Goal: Task Accomplishment & Management: Use online tool/utility

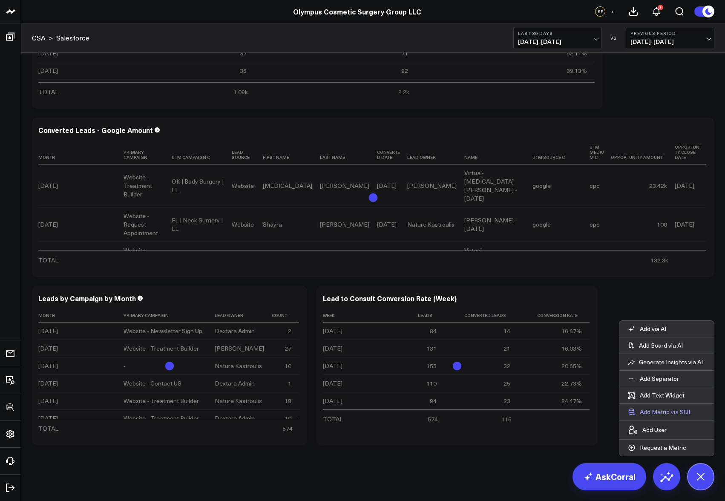
click at [668, 411] on button "Add Metric via SQL" at bounding box center [660, 412] width 81 height 16
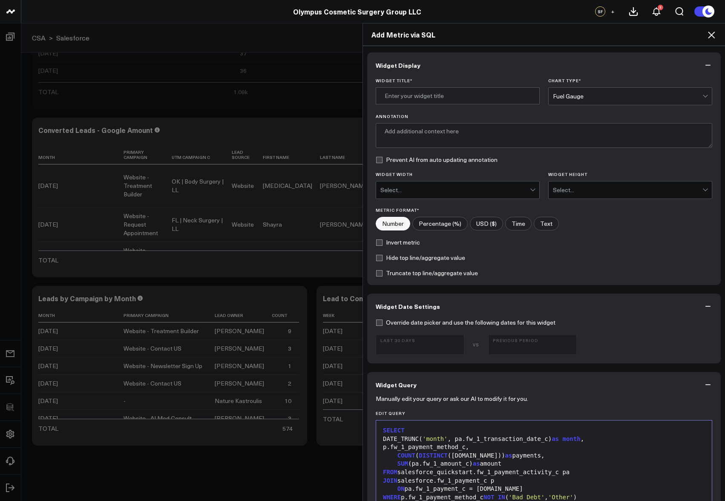
scroll to position [26, 0]
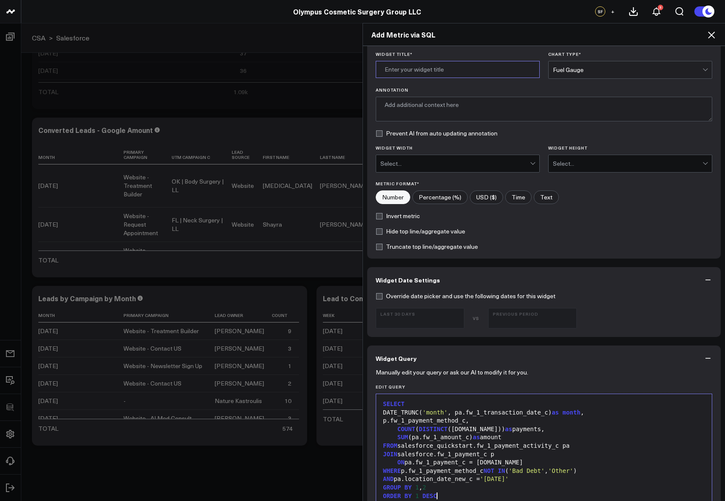
click at [441, 75] on input "Widget Title *" at bounding box center [458, 69] width 164 height 17
type input "Daily Deposits (Deferred & Realized) OKC"
click at [571, 71] on div "Fuel Gauge" at bounding box center [628, 69] width 150 height 7
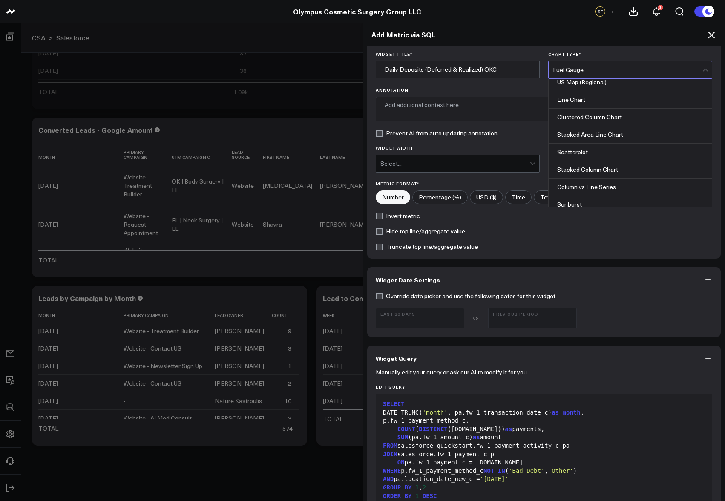
scroll to position [344, 0]
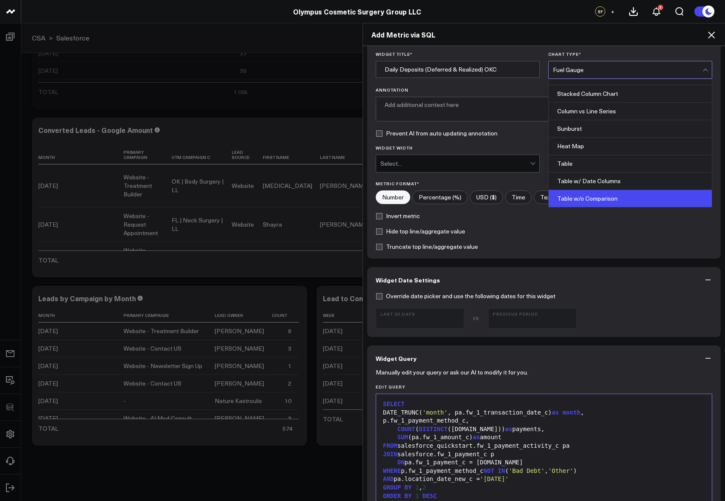
click at [588, 195] on div "Table w/o Comparison" at bounding box center [630, 198] width 163 height 17
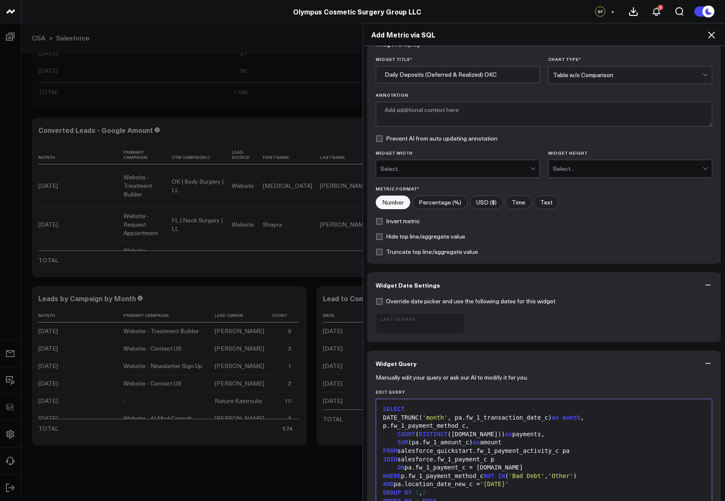
scroll to position [303, 0]
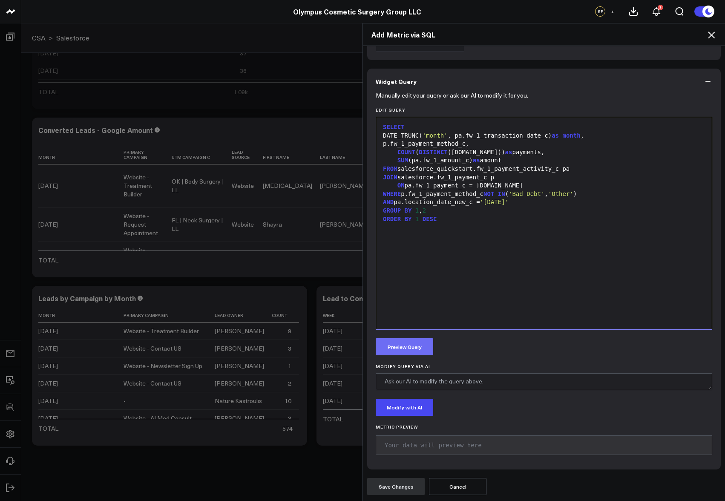
click at [420, 343] on button "Preview Query" at bounding box center [405, 346] width 58 height 17
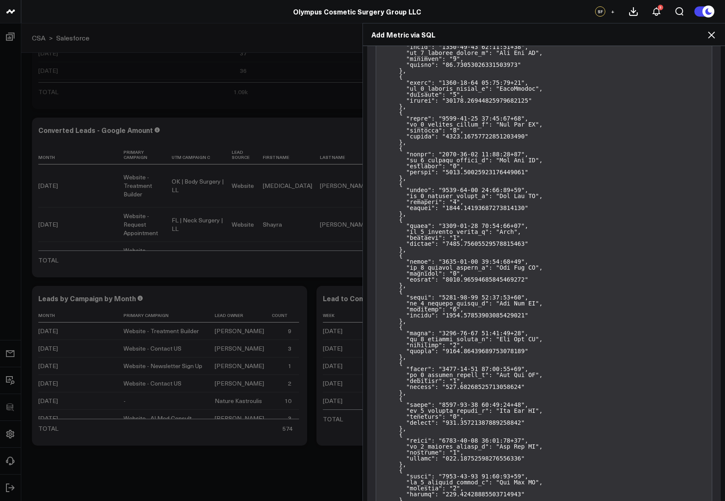
scroll to position [10955, 0]
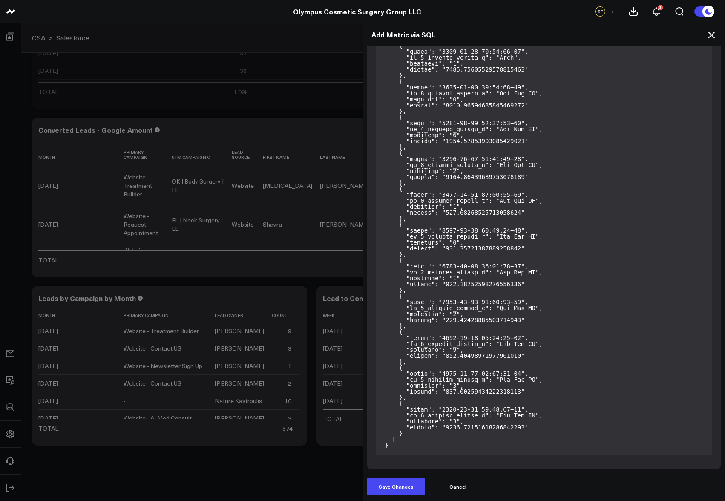
click at [395, 497] on div "Widget Display Widget Title * Daily Deposits (Deferred & Realized) OKC Chart Ty…" at bounding box center [544, 274] width 362 height 456
click at [395, 489] on button "Save Changes" at bounding box center [396, 486] width 58 height 17
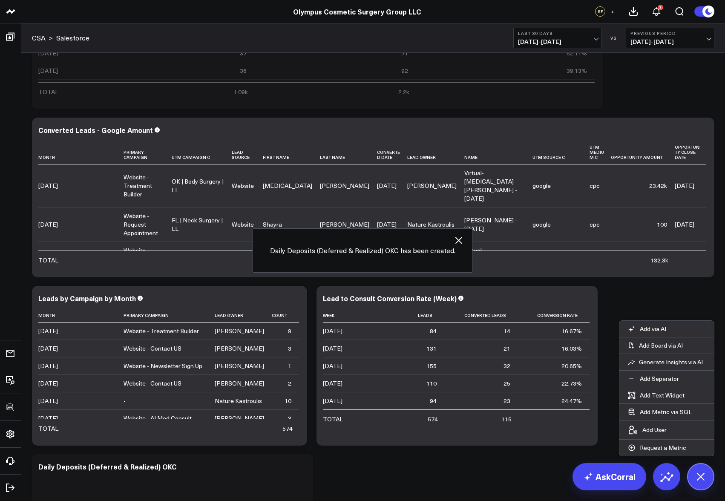
scroll to position [956, 0]
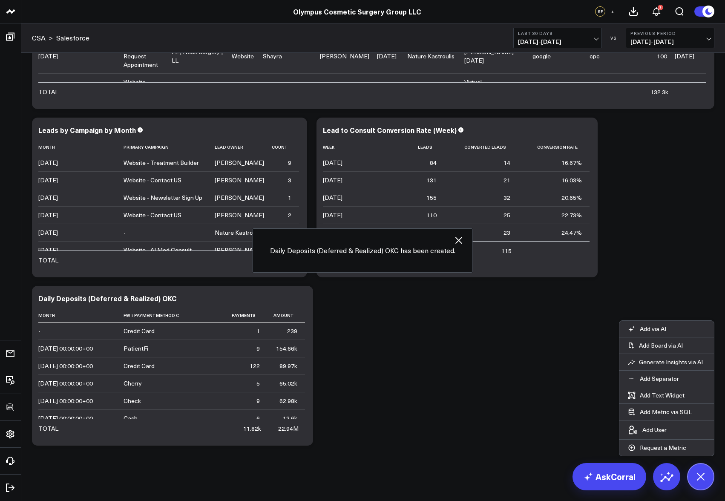
click at [683, 482] on div "AskCorral Add via AI Add Board via AI Generate Insights via AI Add Separator Ad…" at bounding box center [644, 476] width 142 height 27
click at [695, 483] on button at bounding box center [701, 476] width 27 height 27
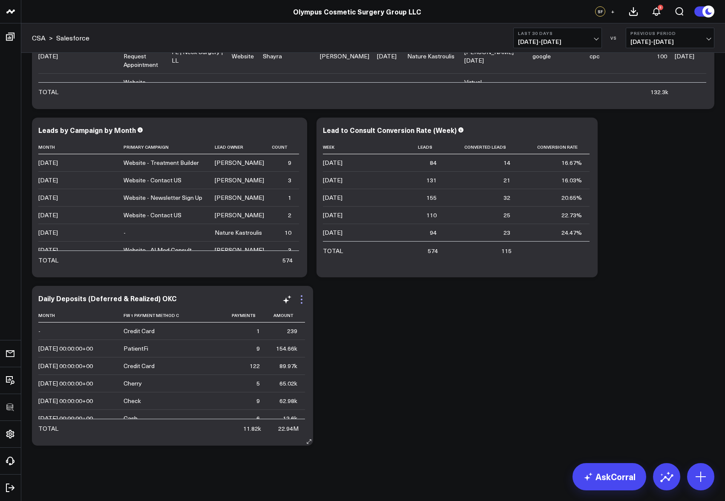
click at [303, 300] on icon at bounding box center [302, 300] width 10 height 10
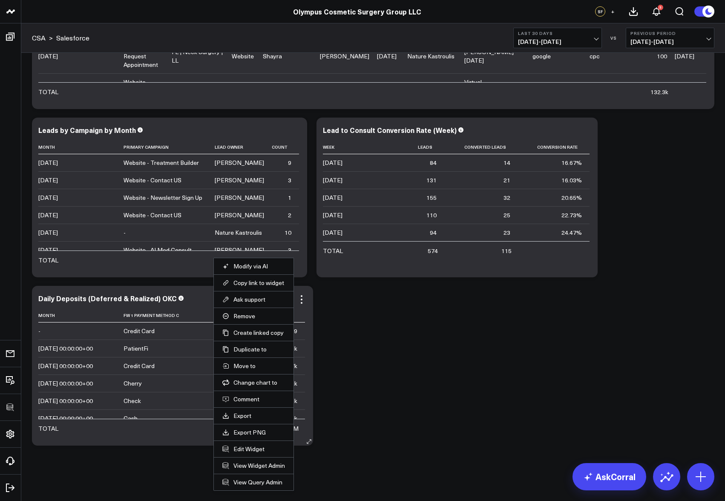
click at [260, 444] on li "Edit Widget" at bounding box center [254, 449] width 80 height 17
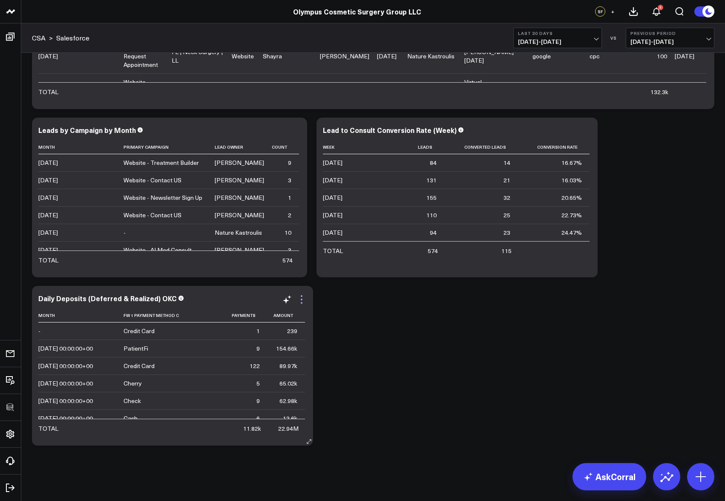
click at [302, 300] on icon at bounding box center [302, 300] width 10 height 10
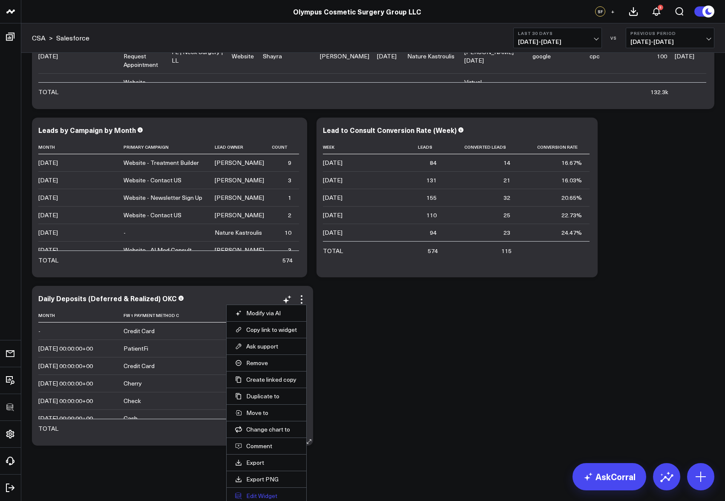
click at [254, 493] on button "Edit Widget" at bounding box center [266, 496] width 63 height 8
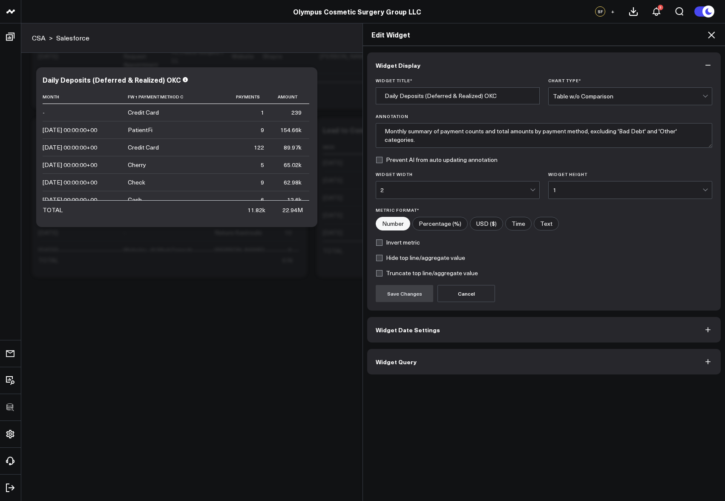
click at [399, 364] on span "Widget Query" at bounding box center [396, 361] width 41 height 7
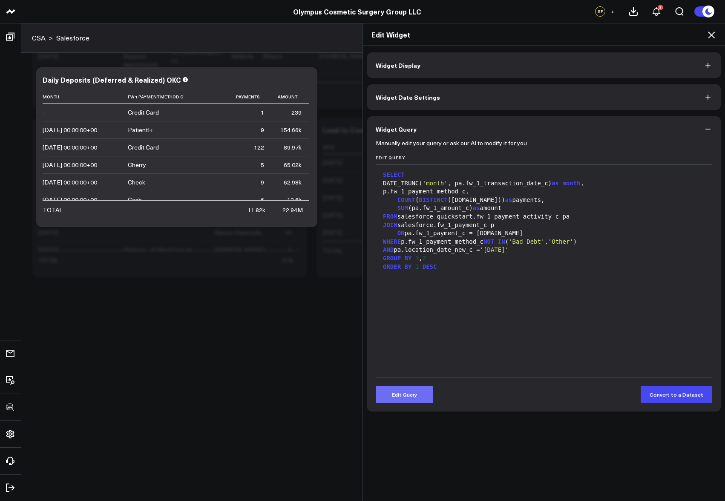
click at [392, 393] on button "Edit Query" at bounding box center [405, 394] width 58 height 17
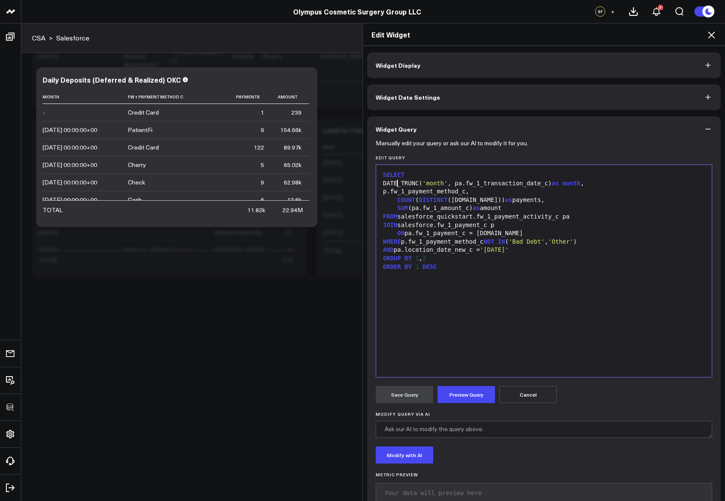
click at [395, 183] on div "DATE_TRUNC( 'month' , pa.fw_1_transaction_date_c) as month ," at bounding box center [544, 183] width 327 height 9
click at [581, 182] on div "DATE ( DATE_TRUNC( 'month' , pa.fw_1_transaction_date_c) as month ," at bounding box center [544, 183] width 327 height 9
click at [563, 248] on div "AND pa.location_date_new_c = '2023-01-01'" at bounding box center [544, 250] width 327 height 9
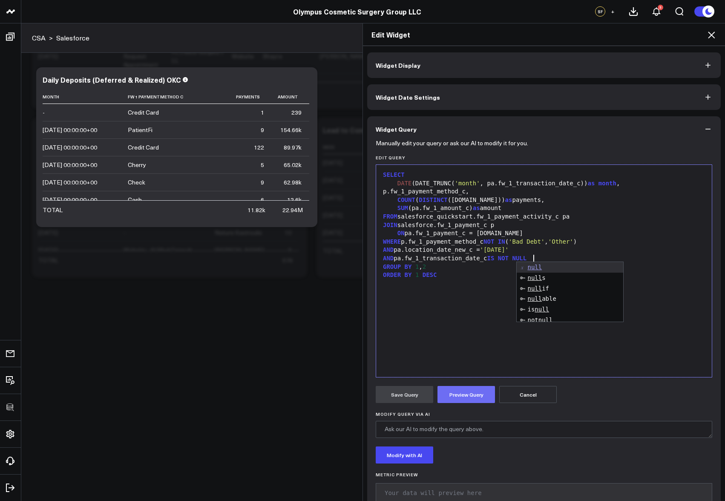
click at [471, 389] on button "Preview Query" at bounding box center [467, 394] width 58 height 17
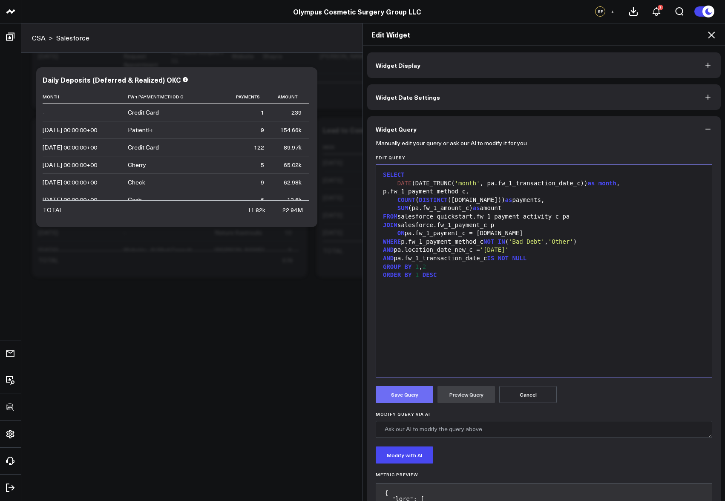
click at [415, 396] on button "Save Query" at bounding box center [405, 394] width 58 height 17
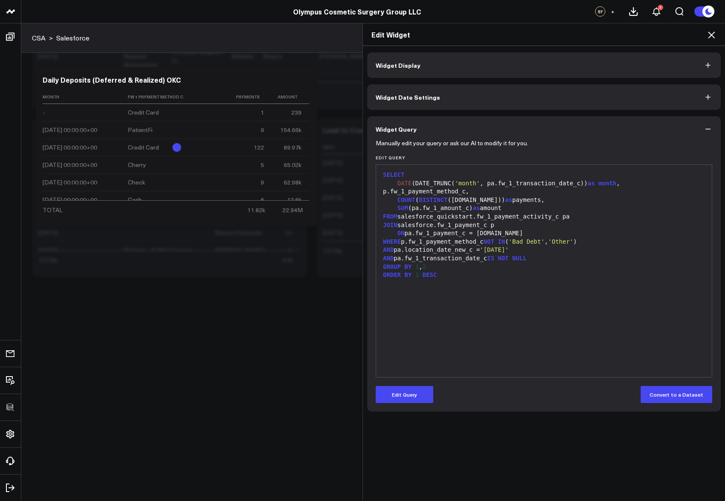
click at [645, 325] on div "SELECT DATE (DATE_TRUNC( 'month' , pa.fw_1_transaction_date_c)) as month , p.fw…" at bounding box center [544, 271] width 327 height 204
click at [714, 33] on icon at bounding box center [711, 35] width 7 height 7
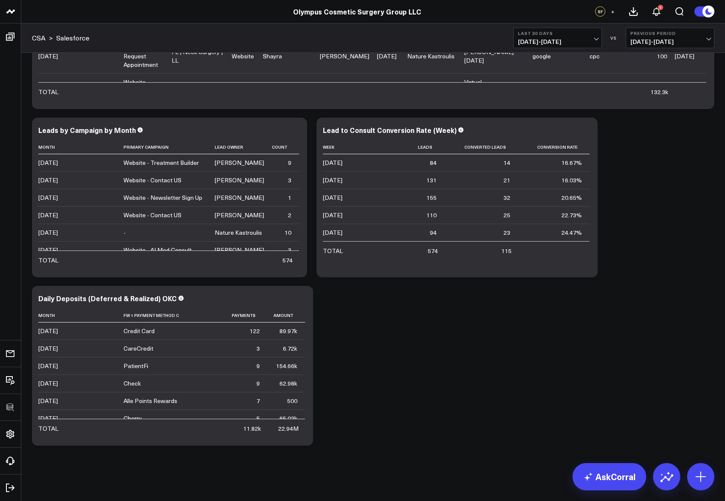
scroll to position [940, 0]
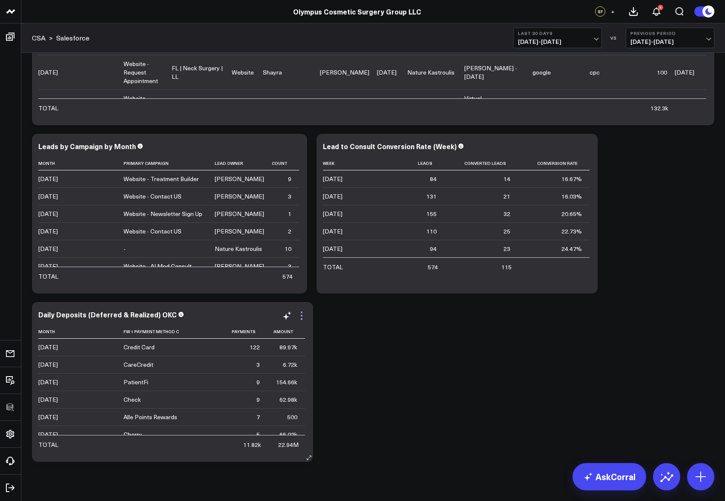
click at [301, 316] on icon at bounding box center [302, 316] width 2 height 2
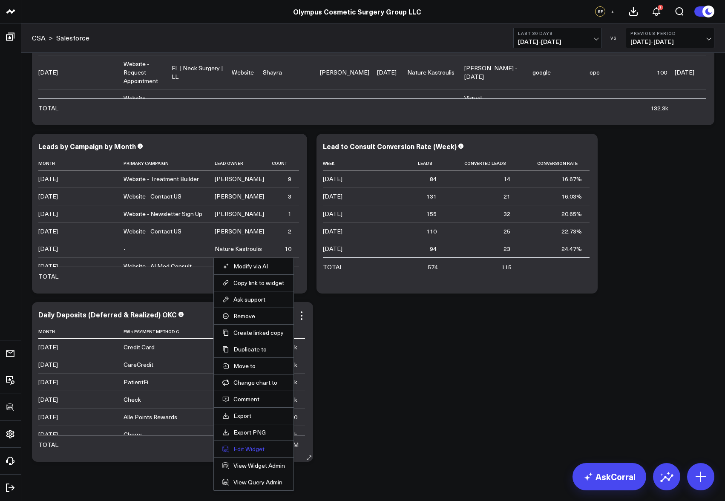
click at [243, 453] on button "Edit Widget" at bounding box center [253, 449] width 63 height 8
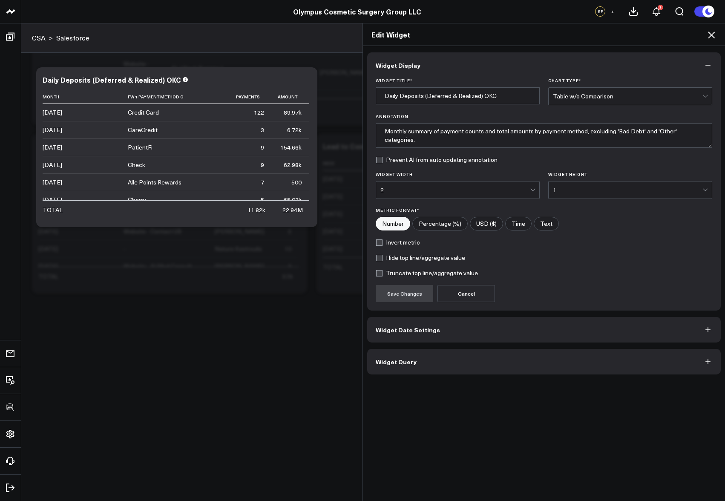
click at [405, 362] on span "Widget Query" at bounding box center [396, 361] width 41 height 7
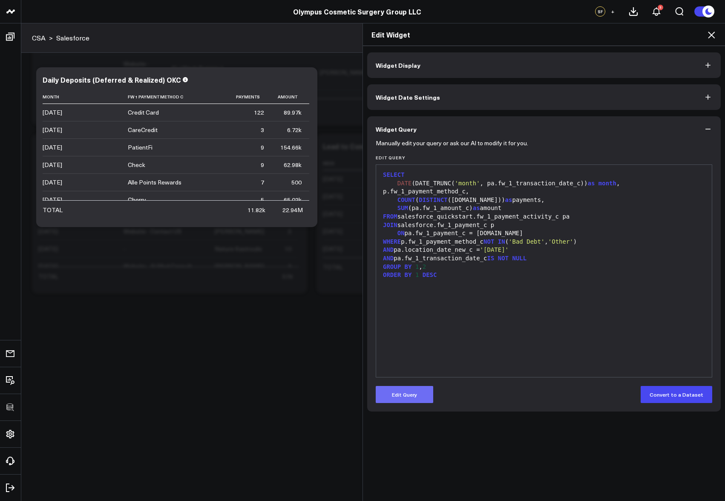
click at [406, 389] on button "Edit Query" at bounding box center [405, 394] width 58 height 17
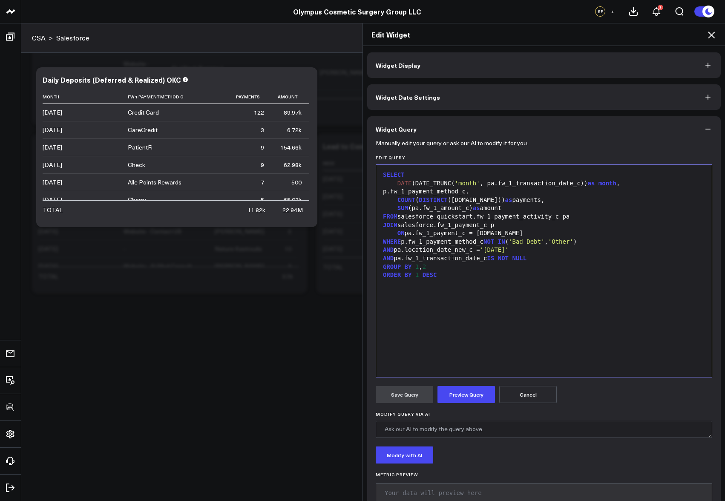
click at [503, 324] on div "SELECT DATE (DATE_TRUNC( 'month' , pa.fw_1_transaction_date_c)) as month , p.fw…" at bounding box center [544, 271] width 327 height 204
click at [714, 34] on icon at bounding box center [712, 35] width 10 height 10
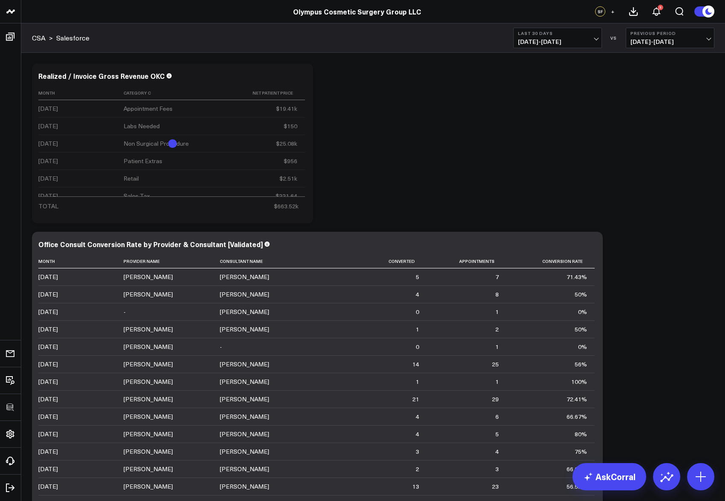
click at [615, 12] on button "+" at bounding box center [613, 11] width 10 height 10
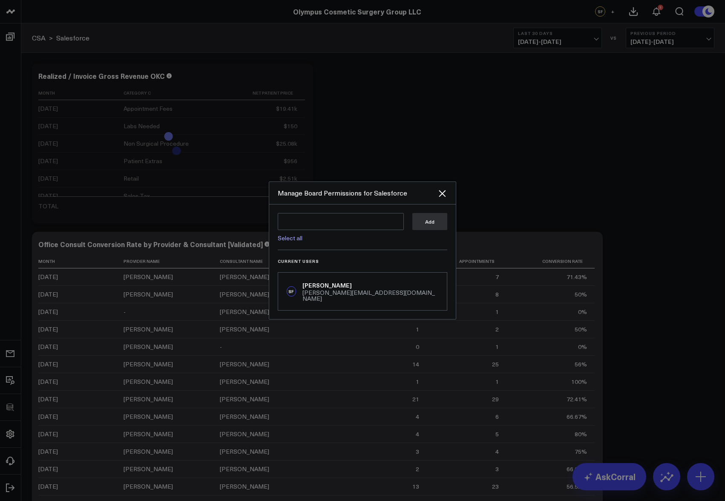
click at [345, 239] on div "Select all" at bounding box center [341, 235] width 126 height 11
drag, startPoint x: 289, startPoint y: 243, endPoint x: 315, endPoint y: 236, distance: 26.9
click at [289, 242] on link "Select all" at bounding box center [290, 238] width 25 height 8
type textarea "@Corral Support @Andrew Peterson @Ben Cook @Bryce Ell"
click at [428, 225] on button "Add" at bounding box center [430, 221] width 35 height 17
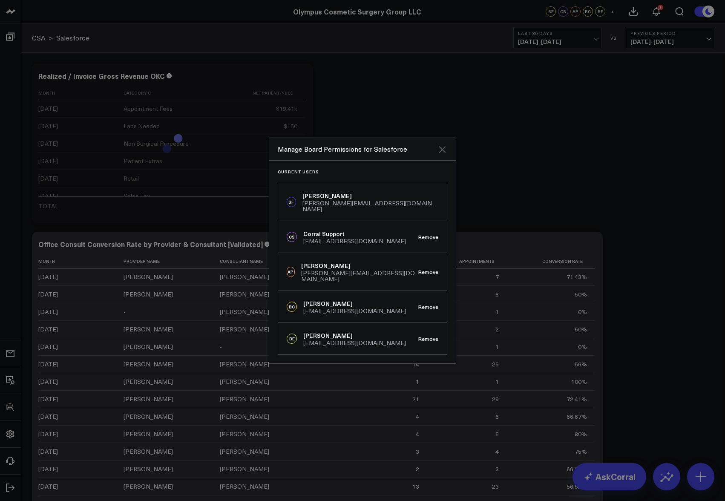
click at [442, 155] on icon "Close" at bounding box center [442, 149] width 10 height 10
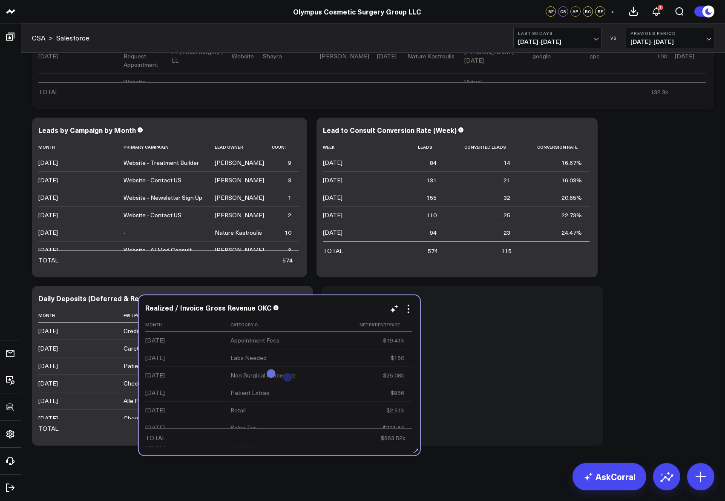
scroll to position [788, 0]
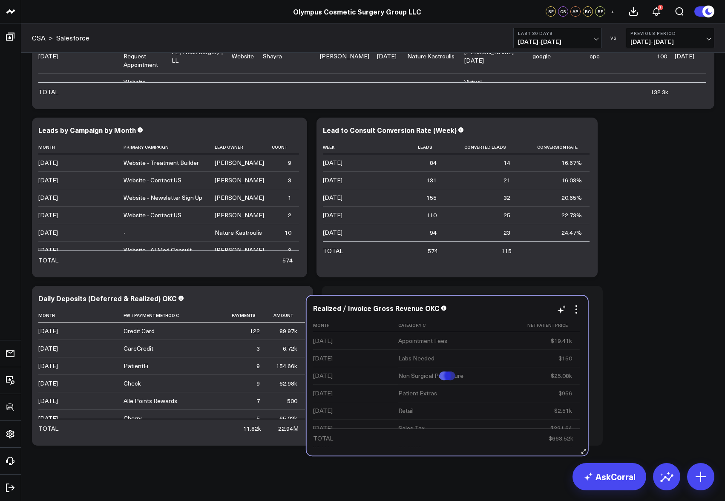
drag, startPoint x: 200, startPoint y: 76, endPoint x: 475, endPoint y: 309, distance: 359.6
click at [475, 309] on div "Realized / Invoice Gross Revenue OKC" at bounding box center [447, 308] width 269 height 8
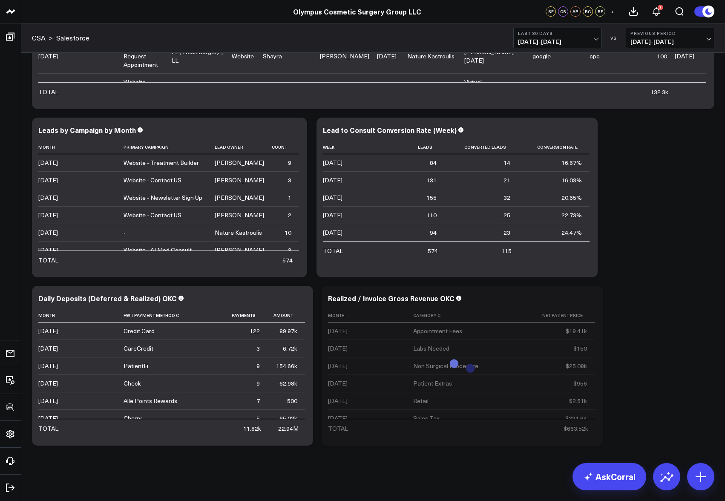
click at [441, 300] on div "Realized / Invoice Gross Revenue OKC" at bounding box center [391, 298] width 127 height 9
click at [98, 130] on div "Leads by Campaign by Month" at bounding box center [90, 129] width 105 height 9
click at [126, 298] on div "Daily Deposits (Deferred & Realized) OKC" at bounding box center [111, 298] width 146 height 9
click at [430, 132] on div "Lead to Consult Conversion Rate (Week)" at bounding box center [393, 129] width 141 height 9
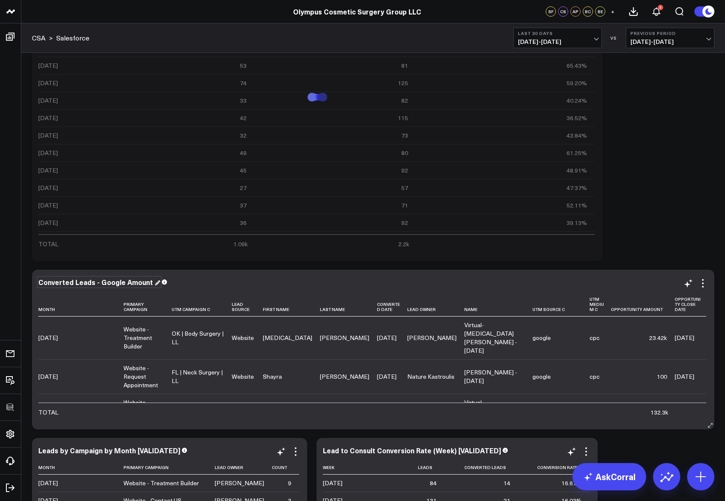
click at [114, 281] on div "Converted Leads - Google Amount" at bounding box center [99, 281] width 122 height 9
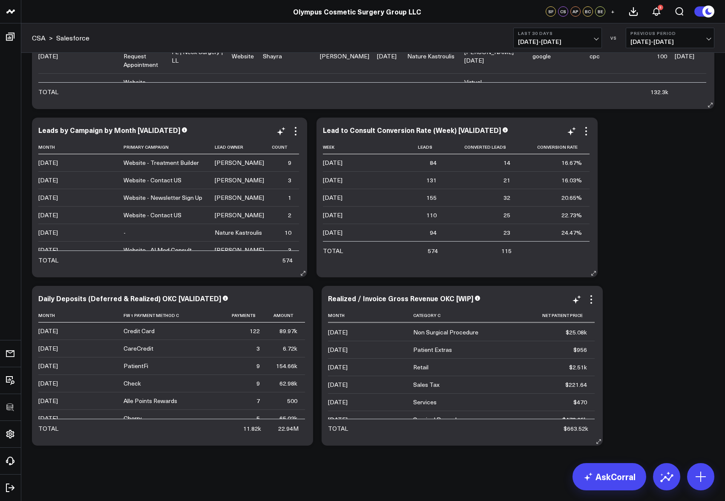
scroll to position [0, 0]
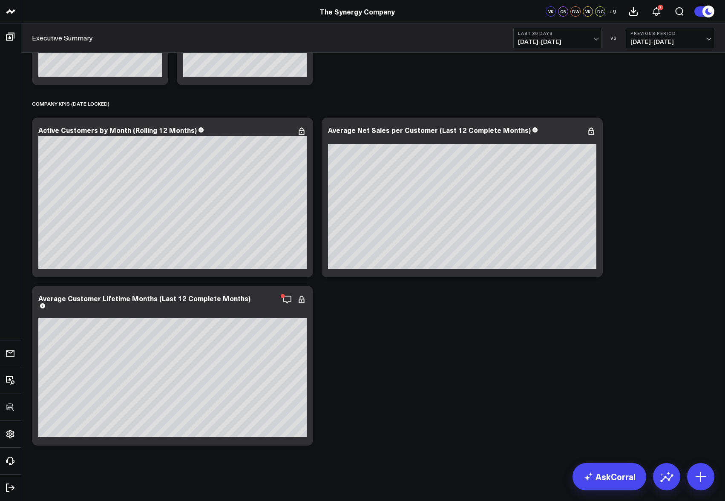
click at [303, 300] on icon at bounding box center [302, 300] width 10 height 10
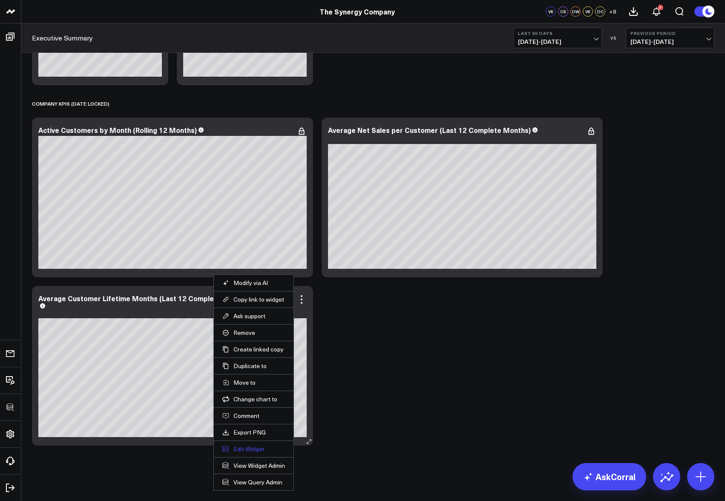
click at [255, 335] on button "Edit Widget" at bounding box center [253, 449] width 63 height 8
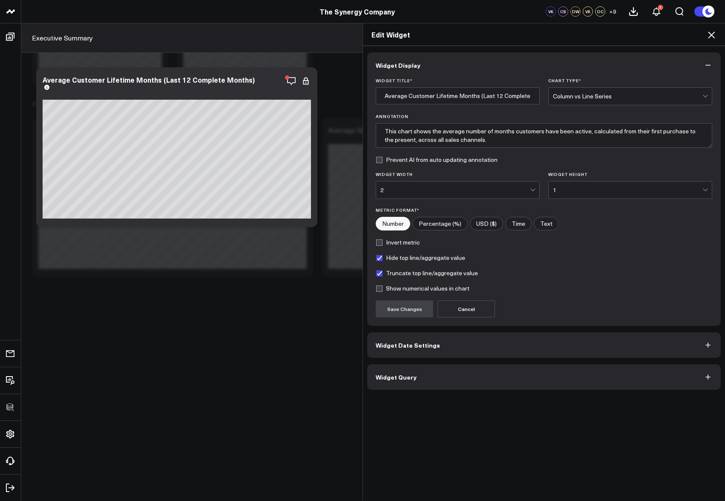
click at [432, 335] on button "Widget Query" at bounding box center [544, 377] width 354 height 26
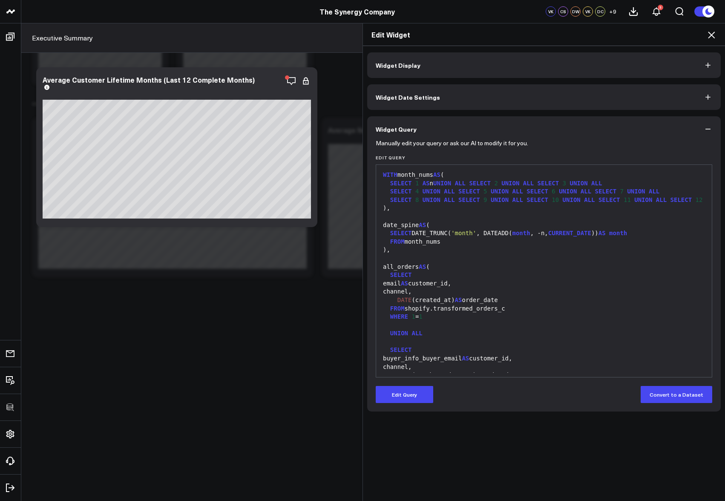
click at [568, 309] on div "FROM shopify.transformed_orders_c" at bounding box center [544, 309] width 327 height 9
click at [584, 32] on icon at bounding box center [711, 35] width 7 height 7
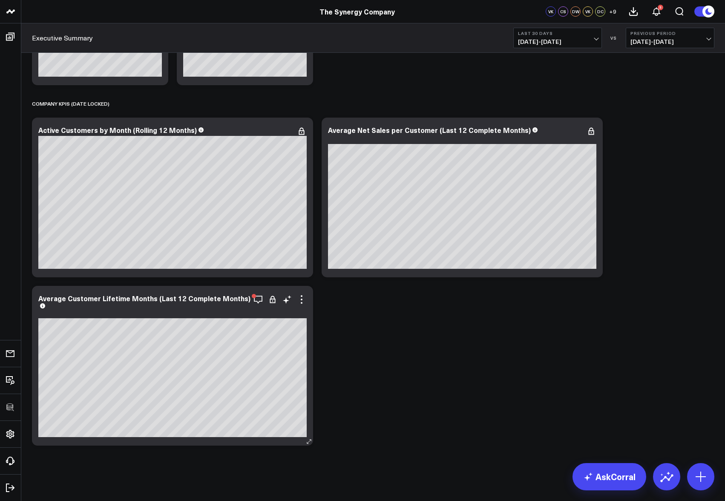
drag, startPoint x: 300, startPoint y: 297, endPoint x: 297, endPoint y: 314, distance: 16.9
click at [300, 297] on icon at bounding box center [302, 300] width 10 height 10
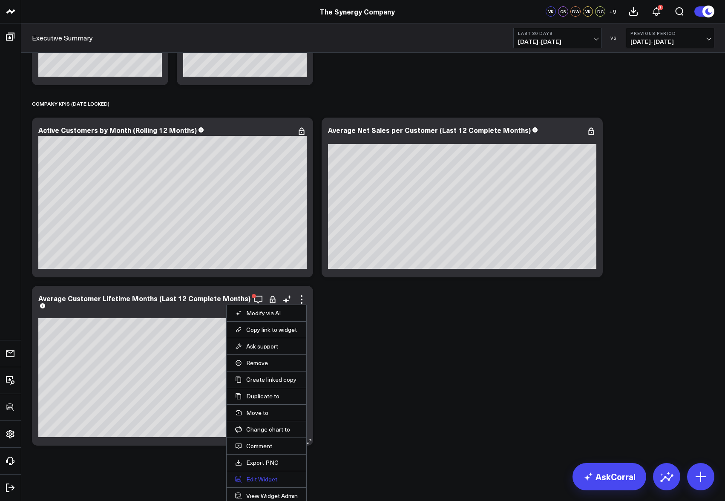
scroll to position [1817, 0]
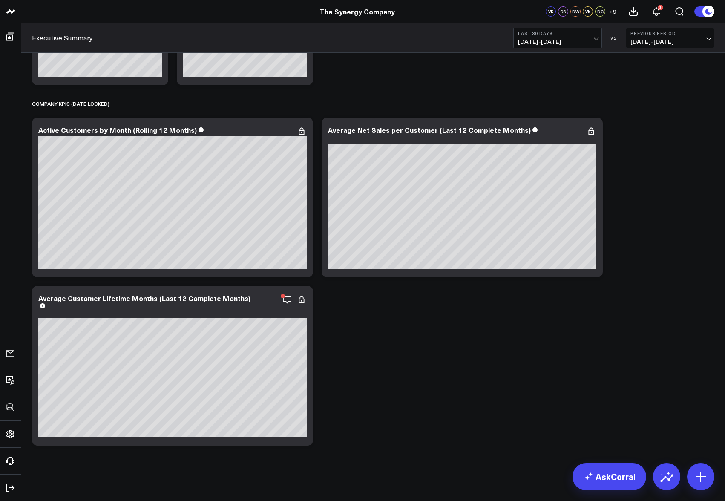
click at [0, 0] on link "View Query Admin" at bounding box center [0, 0] width 0 height 0
click at [303, 298] on icon at bounding box center [302, 300] width 10 height 10
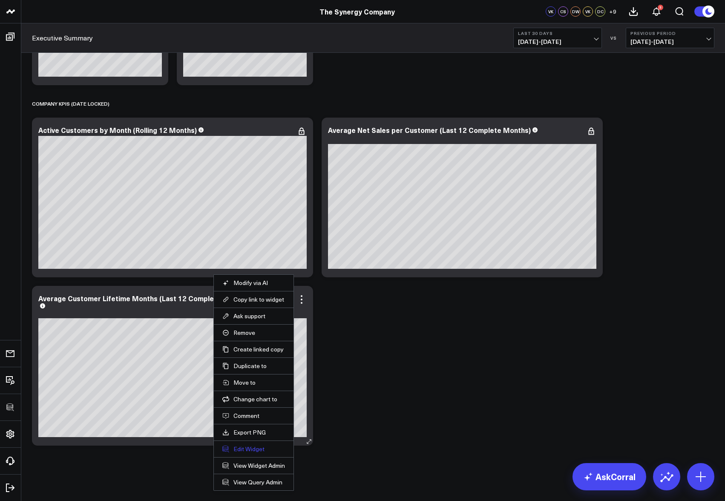
click at [246, 335] on button "Edit Widget" at bounding box center [253, 449] width 63 height 8
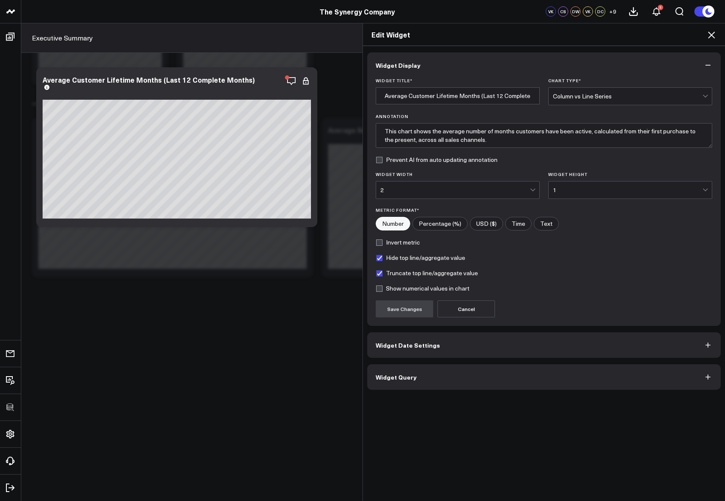
click at [399, 335] on button "Widget Query" at bounding box center [544, 377] width 354 height 26
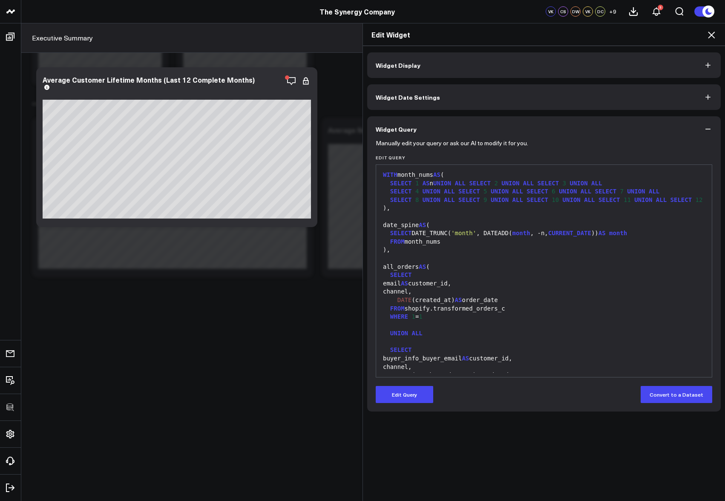
scroll to position [401, 0]
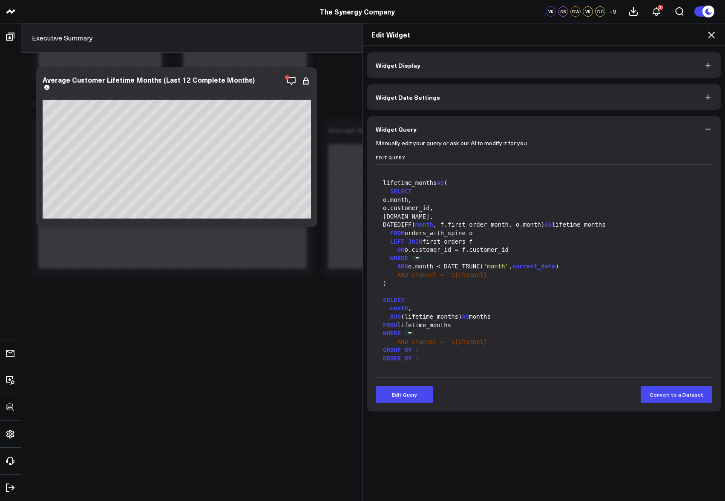
click at [397, 335] on form "Manually edit your query or ask our AI to modify it for you. Edit Query 99 16 1…" at bounding box center [544, 272] width 337 height 261
click at [401, 335] on button "Edit Query" at bounding box center [405, 394] width 58 height 17
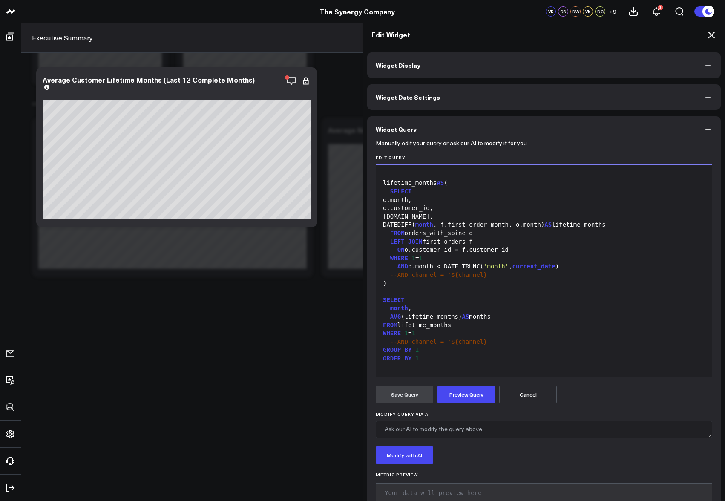
click at [434, 335] on div "--AND channel = '${channel}'" at bounding box center [544, 342] width 327 height 9
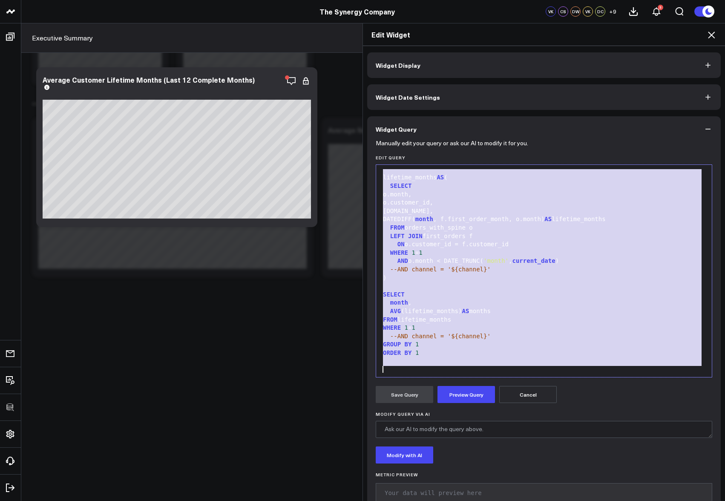
copy div "DATE (created_at) AS order_date FROM shopify.transformed_orders_c WHERE 1 = 1 U…"
click at [472, 273] on span "--AND channel = '${channel}'" at bounding box center [440, 269] width 101 height 7
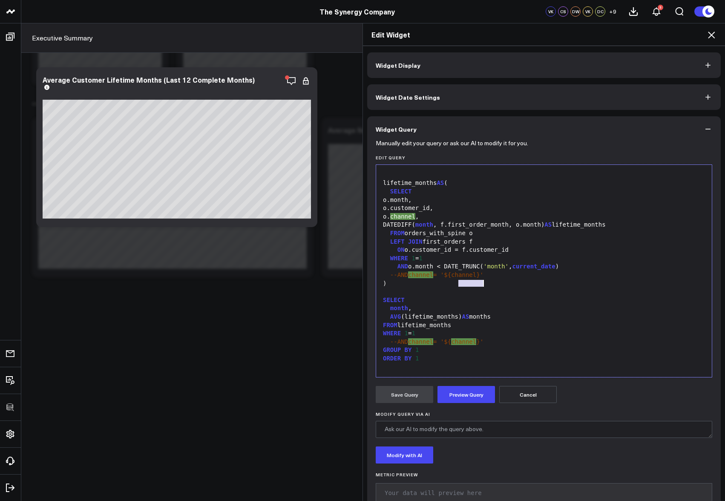
click at [472, 274] on div "--AND channel = '${channel}'" at bounding box center [544, 275] width 327 height 9
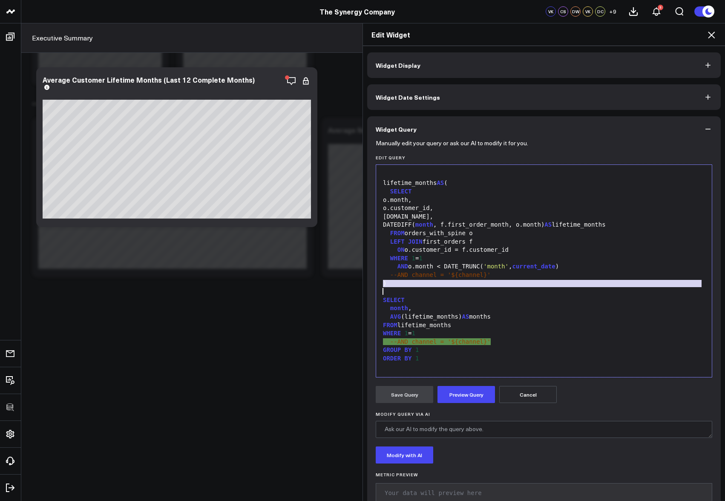
copy div "--AND channel = '${channel}'"
click at [584, 36] on icon at bounding box center [712, 35] width 10 height 10
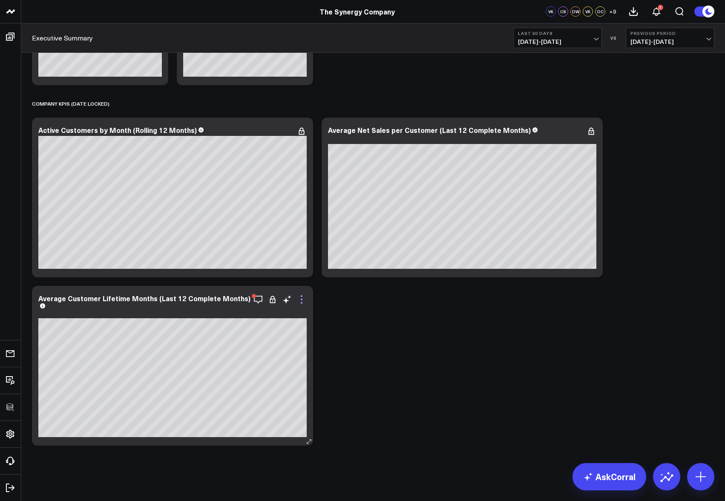
click at [304, 300] on icon at bounding box center [302, 300] width 10 height 10
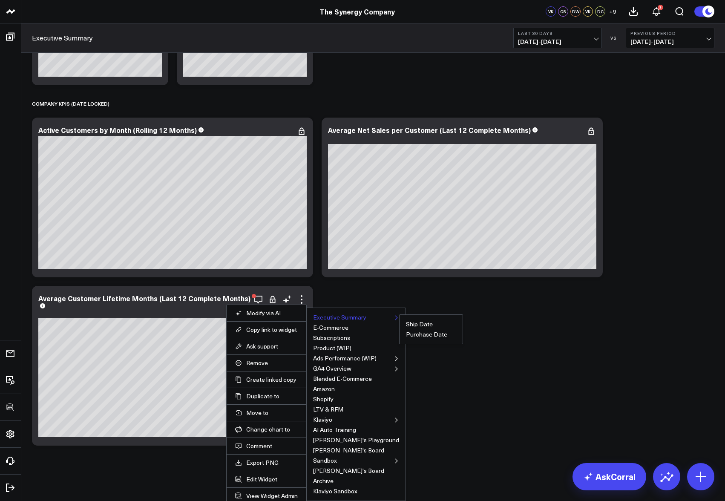
click at [399, 316] on ul "Ship Date Purchase Date" at bounding box center [431, 330] width 64 height 30
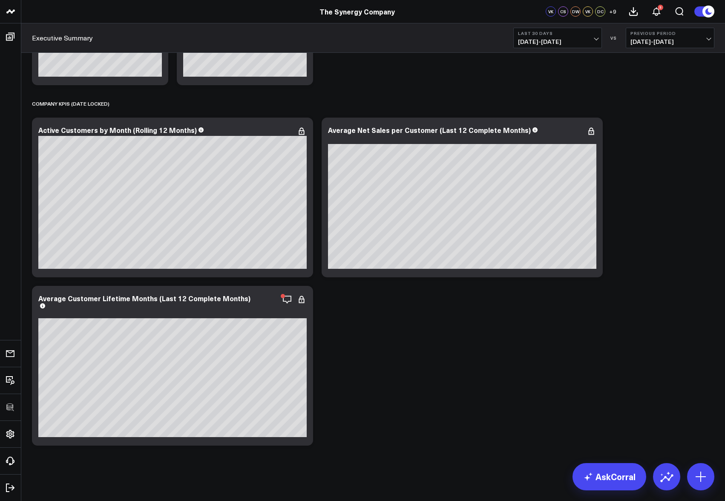
click at [304, 303] on icon at bounding box center [302, 300] width 10 height 10
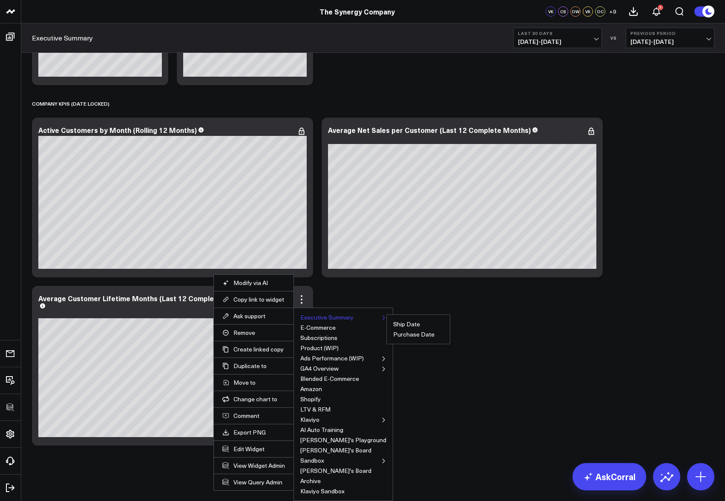
click at [313, 318] on button "Executive Summary" at bounding box center [326, 318] width 53 height 6
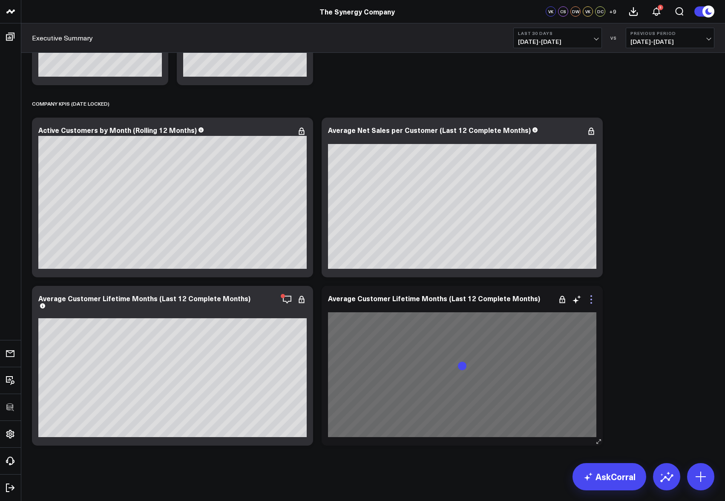
click at [584, 302] on icon at bounding box center [591, 300] width 10 height 10
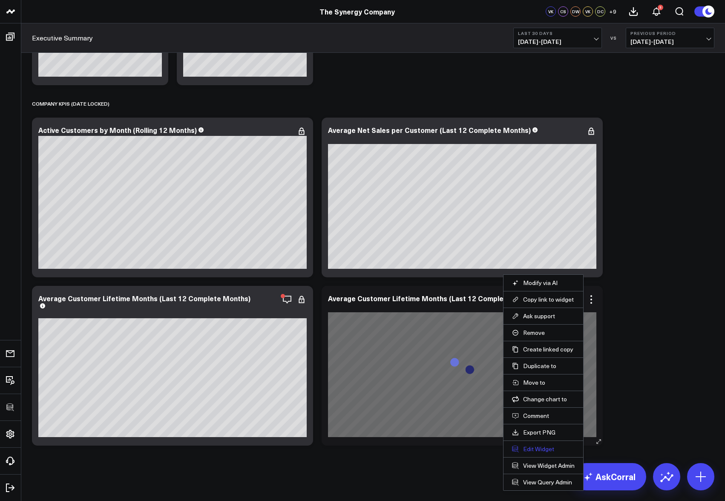
click at [536, 335] on button "Edit Widget" at bounding box center [543, 449] width 63 height 8
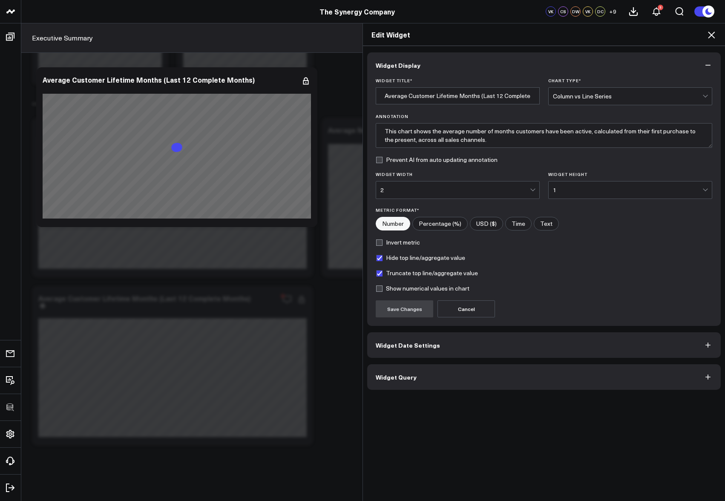
click at [508, 335] on button "Widget Query" at bounding box center [544, 377] width 354 height 26
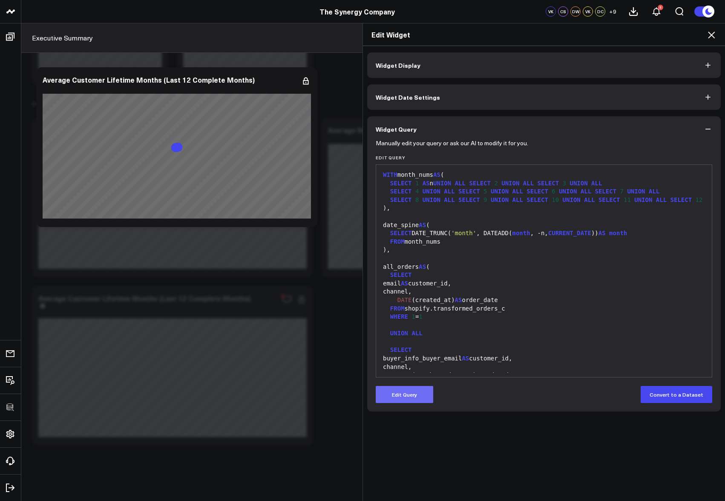
click at [418, 335] on button "Edit Query" at bounding box center [405, 394] width 58 height 17
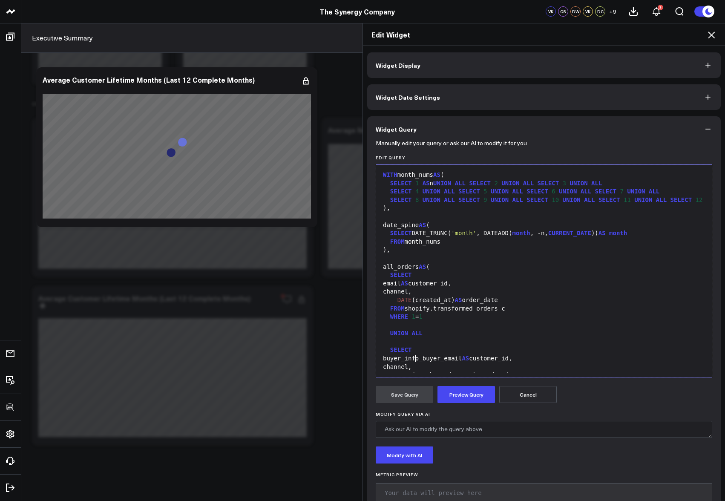
click at [460, 335] on div "SELECT" at bounding box center [544, 350] width 327 height 9
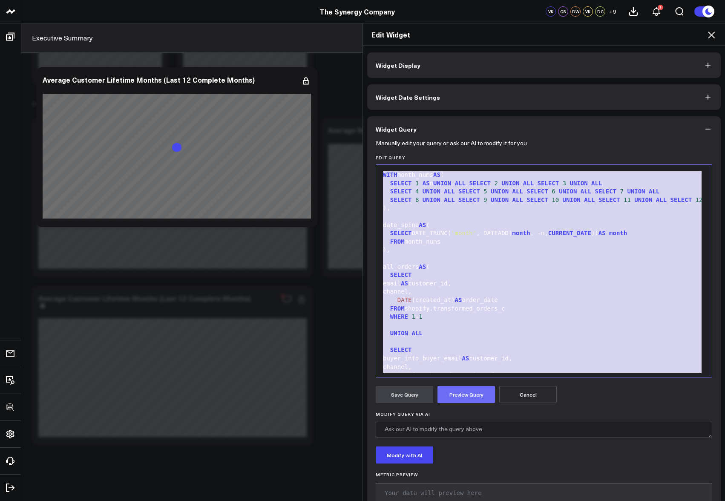
scroll to position [75, 0]
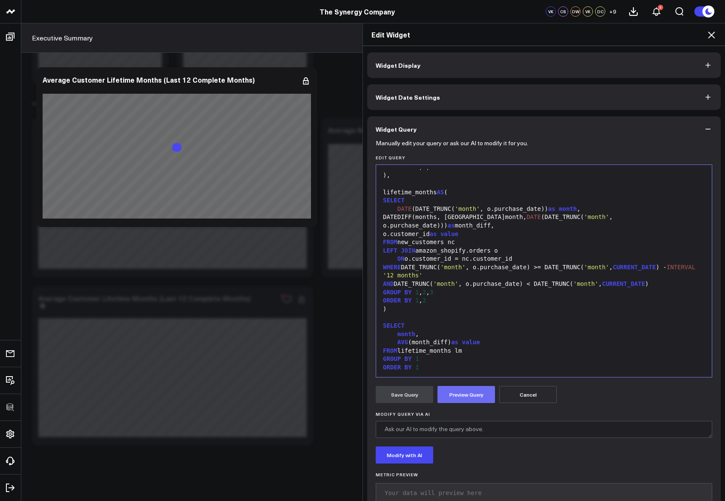
click at [456, 335] on button "Preview Query" at bounding box center [467, 394] width 58 height 17
click at [410, 335] on button "Save Query" at bounding box center [405, 394] width 58 height 17
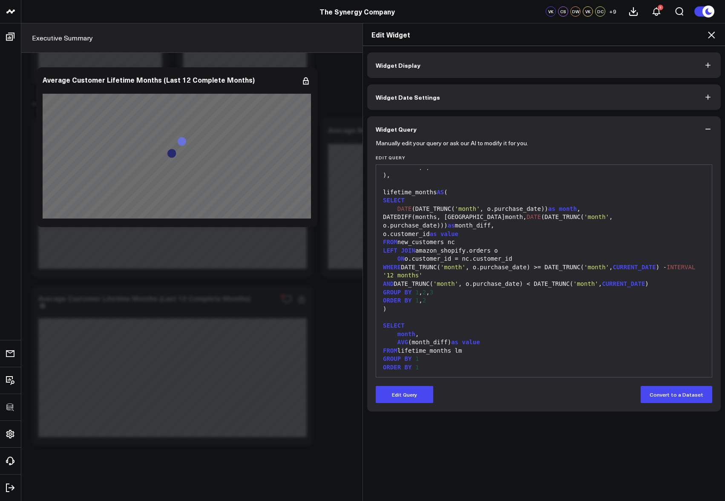
scroll to position [58, 0]
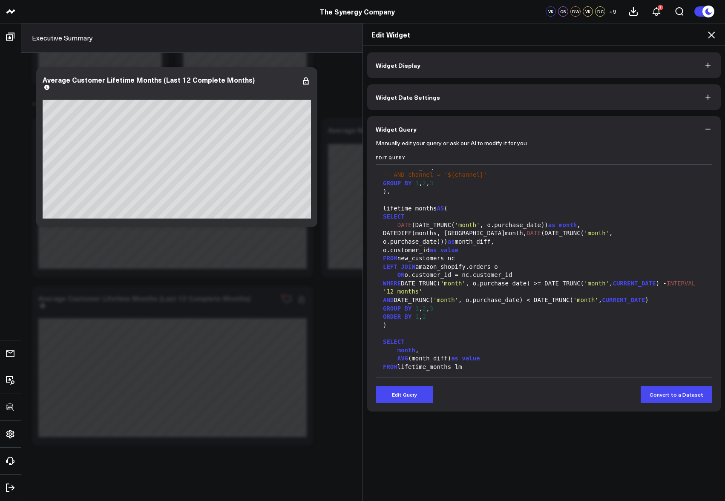
click at [584, 35] on icon at bounding box center [712, 35] width 10 height 10
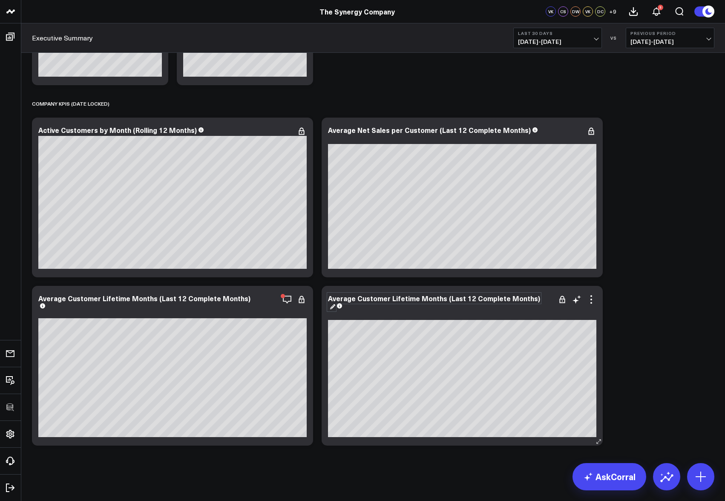
click at [411, 296] on div "Average Customer Lifetime Months (Last 12 Complete Months)" at bounding box center [434, 302] width 212 height 17
click at [584, 300] on div "Average Customer Lifetime Months (Last 12 Complete Months) [NEW] [fontSize:14px…" at bounding box center [462, 366] width 281 height 160
click at [584, 301] on icon at bounding box center [591, 300] width 10 height 10
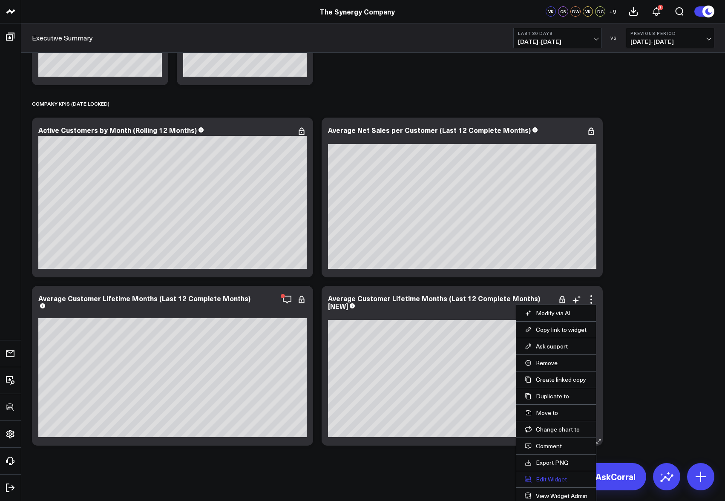
click at [545, 335] on button "Edit Widget" at bounding box center [556, 480] width 63 height 8
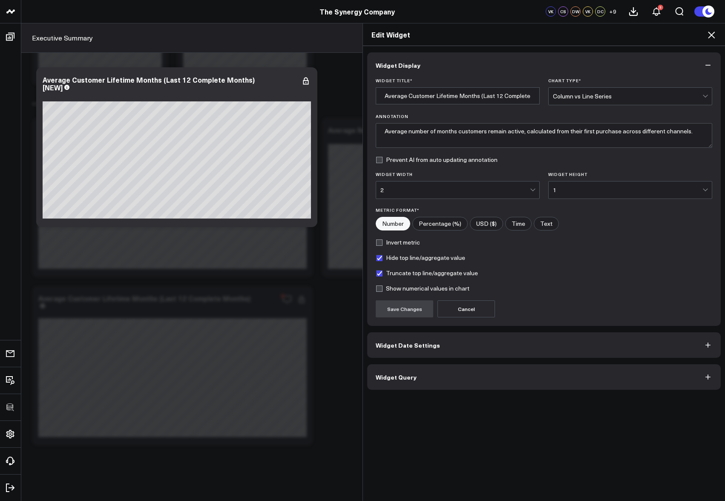
click at [454, 335] on div "Widget Display Widget Title * Average Customer Lifetime Months (Last 12 Complet…" at bounding box center [544, 274] width 362 height 456
click at [445, 335] on button "Widget Query" at bounding box center [544, 377] width 354 height 26
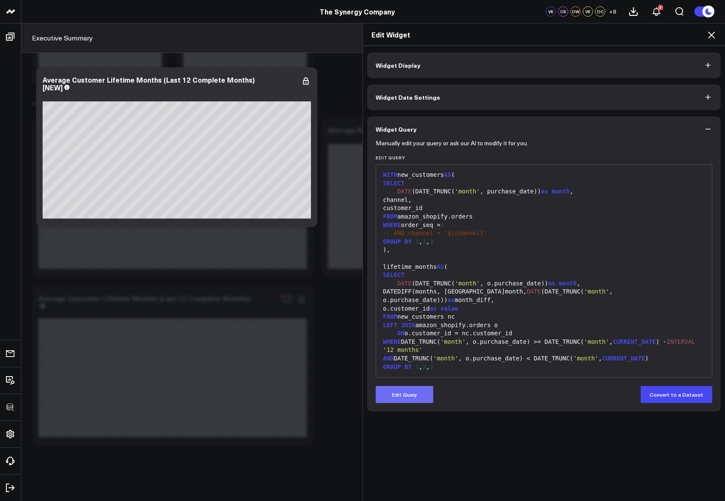
click at [420, 335] on div "Manually edit your query or ask our AI to modify it for you. Edit Query 99 1 2 …" at bounding box center [544, 277] width 354 height 270
click at [419, 335] on button "Edit Query" at bounding box center [405, 394] width 58 height 17
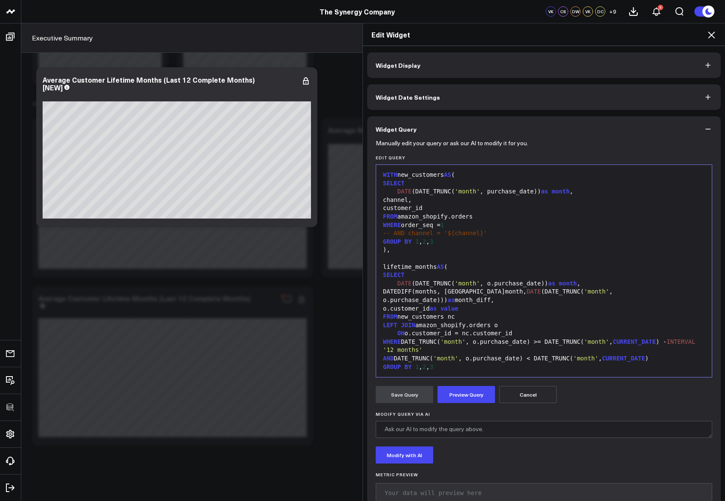
scroll to position [75, 0]
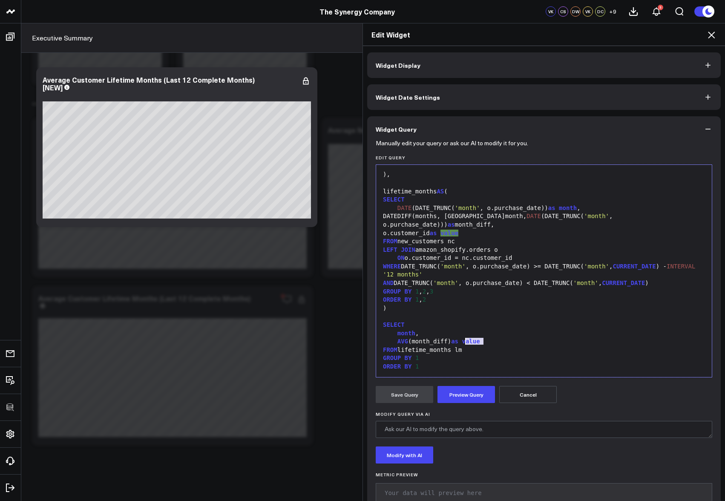
drag, startPoint x: 480, startPoint y: 340, endPoint x: 468, endPoint y: 340, distance: 12.8
click at [462, 335] on span "value" at bounding box center [471, 341] width 18 height 7
click at [462, 335] on button "Preview Query" at bounding box center [467, 394] width 58 height 17
click at [392, 335] on button "Save Query" at bounding box center [405, 394] width 58 height 17
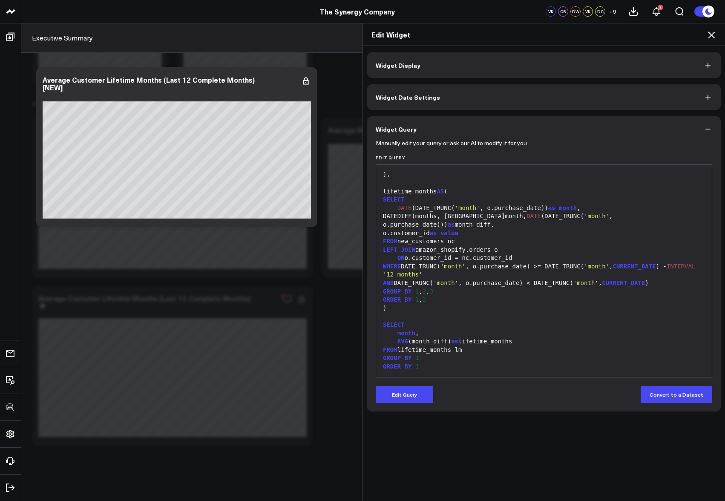
scroll to position [58, 0]
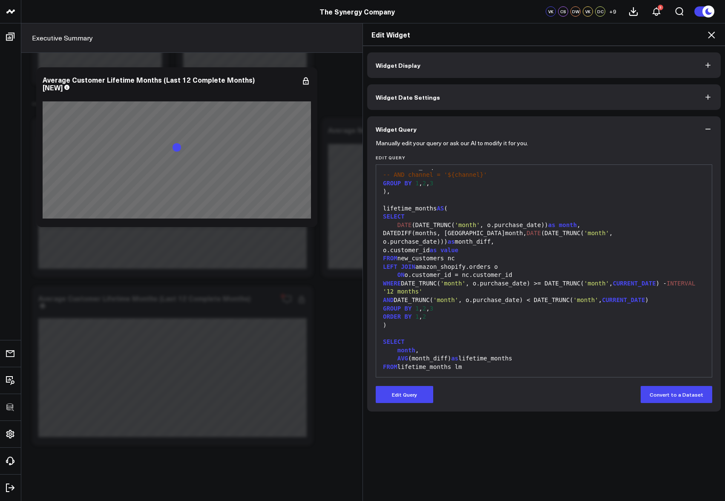
click at [584, 32] on icon at bounding box center [712, 35] width 10 height 10
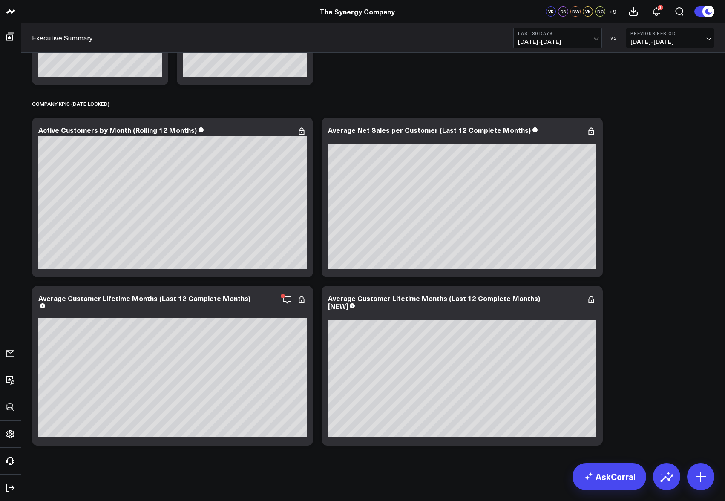
click at [303, 303] on icon at bounding box center [302, 300] width 10 height 10
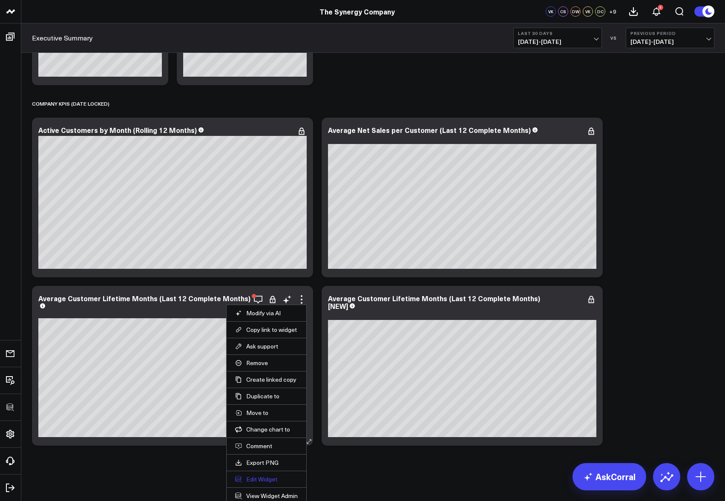
click at [252, 335] on button "Edit Widget" at bounding box center [266, 480] width 63 height 8
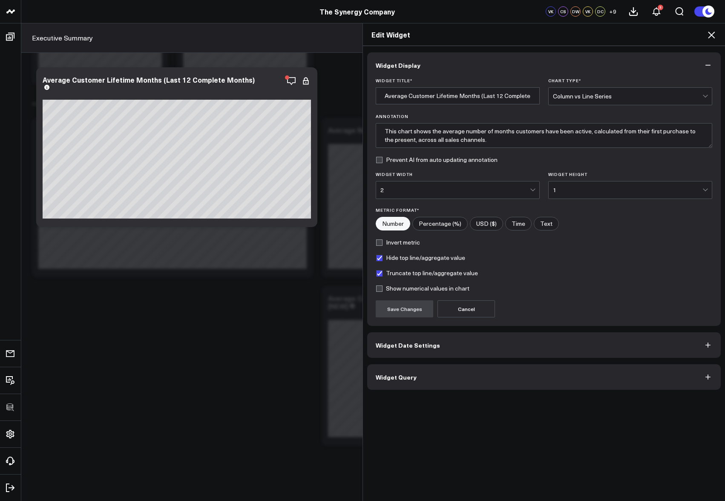
click at [441, 335] on div "Widget Display Widget Title * Average Customer Lifetime Months (Last 12 Complet…" at bounding box center [544, 221] width 354 height 338
click at [442, 335] on button "Widget Query" at bounding box center [544, 377] width 354 height 26
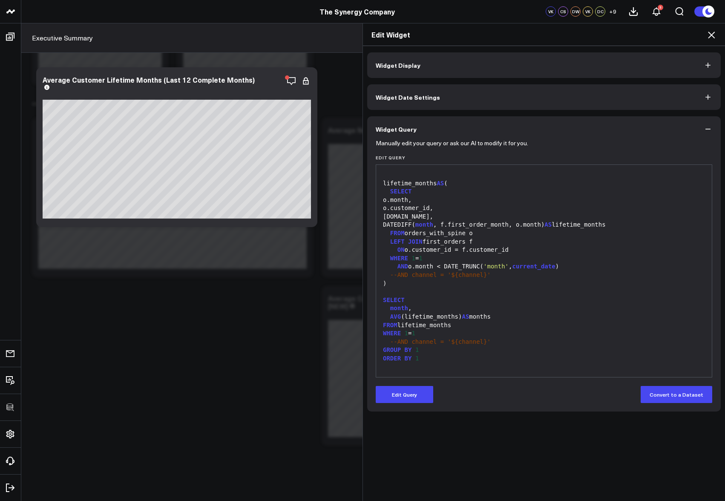
scroll to position [303, 0]
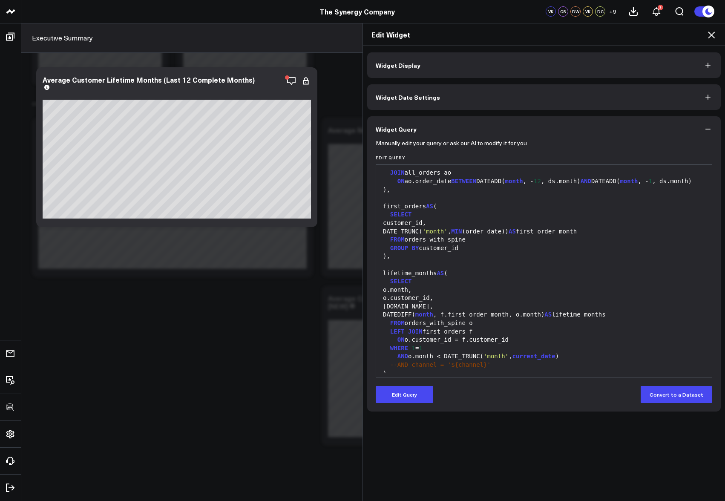
click at [584, 37] on icon at bounding box center [712, 35] width 10 height 10
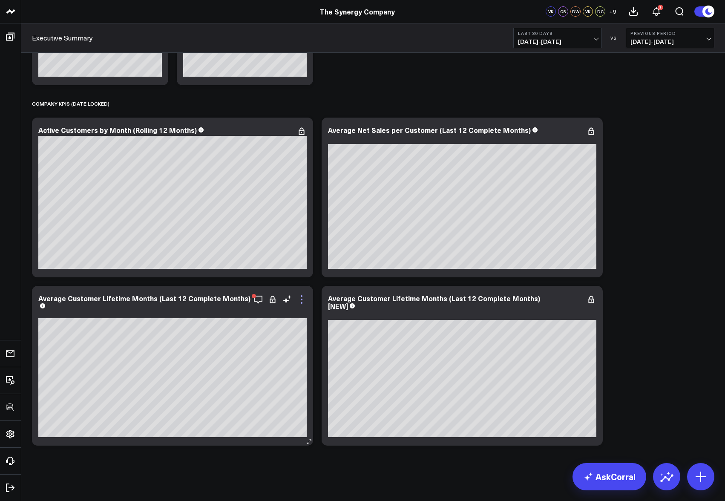
click at [304, 302] on icon at bounding box center [302, 300] width 10 height 10
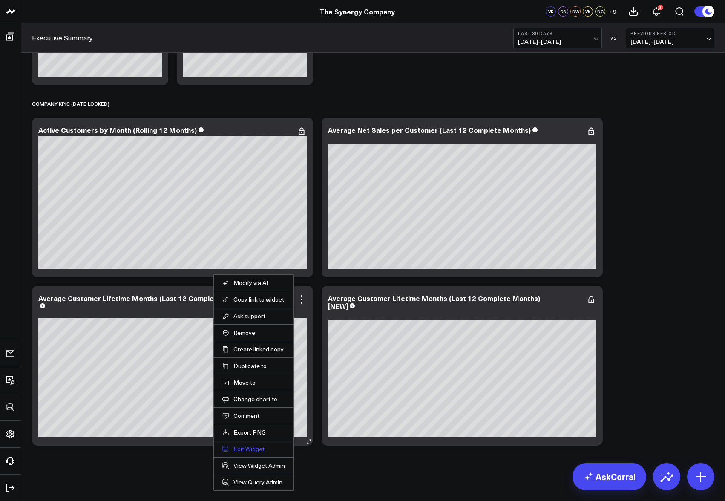
click at [252, 335] on button "Edit Widget" at bounding box center [253, 449] width 63 height 8
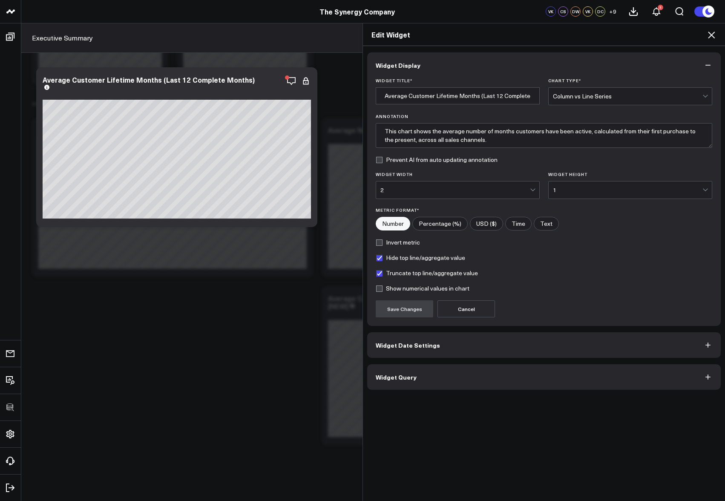
click at [428, 335] on button "Widget Query" at bounding box center [544, 377] width 354 height 26
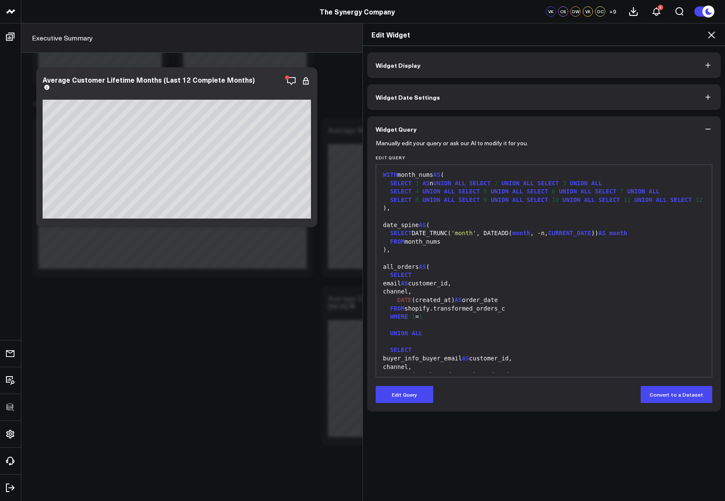
click at [416, 335] on div "Manually edit your query or ask our AI to modify it for you. Edit Query 99 1 2 …" at bounding box center [544, 277] width 354 height 270
click at [430, 335] on div "SELECT" at bounding box center [544, 350] width 327 height 9
click at [419, 335] on button "Edit Query" at bounding box center [405, 394] width 58 height 17
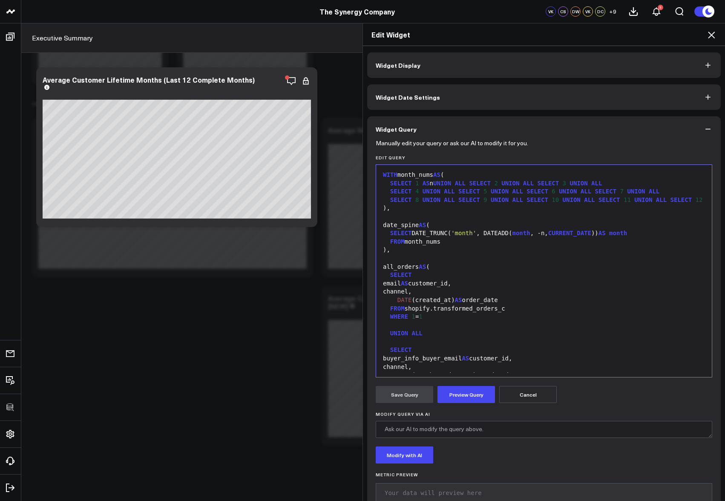
click at [439, 335] on div at bounding box center [544, 342] width 327 height 9
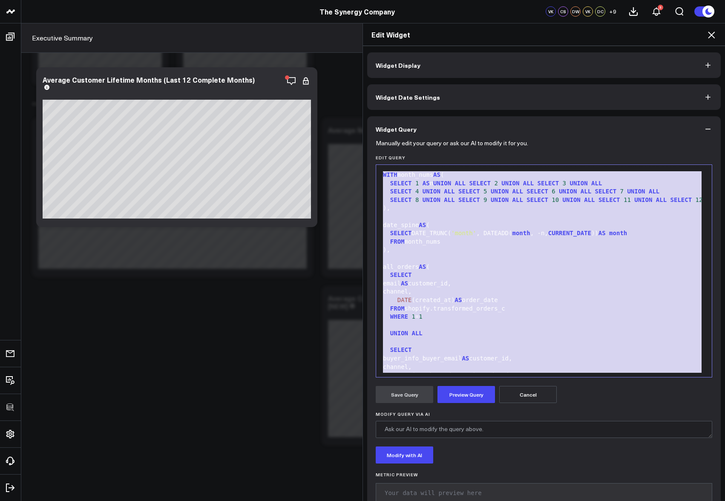
copy div "WITH month_nums AS ( SELECT 1 AS n UNION ALL SELECT 2 UNION ALL SELECT 3 UNION …"
click at [465, 272] on div "all_orders AS (" at bounding box center [544, 267] width 327 height 9
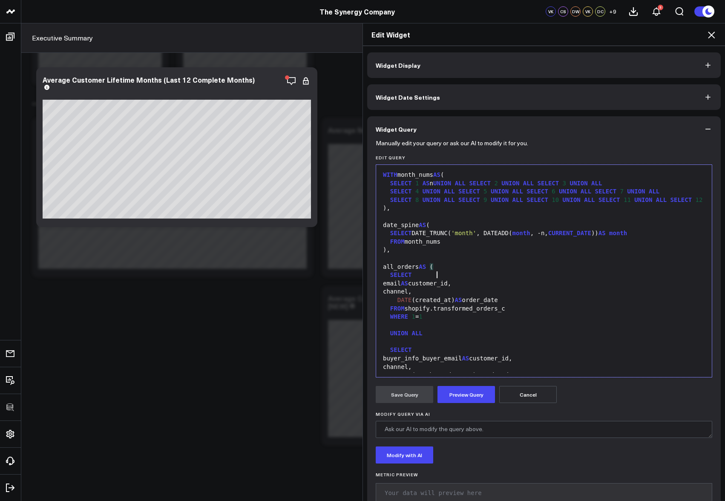
click at [584, 35] on icon at bounding box center [712, 35] width 10 height 10
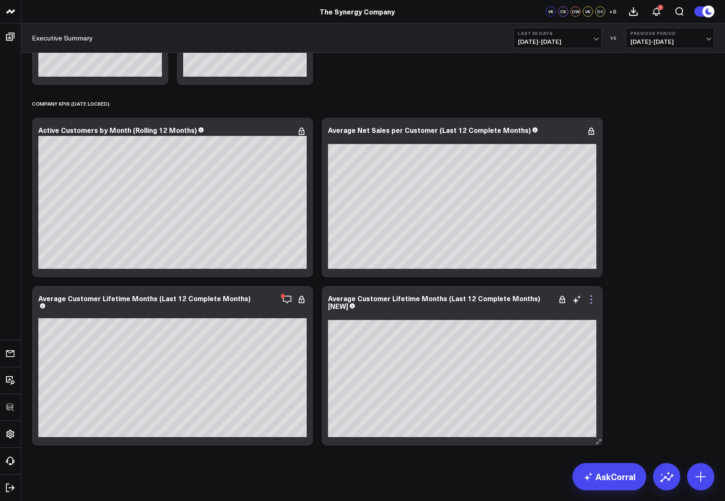
click at [584, 300] on icon at bounding box center [591, 300] width 10 height 10
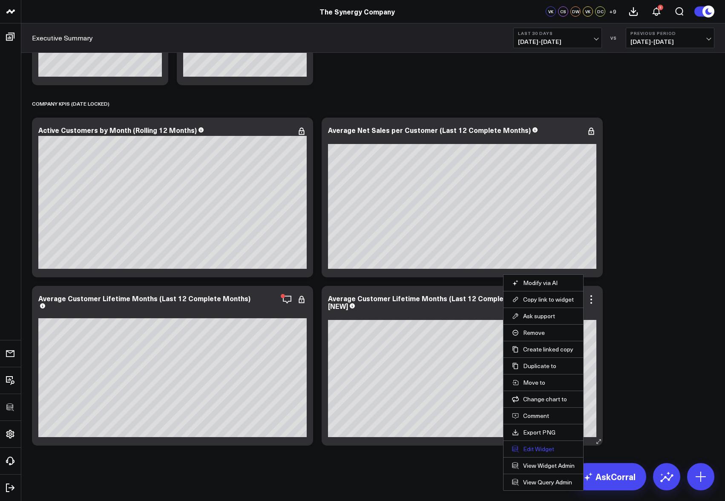
click at [546, 335] on button "Edit Widget" at bounding box center [543, 449] width 63 height 8
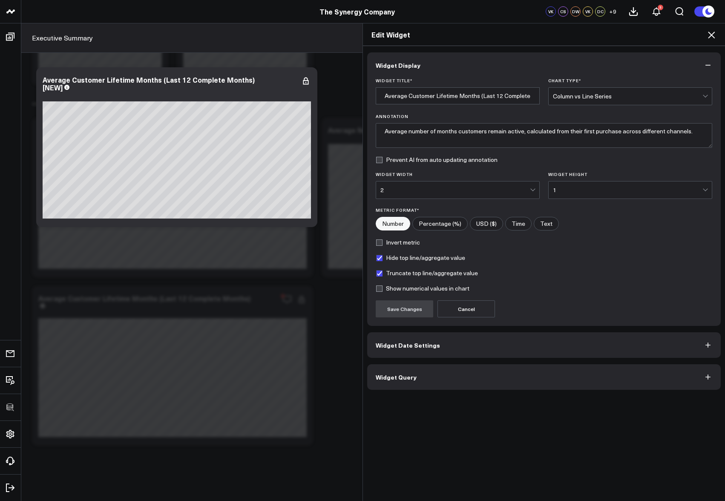
click at [481, 335] on button "Widget Query" at bounding box center [544, 377] width 354 height 26
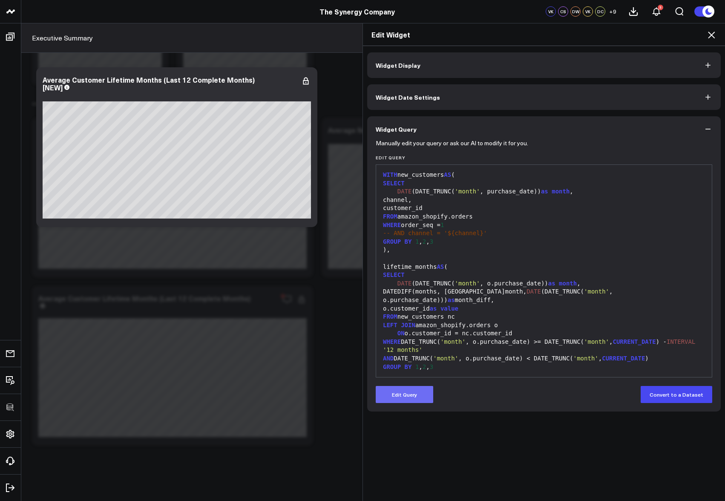
click at [397, 335] on button "Edit Query" at bounding box center [405, 394] width 58 height 17
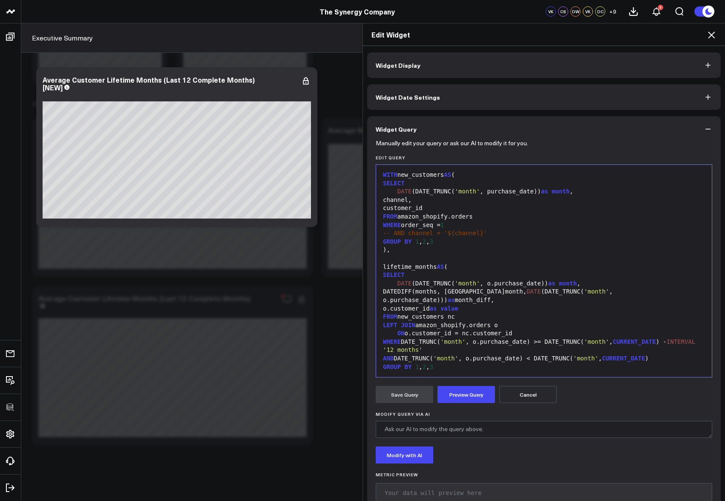
click at [456, 233] on span "-- AND channel = '${channel}'" at bounding box center [435, 233] width 104 height 7
click at [456, 233] on div "-- AND channel = '${channel}'" at bounding box center [544, 233] width 327 height 9
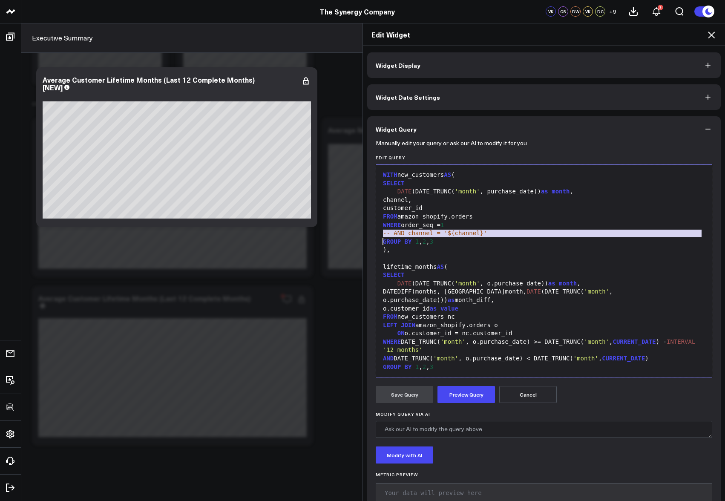
copy div "-- AND channel = '${channel}'"
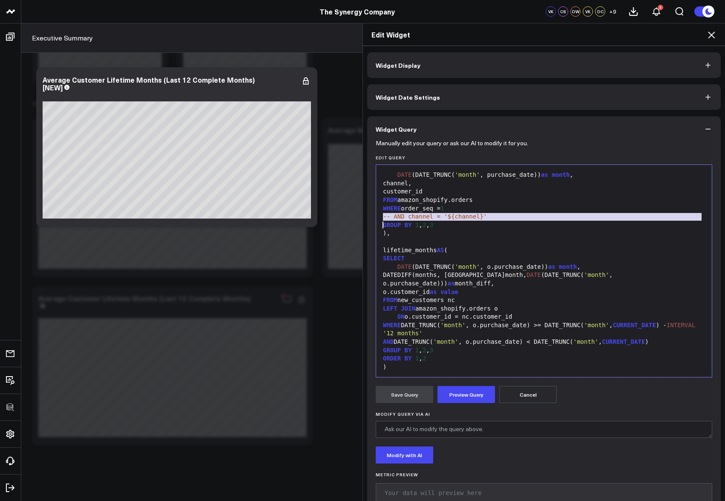
click at [584, 335] on div "AND DATE_TRUNC( 'month' , o.purchase_date) < DATE_TRUNC( 'month' , CURRENT_DATE…" at bounding box center [544, 342] width 327 height 9
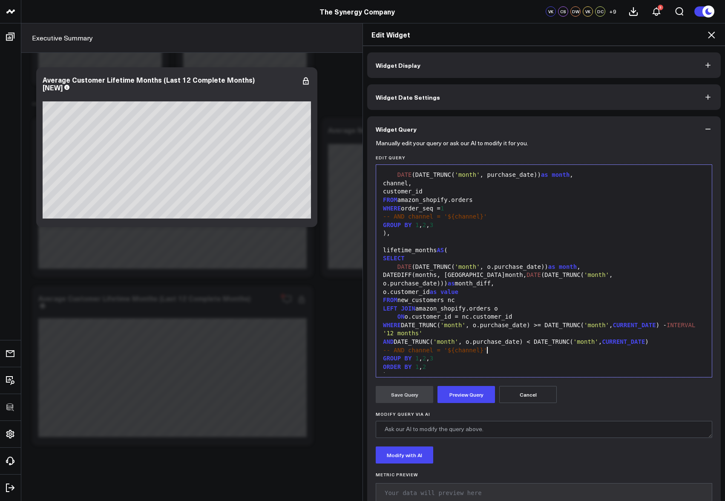
click at [404, 335] on span "-- AND channel = '${channel}'" at bounding box center [435, 350] width 104 height 7
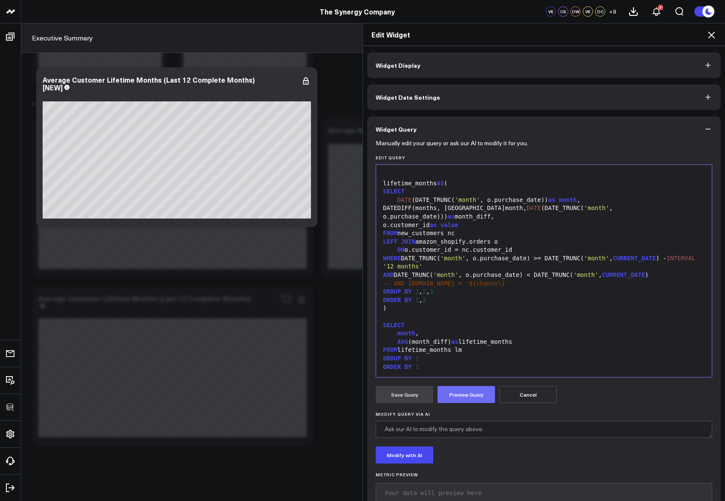
click at [460, 335] on button "Preview Query" at bounding box center [467, 394] width 58 height 17
click at [415, 335] on button "Save Query" at bounding box center [405, 394] width 58 height 17
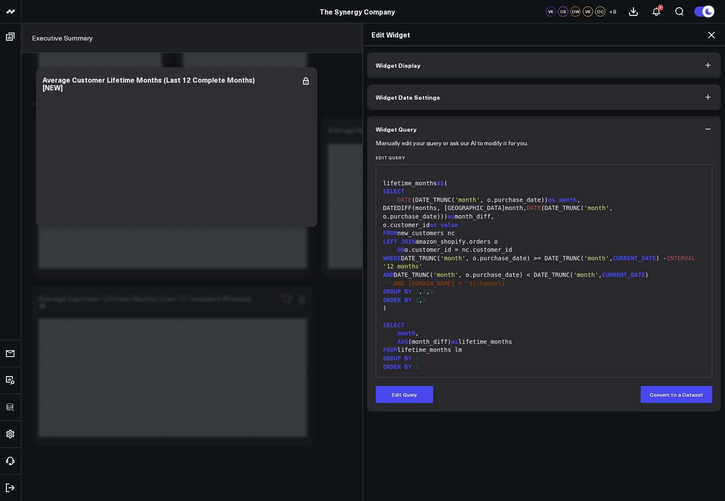
scroll to position [67, 0]
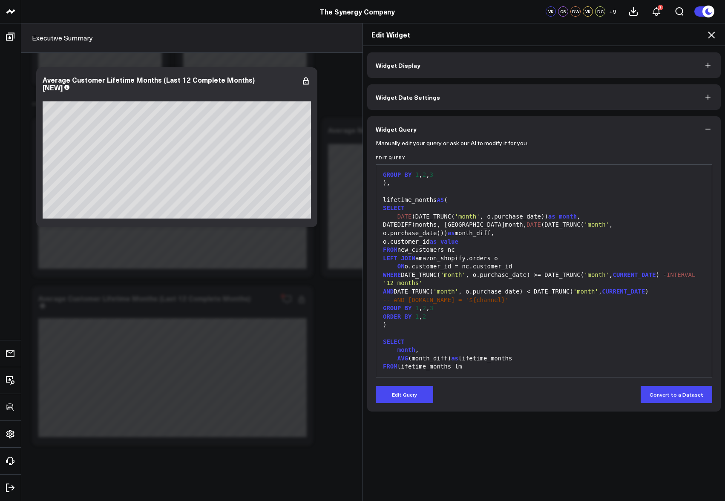
click at [584, 27] on div "Edit Widget" at bounding box center [544, 34] width 362 height 23
click at [584, 32] on icon at bounding box center [712, 35] width 10 height 10
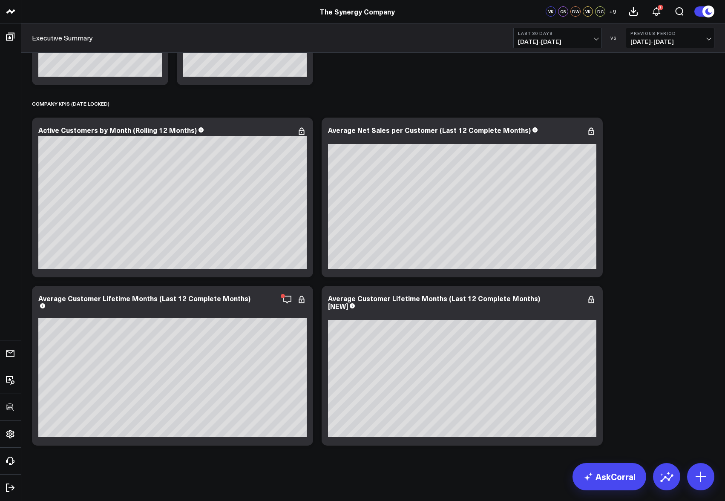
click at [584, 302] on icon at bounding box center [591, 300] width 10 height 10
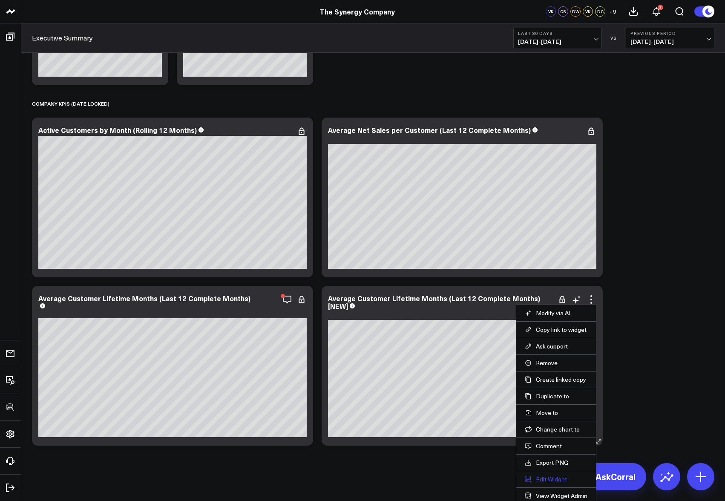
click at [546, 335] on button "Edit Widget" at bounding box center [556, 480] width 63 height 8
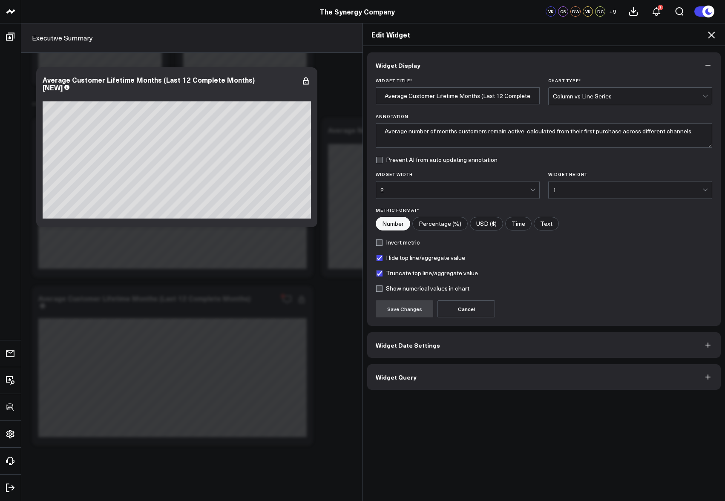
click at [429, 335] on button "Widget Query" at bounding box center [544, 377] width 354 height 26
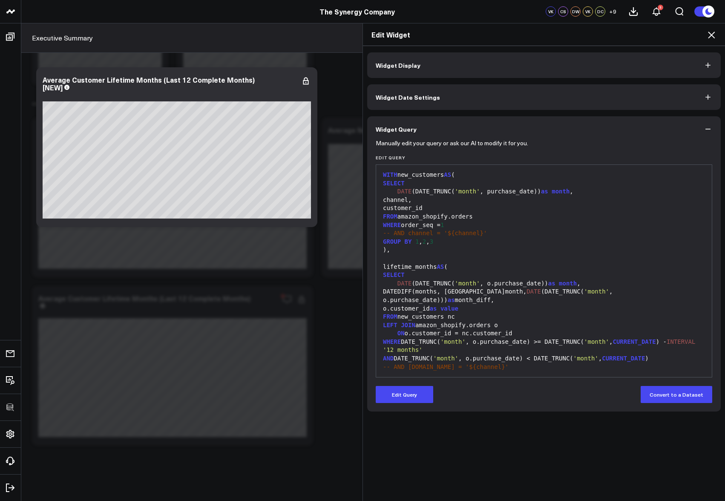
click at [406, 335] on button "Edit Query" at bounding box center [405, 394] width 58 height 17
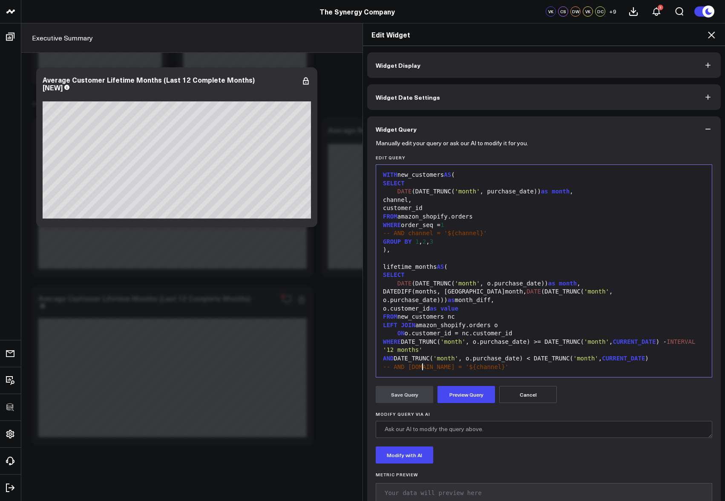
click at [421, 335] on span "-- AND o.channel = '${channel}'" at bounding box center [446, 367] width 126 height 7
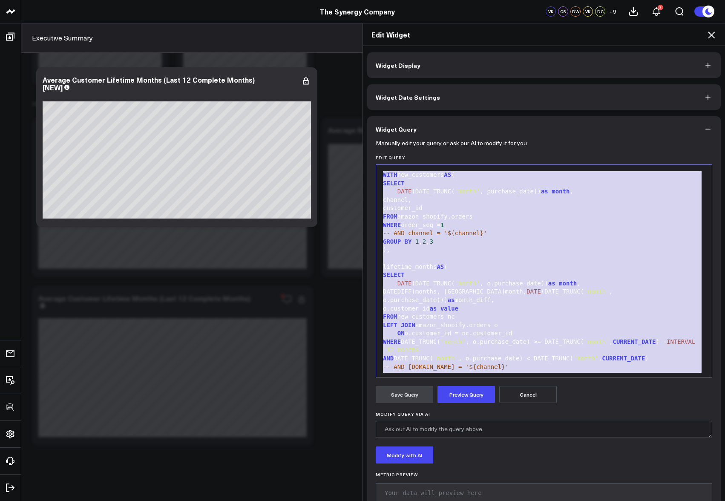
copy div "WITH new_customers AS ( SELECT DATE (DATE_TRUNC( 'month' , purchase_date)) as m…"
click at [584, 264] on div "lifetime_months AS (" at bounding box center [544, 267] width 327 height 9
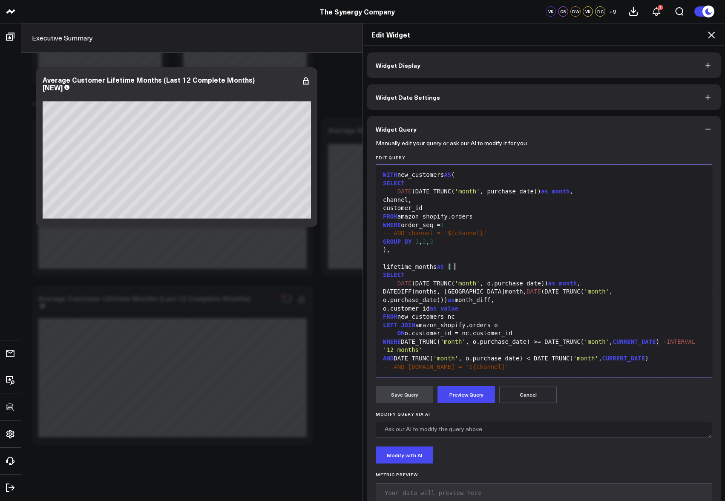
click at [584, 33] on icon at bounding box center [712, 35] width 10 height 10
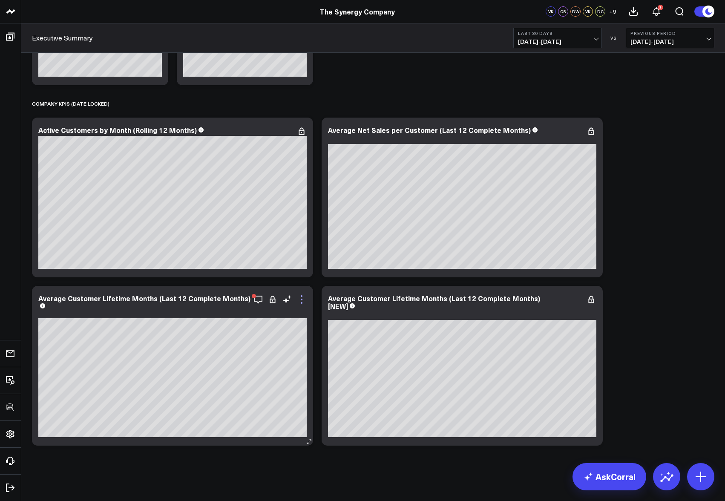
click at [303, 303] on icon at bounding box center [302, 300] width 10 height 10
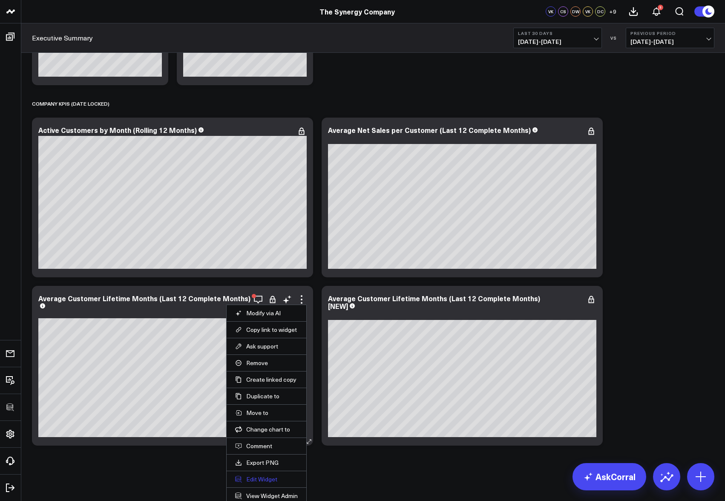
click at [251, 335] on button "Edit Widget" at bounding box center [266, 480] width 63 height 8
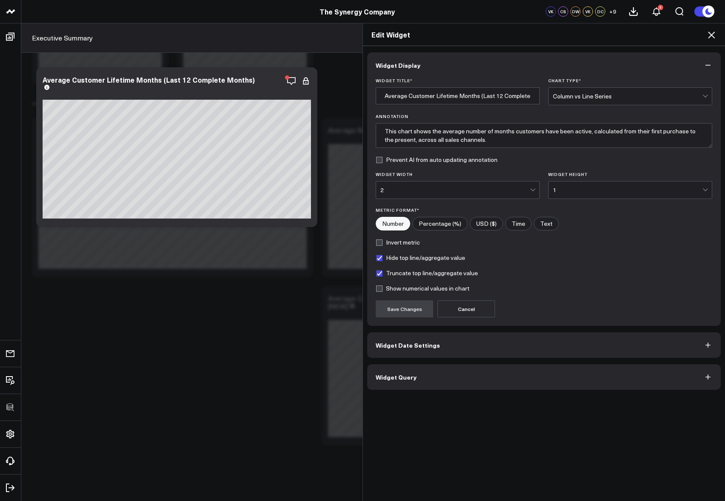
click at [433, 335] on button "Widget Query" at bounding box center [544, 377] width 354 height 26
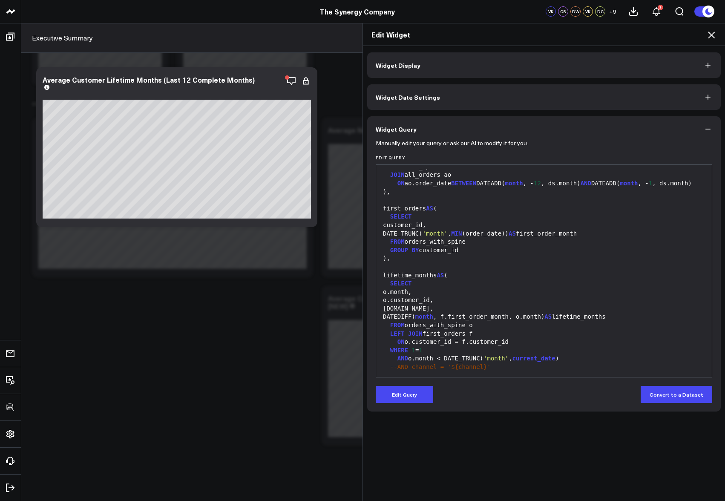
scroll to position [401, 0]
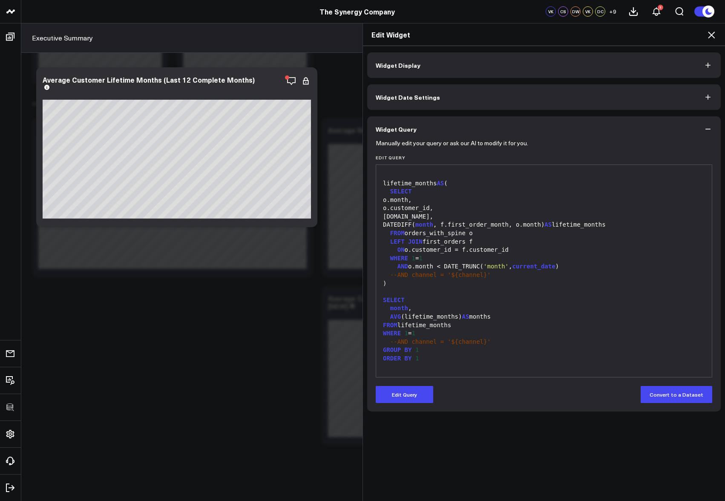
click at [584, 35] on icon at bounding box center [711, 35] width 7 height 7
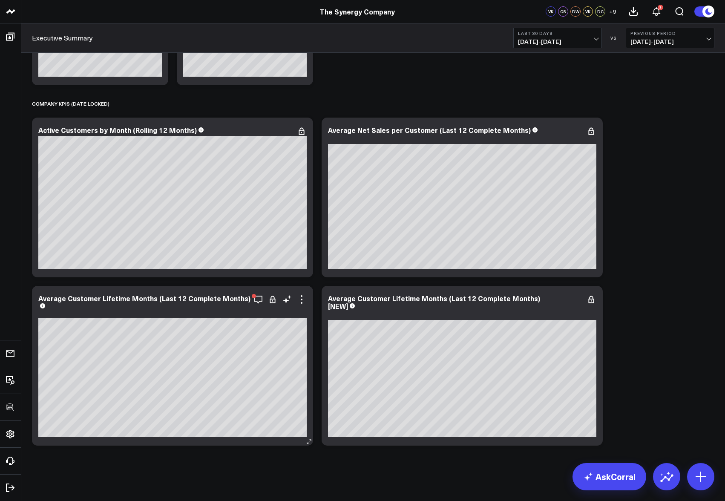
click at [303, 300] on icon at bounding box center [302, 300] width 10 height 10
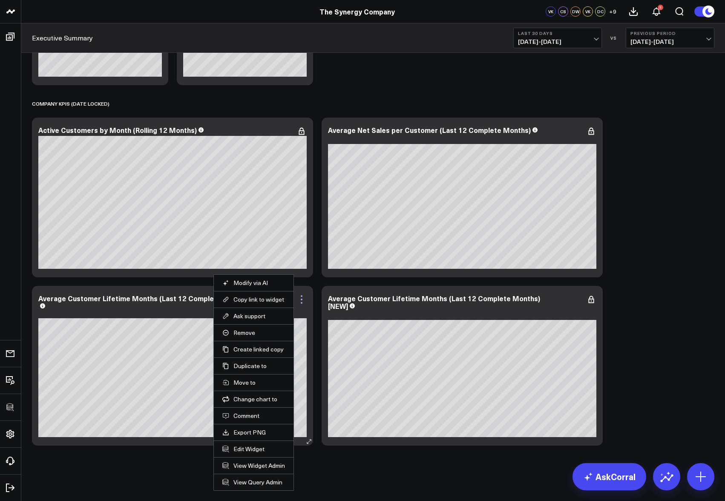
click at [303, 300] on icon at bounding box center [302, 300] width 10 height 10
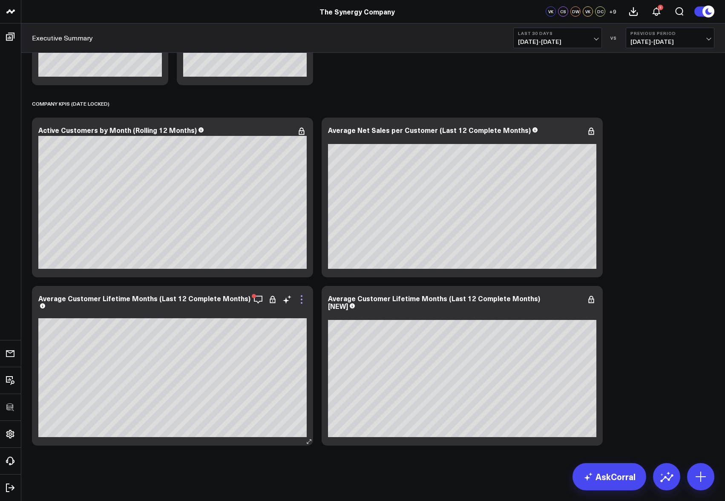
click at [303, 300] on icon at bounding box center [302, 300] width 10 height 10
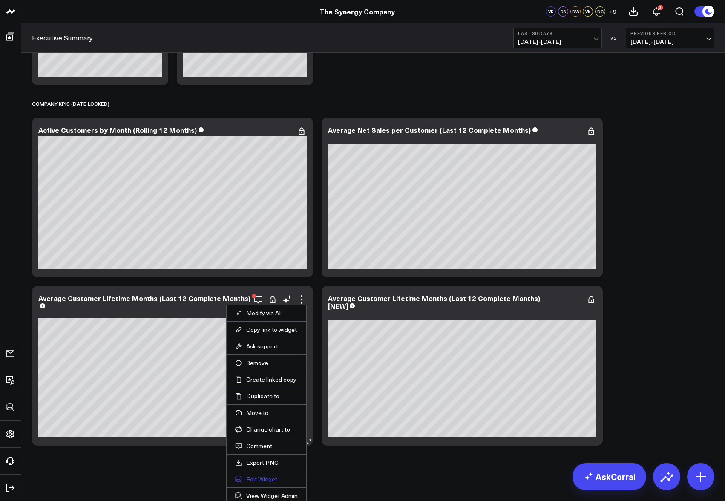
click at [257, 335] on button "Edit Widget" at bounding box center [266, 480] width 63 height 8
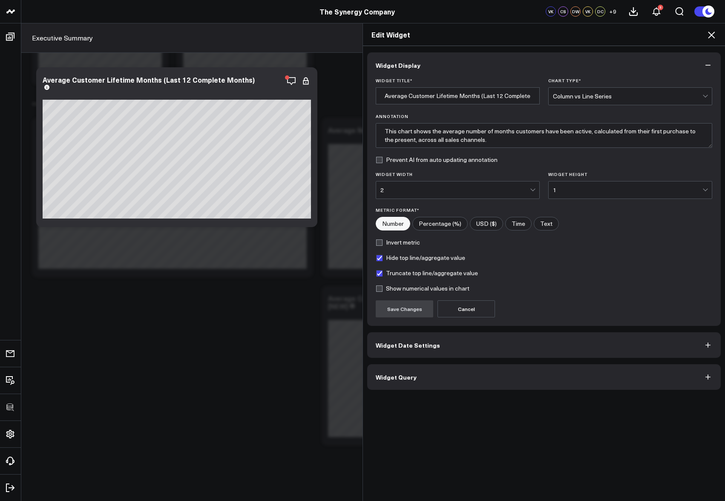
click at [428, 335] on button "Widget Query" at bounding box center [544, 377] width 354 height 26
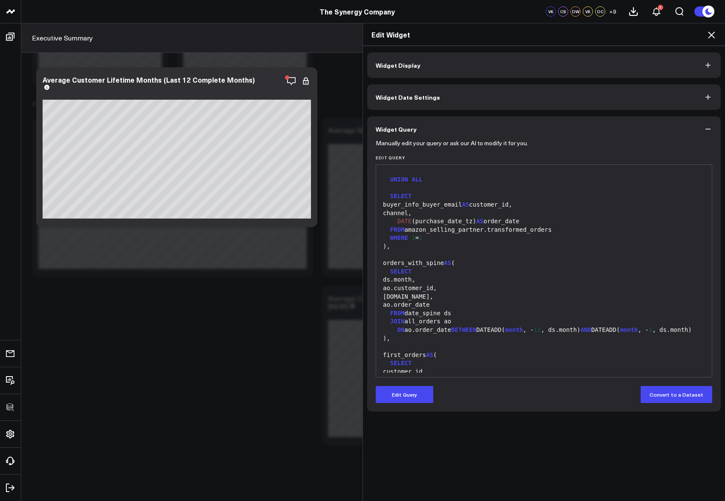
scroll to position [286, 0]
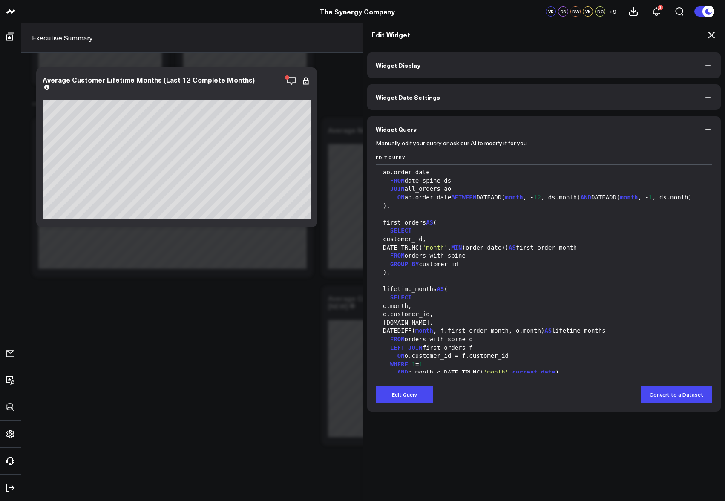
click at [584, 36] on icon at bounding box center [712, 35] width 10 height 10
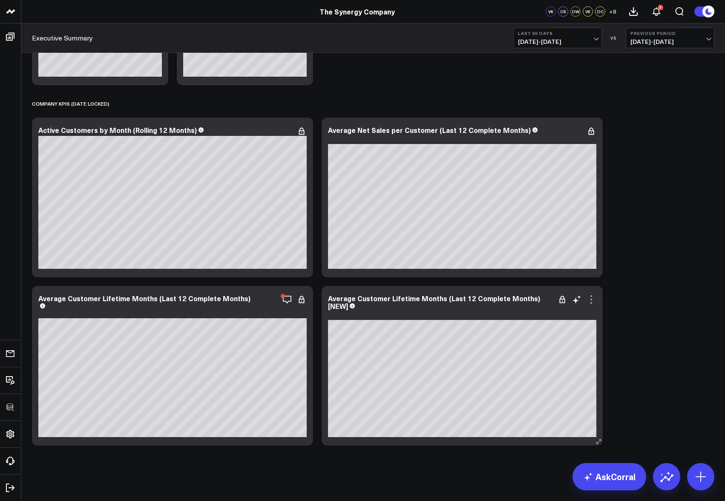
click at [584, 301] on icon at bounding box center [591, 300] width 10 height 10
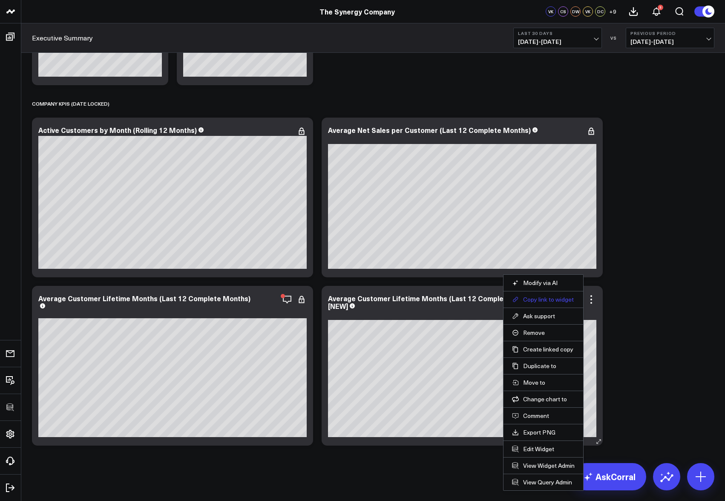
click at [547, 302] on button "Copy link to widget" at bounding box center [543, 300] width 63 height 8
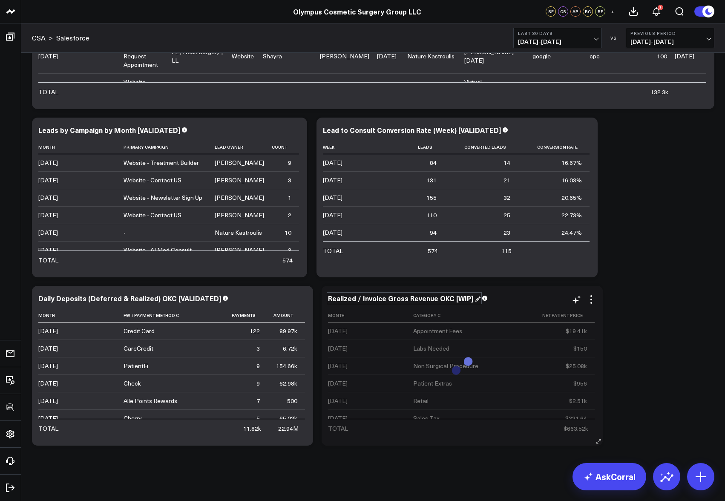
click at [413, 298] on div "Realized / Invoice Gross Revenue OKC [WIP]" at bounding box center [404, 298] width 153 height 9
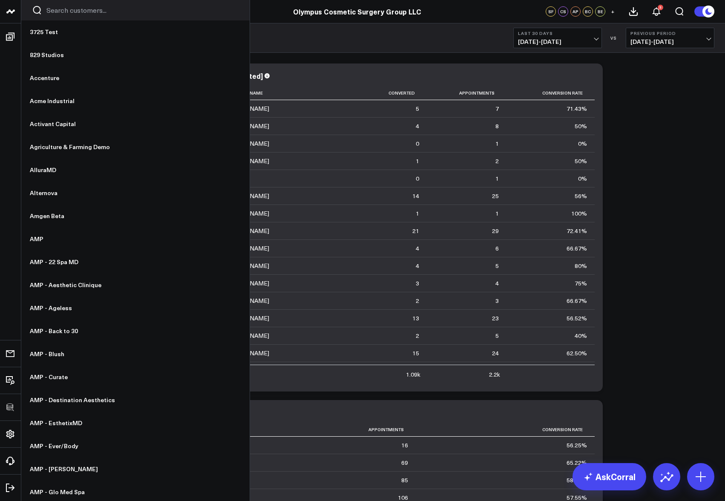
click at [73, 12] on input "Search customers input" at bounding box center [142, 10] width 193 height 9
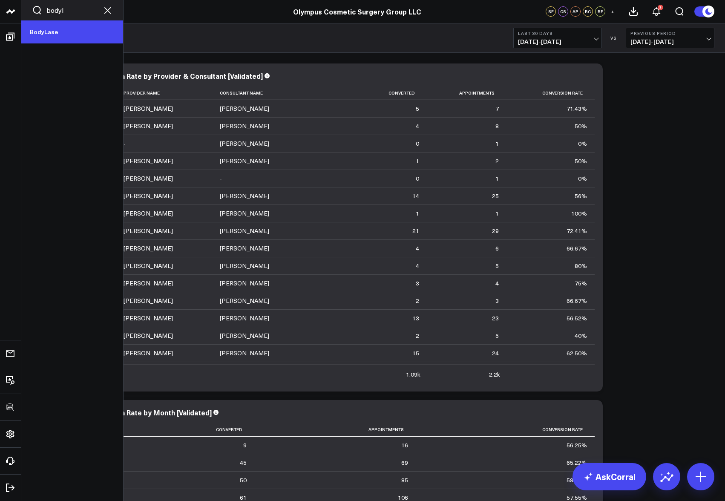
type input "bodyl"
click at [72, 28] on link "BodyLase" at bounding box center [72, 31] width 102 height 23
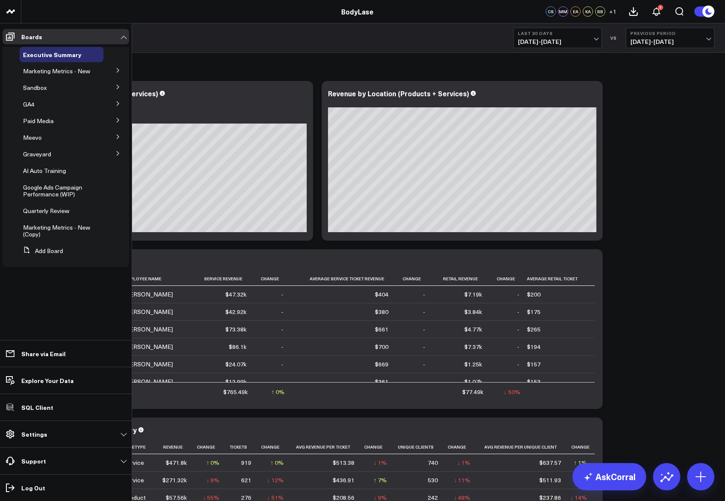
click at [116, 118] on icon at bounding box center [118, 120] width 5 height 5
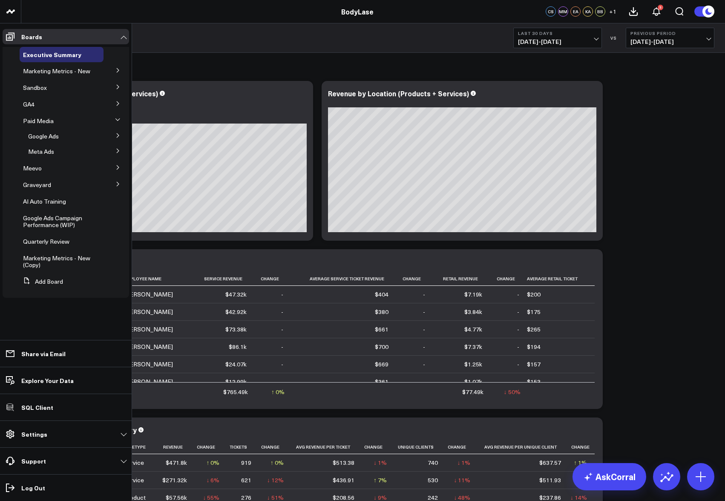
click at [116, 153] on icon at bounding box center [118, 150] width 5 height 5
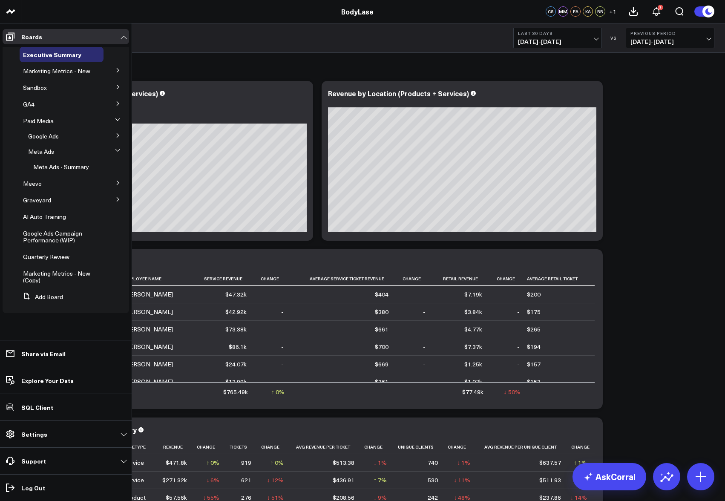
click at [116, 153] on icon at bounding box center [117, 150] width 5 height 5
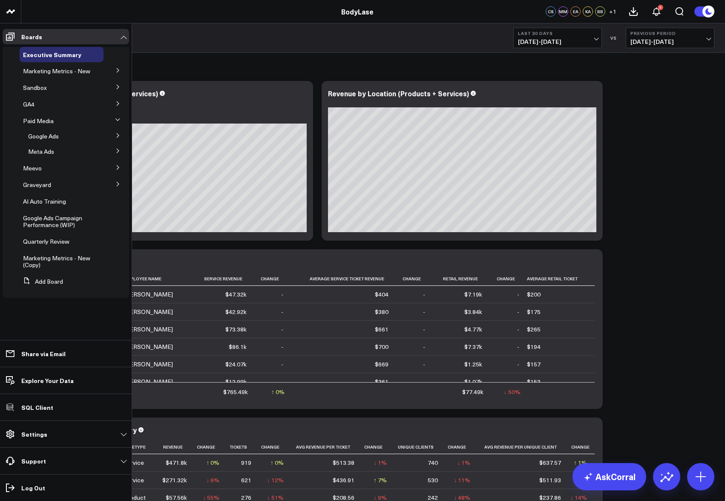
click at [114, 69] on button at bounding box center [118, 70] width 22 height 13
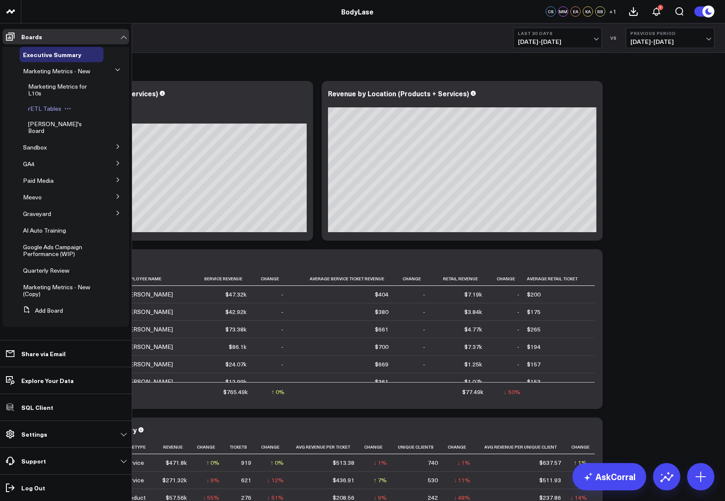
click at [48, 111] on span "rETL Tables" at bounding box center [44, 108] width 33 height 8
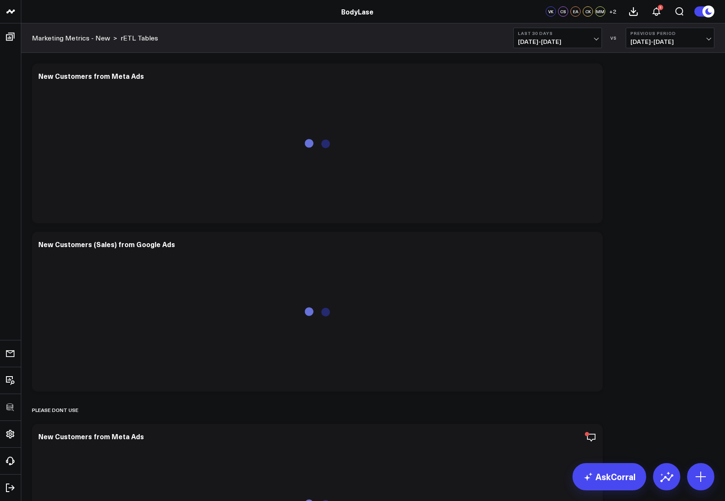
click at [637, 161] on div "Modify via AI Copy link to widget Ask support Remove Create linked copy Executi…" at bounding box center [373, 407] width 691 height 697
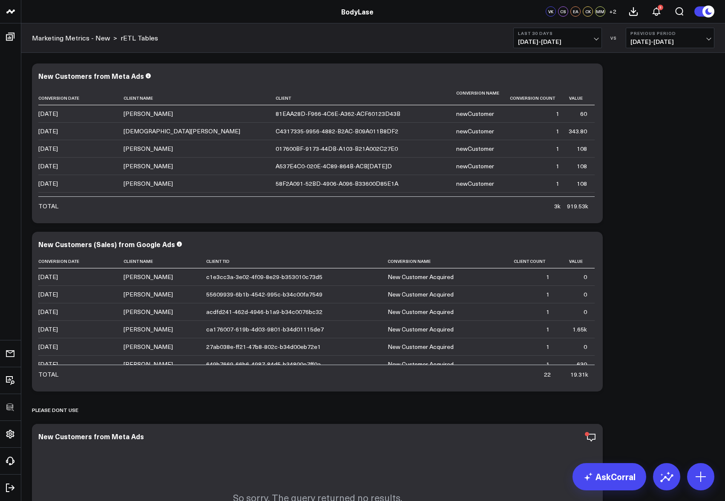
scroll to position [217, 0]
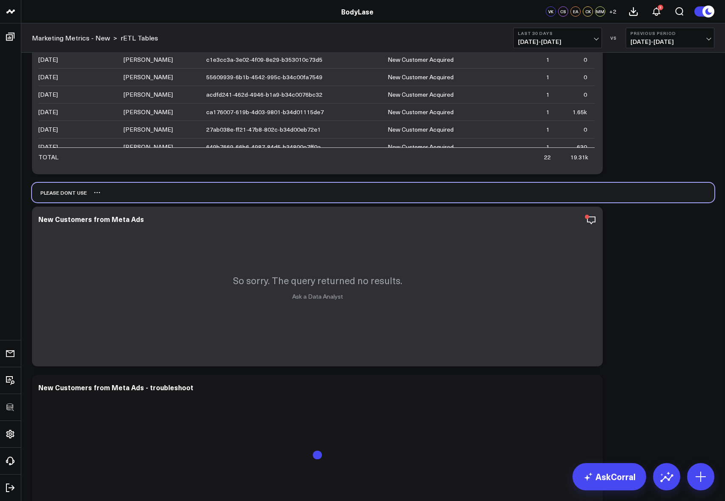
click at [653, 185] on div "Please dont use" at bounding box center [373, 193] width 683 height 20
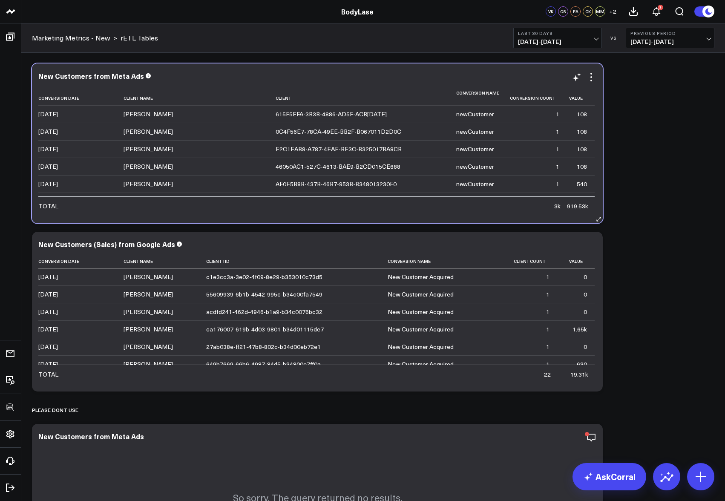
scroll to position [10393, 0]
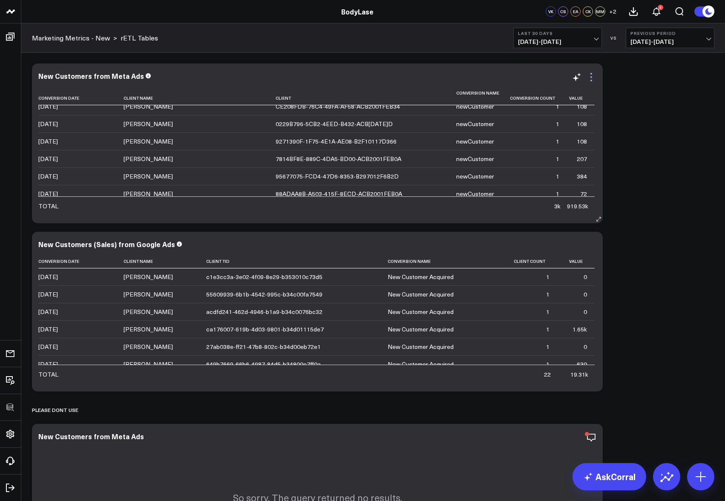
click at [594, 78] on icon at bounding box center [591, 77] width 10 height 10
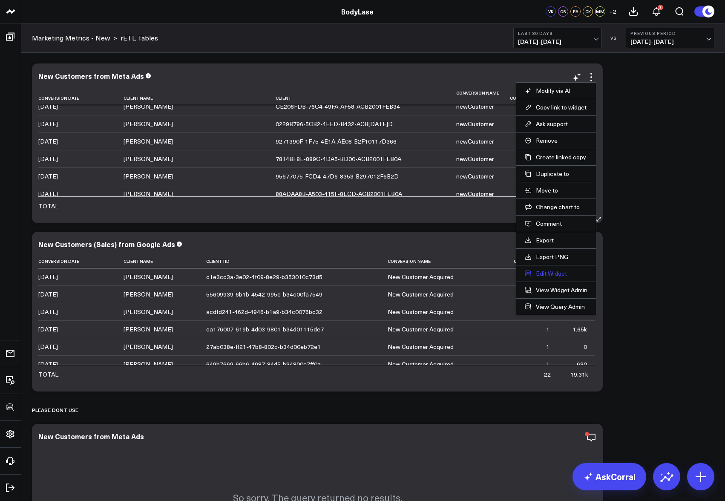
click at [541, 274] on button "Edit Widget" at bounding box center [556, 274] width 63 height 8
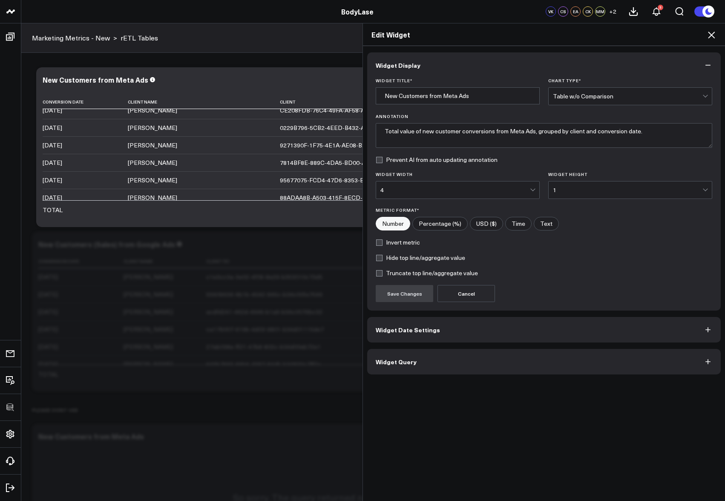
click at [443, 360] on button "Widget Query" at bounding box center [544, 362] width 354 height 26
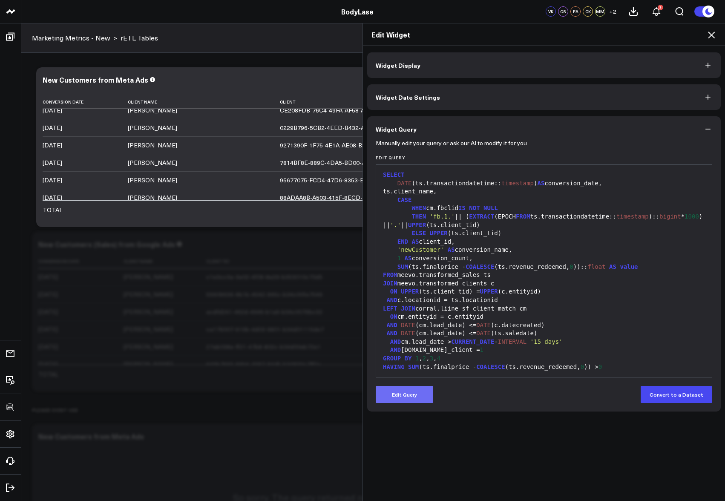
click at [413, 389] on button "Edit Query" at bounding box center [405, 394] width 58 height 17
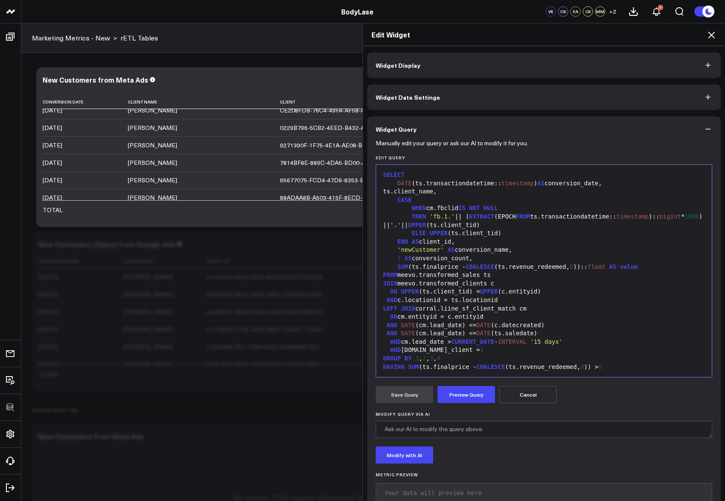
scroll to position [9, 0]
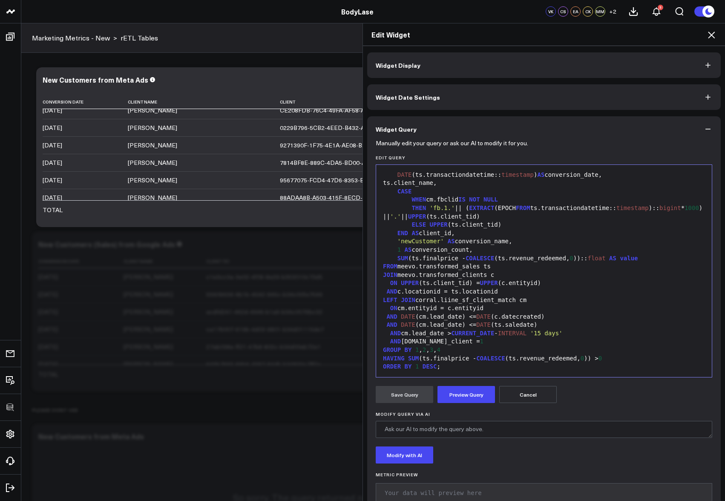
click at [454, 357] on div "HAVING SUM (ts.finalprice - COALESCE (ts.revenue_redeemed, 0 )) > 0" at bounding box center [544, 359] width 327 height 9
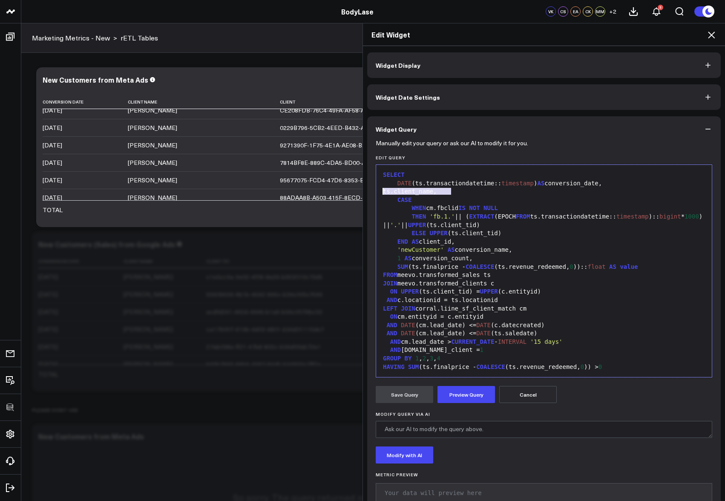
drag, startPoint x: 457, startPoint y: 192, endPoint x: 376, endPoint y: 193, distance: 80.6
click at [376, 193] on div "99 1 2 3 4 5 6 7 8 9 10 11 12 13 14 15 16 17 18 19 20 21 22 23 24 › ⌄ SELECT DA…" at bounding box center [544, 271] width 337 height 213
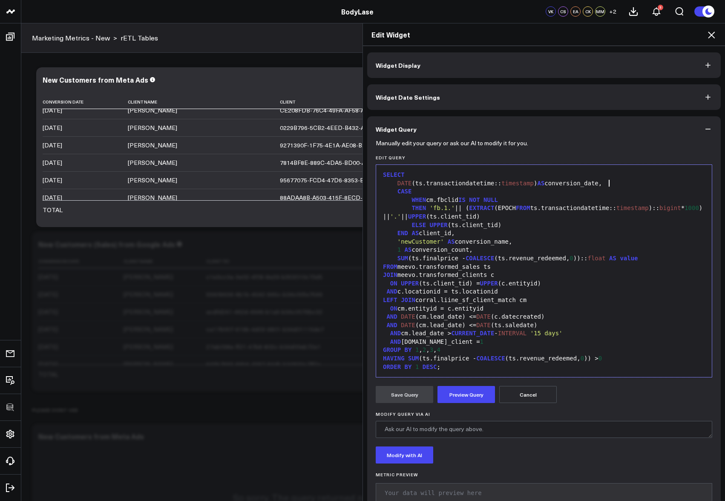
click at [435, 176] on div "SELECT" at bounding box center [544, 175] width 327 height 9
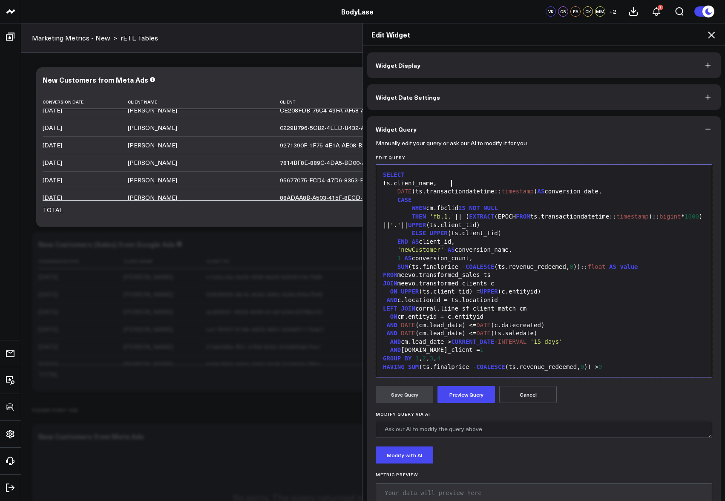
scroll to position [9, 0]
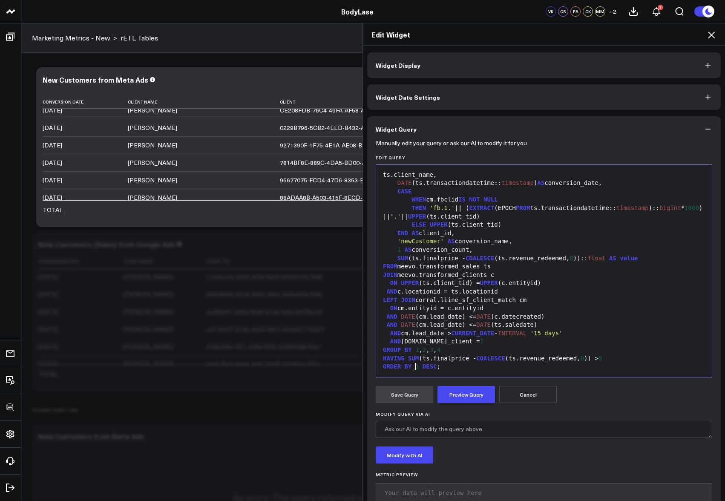
click at [416, 366] on div "ORDER BY 1 DESC ;" at bounding box center [544, 367] width 327 height 9
click at [460, 390] on button "Preview Query" at bounding box center [467, 394] width 58 height 17
click at [413, 393] on button "Save Query" at bounding box center [405, 394] width 58 height 17
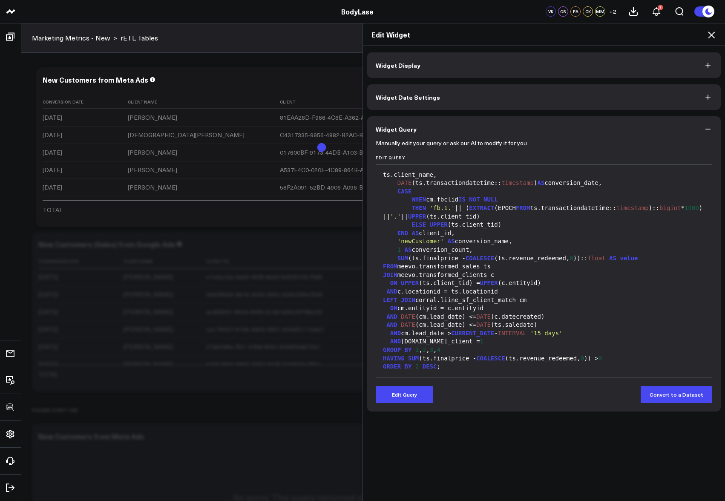
click at [708, 36] on icon at bounding box center [712, 35] width 10 height 10
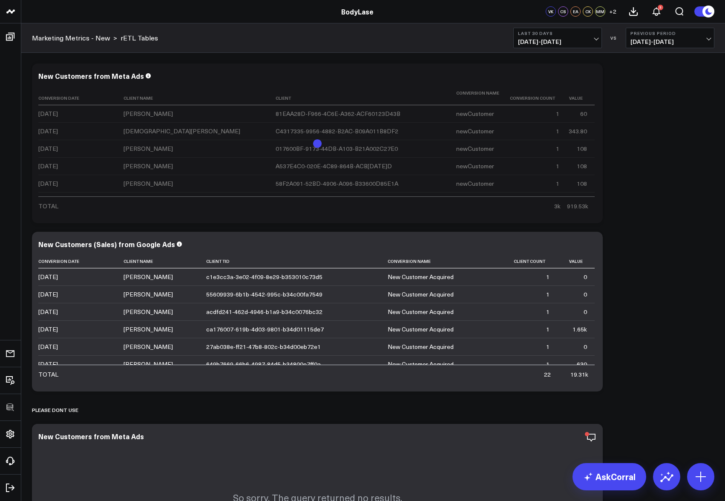
click at [667, 182] on div "Modify via AI Copy link to widget Ask support Remove Create linked copy Executi…" at bounding box center [373, 407] width 691 height 697
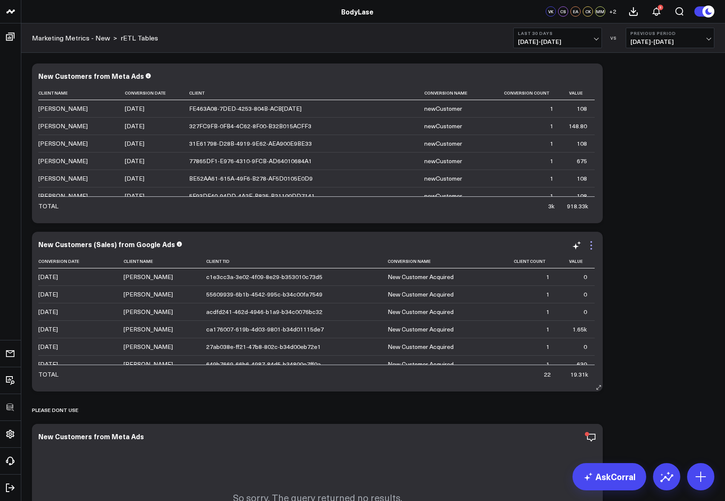
click at [591, 244] on icon at bounding box center [591, 245] width 10 height 10
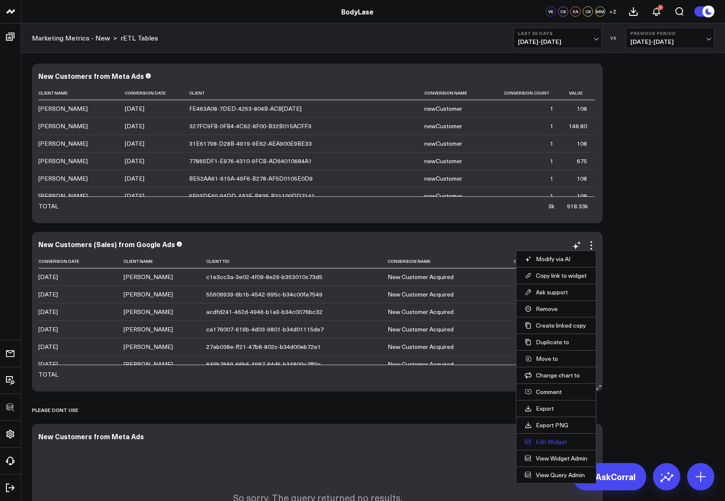
click at [533, 439] on button "Edit Widget" at bounding box center [556, 442] width 63 height 8
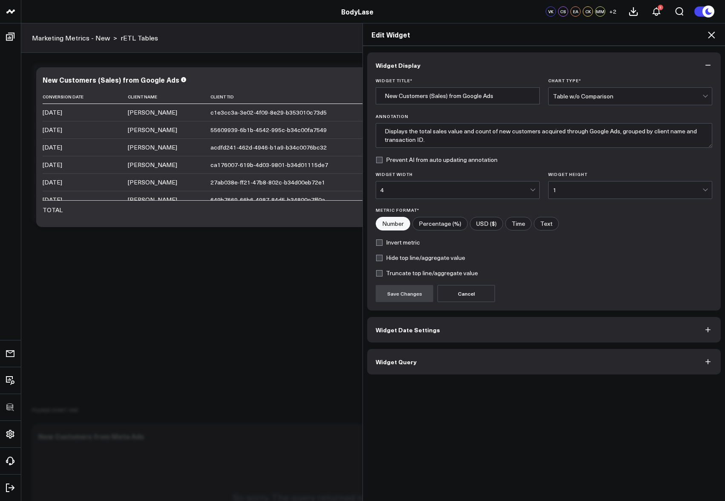
click at [487, 357] on button "Widget Query" at bounding box center [544, 362] width 354 height 26
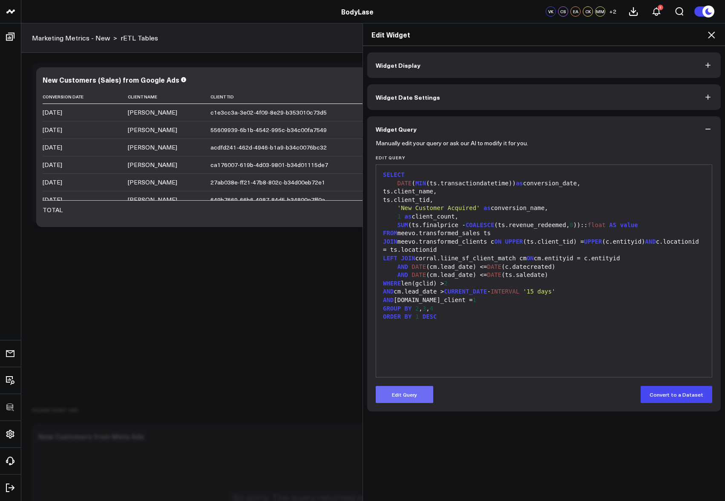
click at [407, 389] on button "Edit Query" at bounding box center [405, 394] width 58 height 17
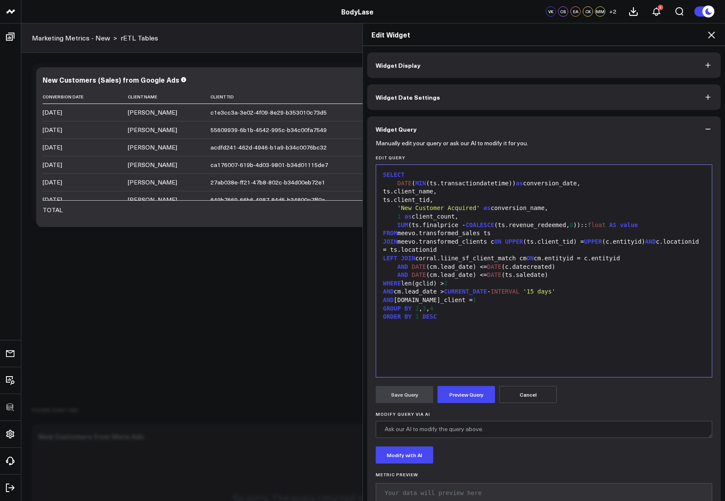
click at [443, 192] on div "ts.client_name," at bounding box center [544, 192] width 327 height 9
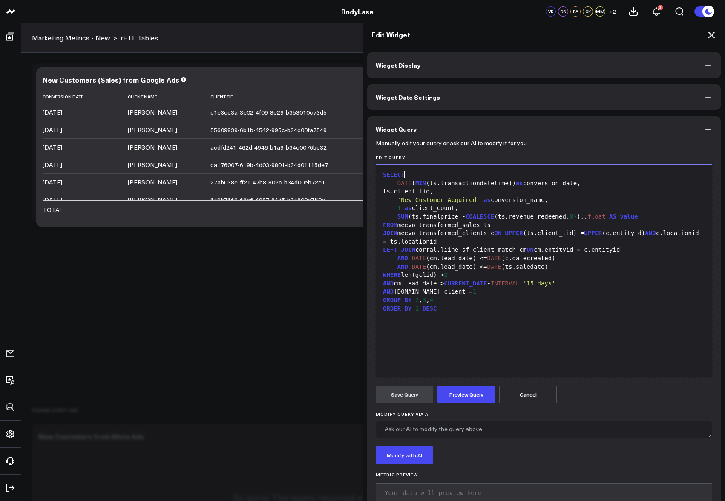
click at [434, 176] on div "SELECT" at bounding box center [544, 175] width 327 height 9
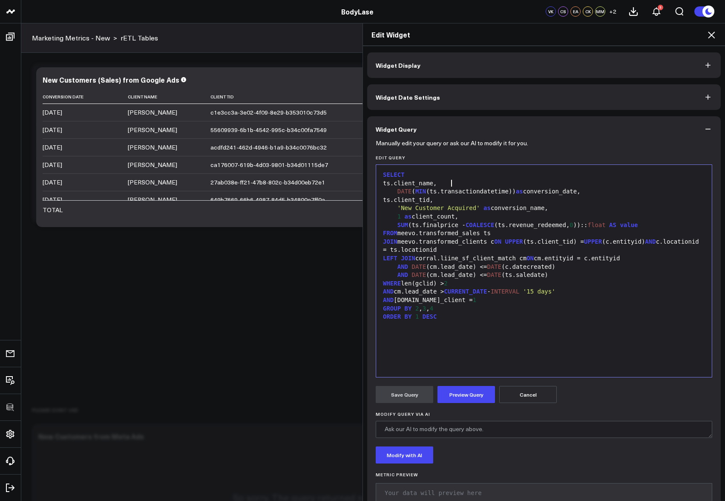
drag, startPoint x: 416, startPoint y: 315, endPoint x: 426, endPoint y: 314, distance: 10.2
click at [416, 315] on div "ORDER BY 1 DESC" at bounding box center [544, 317] width 327 height 9
click at [444, 400] on button "Preview Query" at bounding box center [467, 394] width 58 height 17
drag, startPoint x: 425, startPoint y: 307, endPoint x: 414, endPoint y: 308, distance: 10.3
click at [414, 308] on div "GROUP BY 2 , 3 , 4" at bounding box center [544, 309] width 327 height 9
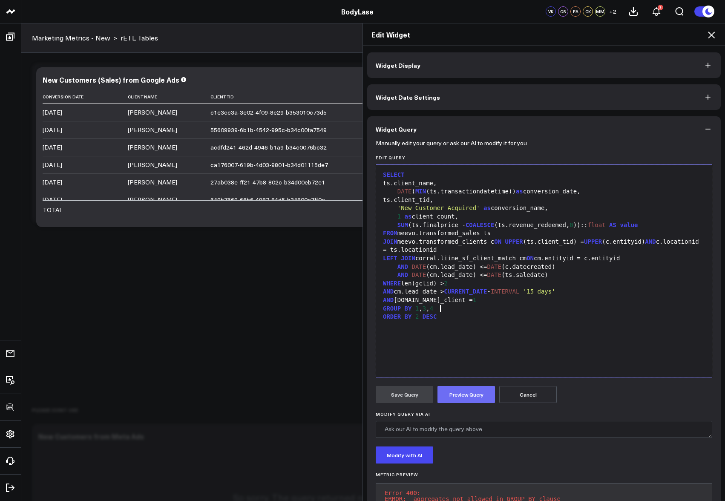
click at [462, 390] on button "Preview Query" at bounding box center [467, 394] width 58 height 17
click at [409, 399] on button "Save Query" at bounding box center [405, 394] width 58 height 17
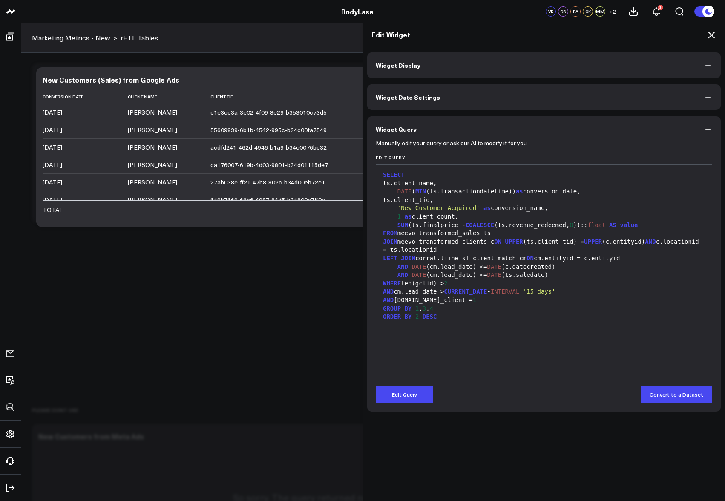
click at [713, 36] on icon at bounding box center [711, 35] width 7 height 7
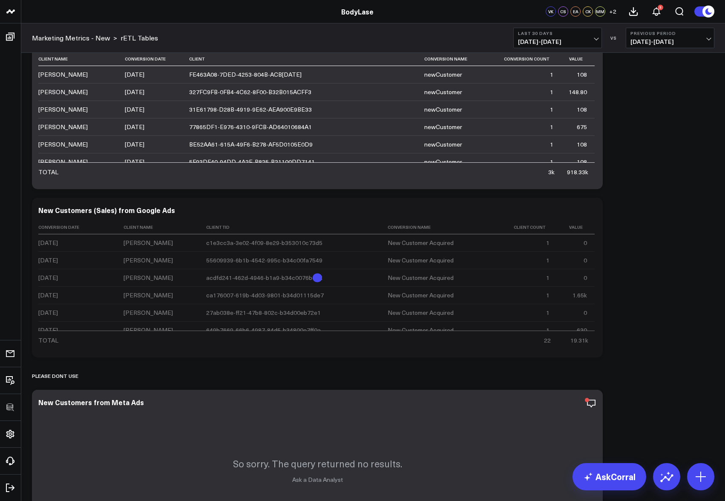
scroll to position [214, 0]
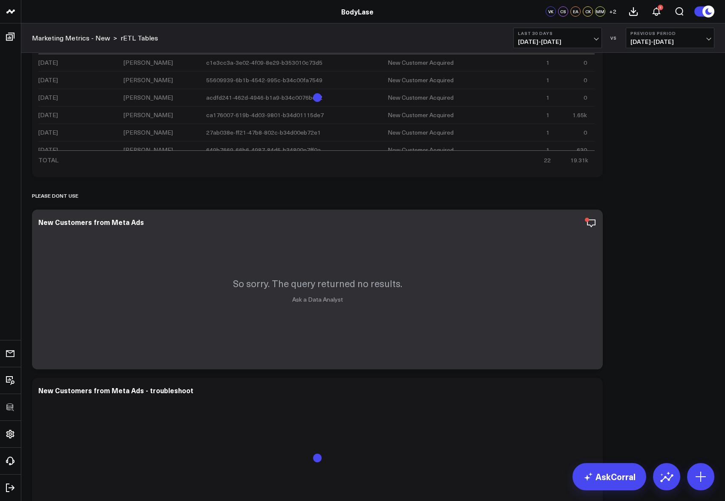
click at [657, 265] on div "Modify via AI Copy link to widget Ask support Remove Create linked copy Executi…" at bounding box center [373, 193] width 691 height 697
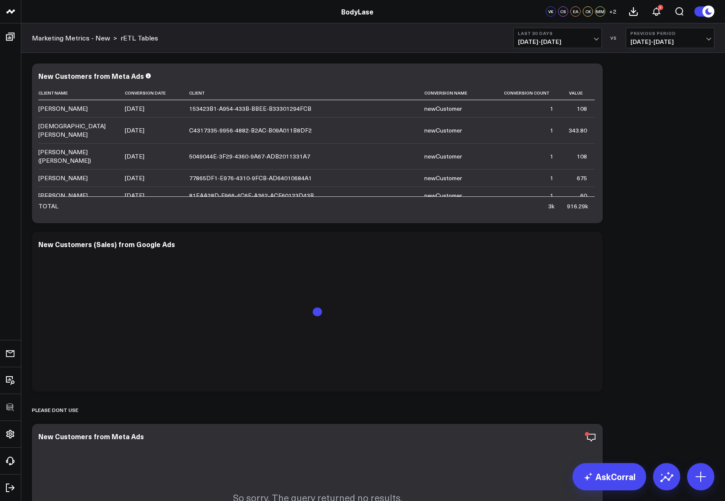
click at [644, 203] on div "Modify via AI Copy link to widget Ask support Remove Create linked copy Executi…" at bounding box center [373, 407] width 691 height 697
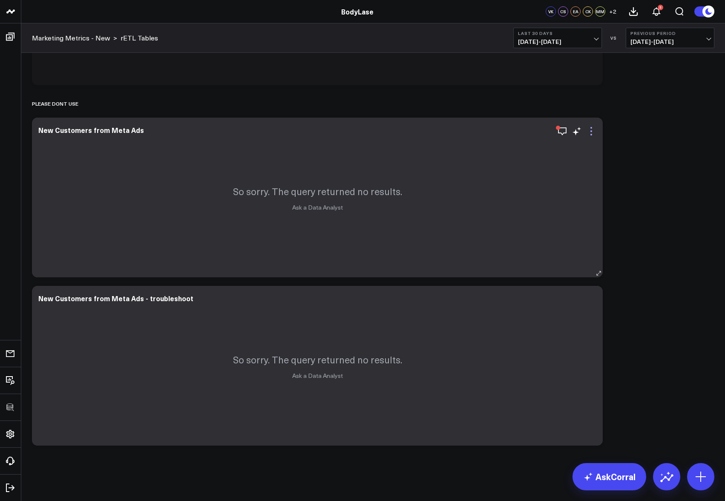
click at [590, 129] on icon at bounding box center [591, 131] width 10 height 10
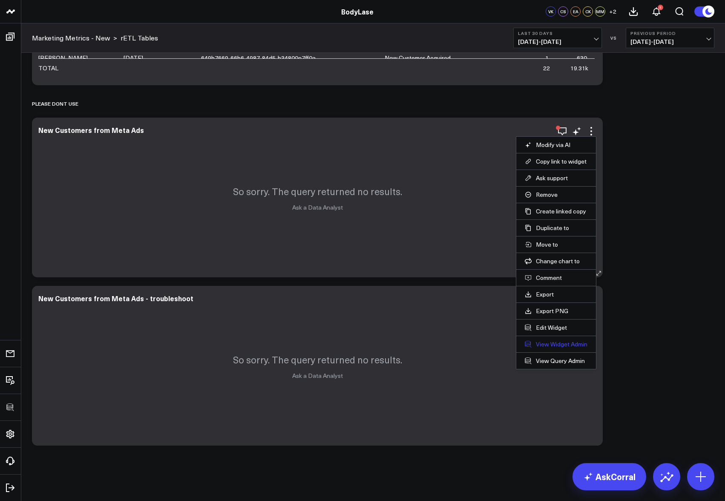
click at [558, 341] on link "View Widget Admin" at bounding box center [556, 345] width 63 height 8
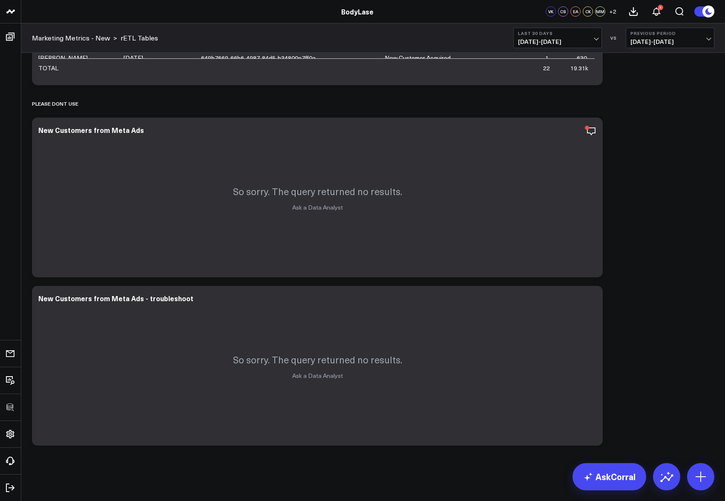
click at [635, 197] on div "Modify via AI Copy link to widget Ask support Remove Create linked copy Executi…" at bounding box center [373, 101] width 691 height 697
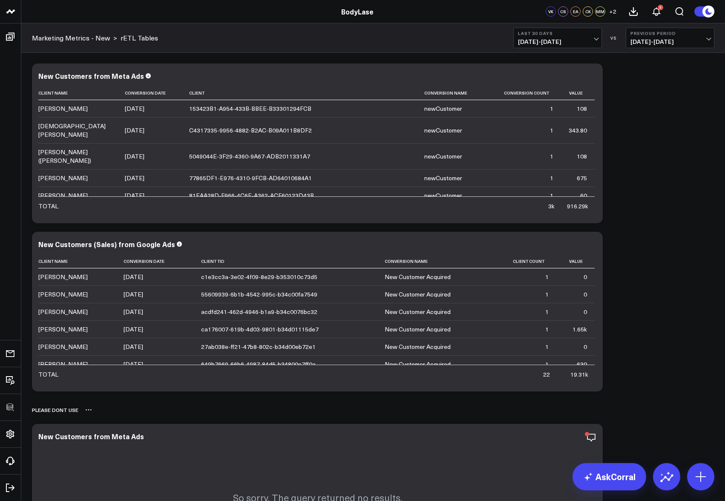
scroll to position [121, 0]
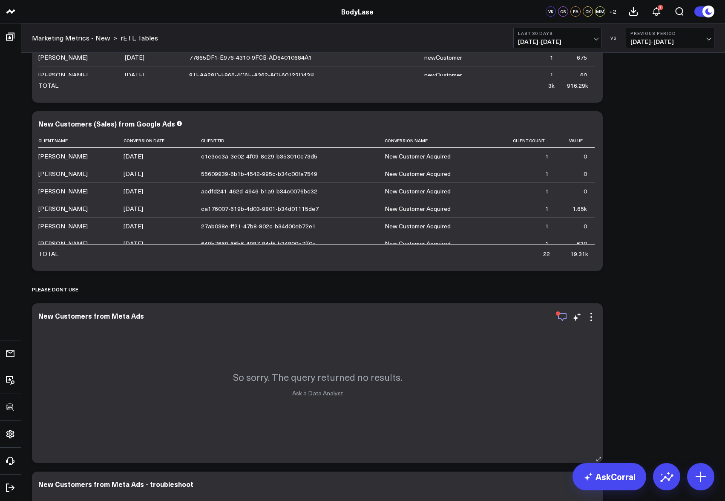
click at [567, 315] on icon "button" at bounding box center [563, 317] width 10 height 10
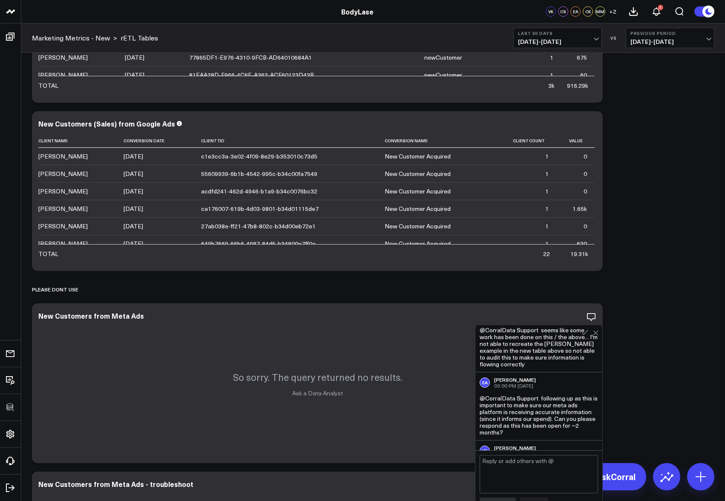
scroll to position [372, 0]
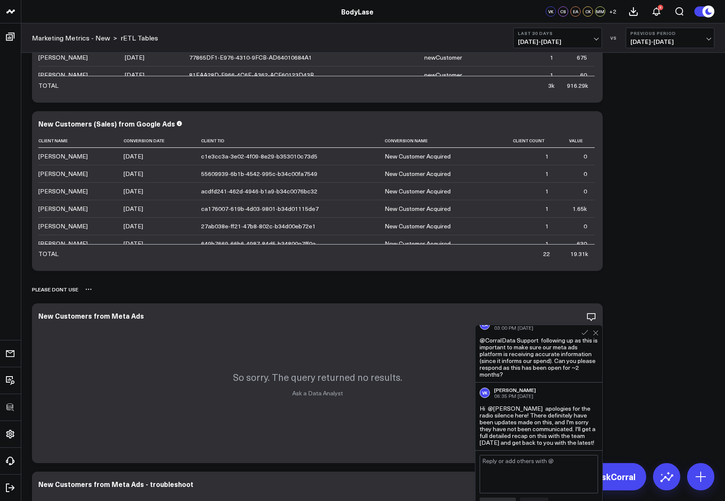
click at [681, 297] on div "Please dont use" at bounding box center [373, 290] width 683 height 20
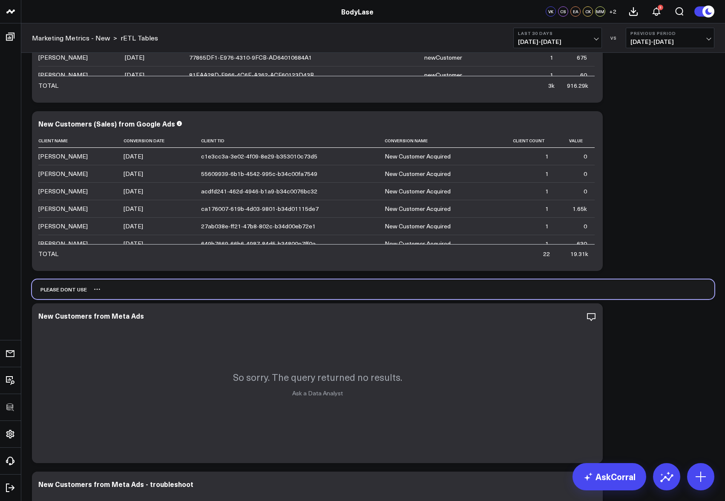
click at [681, 297] on div "Please dont use" at bounding box center [373, 290] width 683 height 20
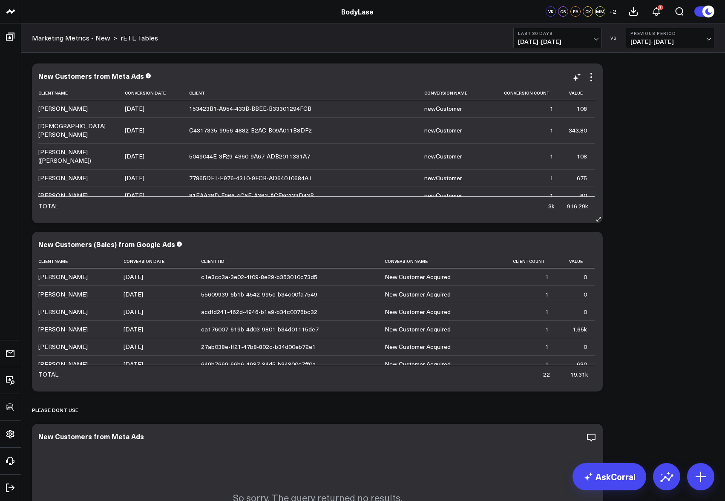
scroll to position [0, 0]
click at [647, 97] on div "Modify via AI Copy link to widget Ask support Remove Create linked copy Executi…" at bounding box center [373, 407] width 691 height 697
click at [117, 93] on use at bounding box center [118, 92] width 4 height 4
click at [107, 95] on input at bounding box center [80, 92] width 84 height 15
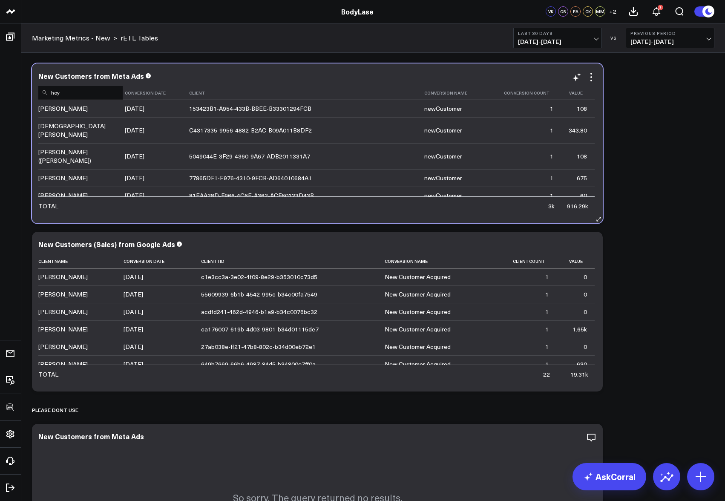
type input "[PERSON_NAME]"
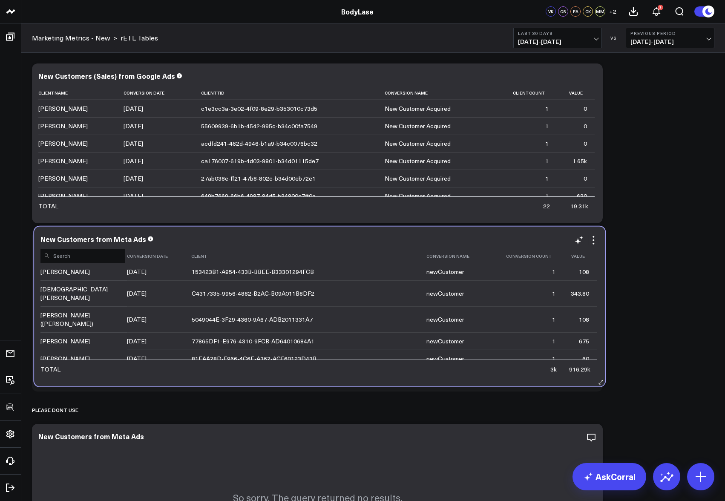
click at [107, 256] on input at bounding box center [82, 255] width 84 height 15
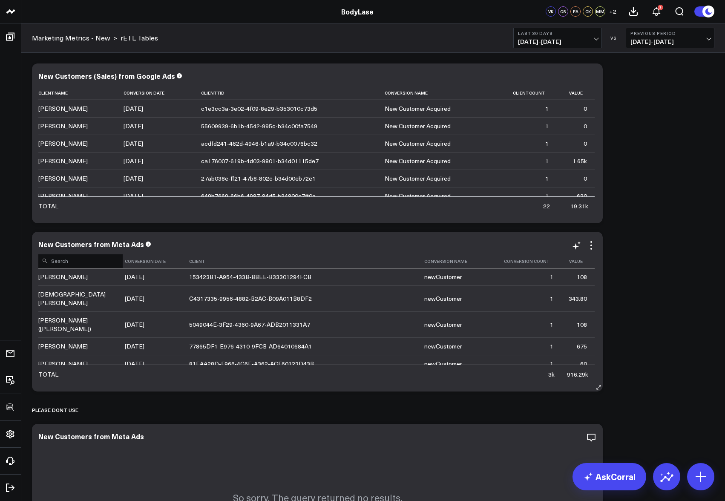
click at [101, 260] on input at bounding box center [80, 260] width 84 height 15
type input "[PERSON_NAME]"
click at [644, 257] on div "Modify via AI Copy link to widget Ask support Remove Create linked copy Executi…" at bounding box center [373, 407] width 691 height 697
click at [656, 254] on div "Modify via AI Copy link to widget Ask support Remove Create linked copy Executi…" at bounding box center [373, 407] width 691 height 697
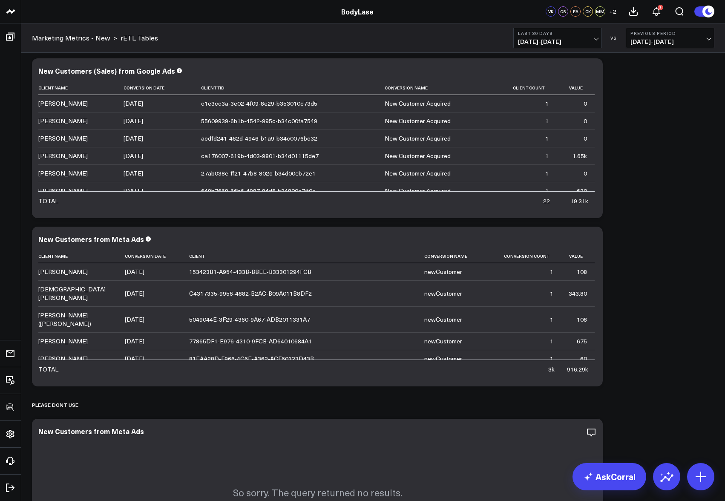
scroll to position [163, 0]
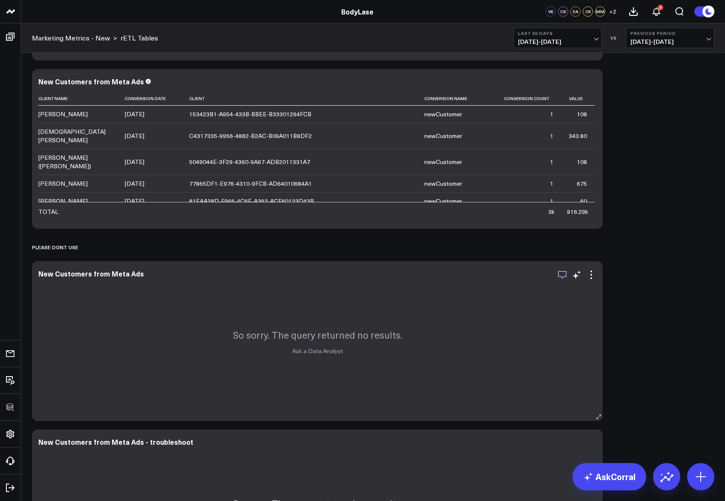
click at [566, 276] on icon "button" at bounding box center [562, 275] width 9 height 8
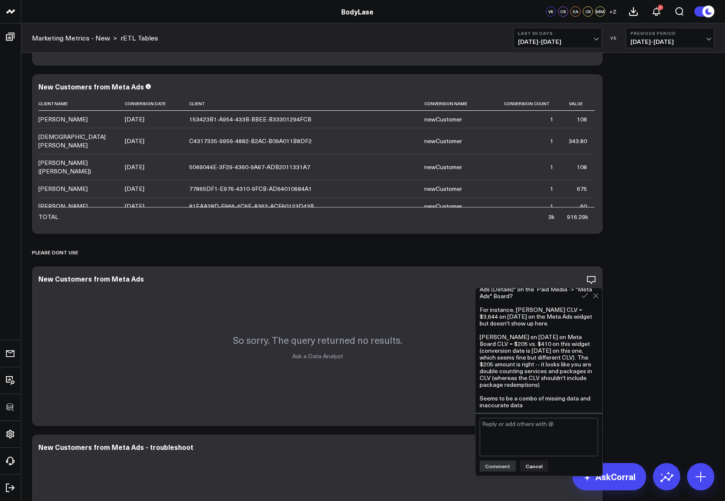
scroll to position [142, 0]
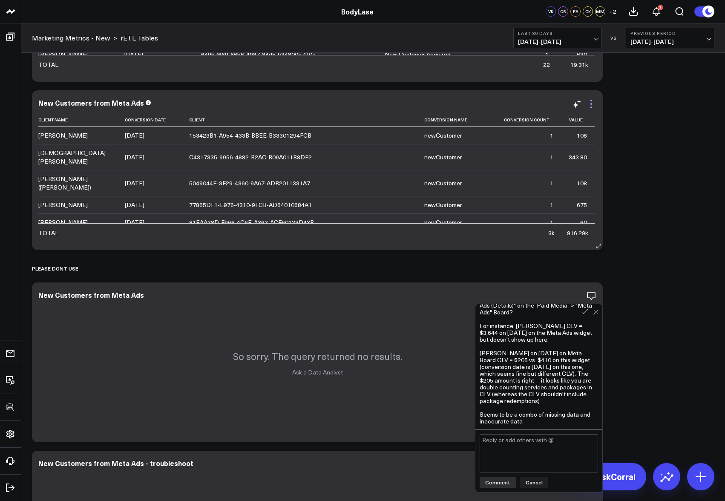
click at [596, 105] on icon at bounding box center [591, 104] width 10 height 10
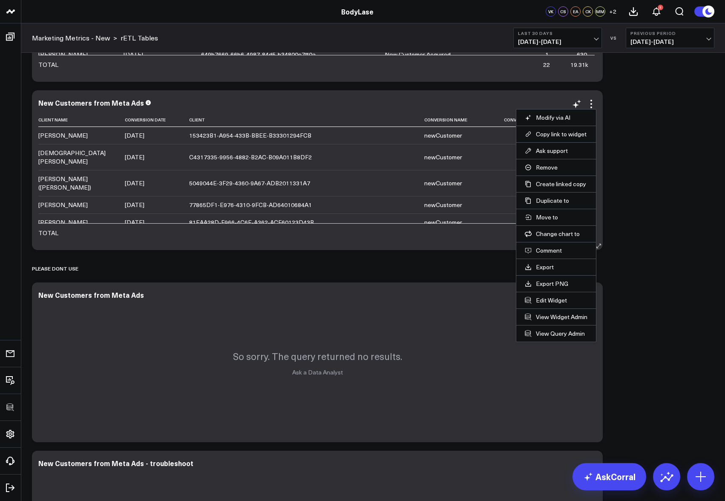
click at [548, 295] on li "Edit Widget" at bounding box center [557, 300] width 80 height 17
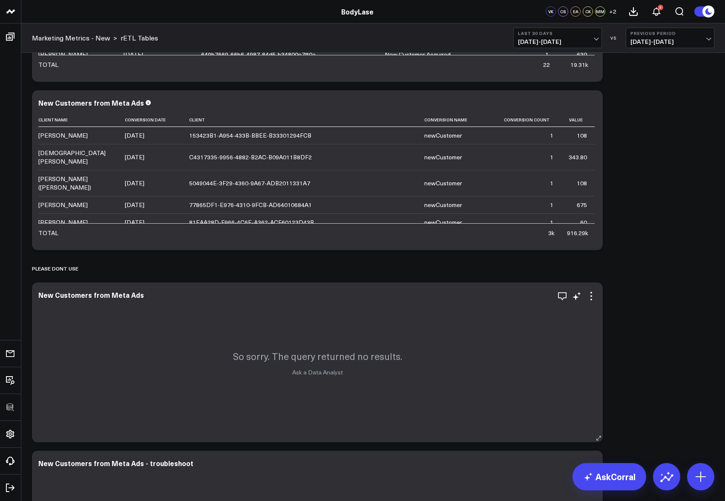
click at [548, 296] on div "New Customers from Meta Ads" at bounding box center [317, 295] width 558 height 8
click at [593, 103] on icon at bounding box center [591, 104] width 10 height 10
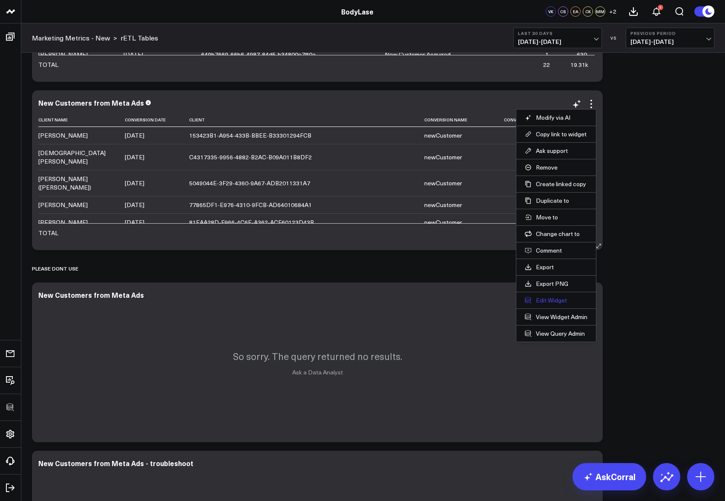
click at [546, 299] on button "Edit Widget" at bounding box center [556, 301] width 63 height 8
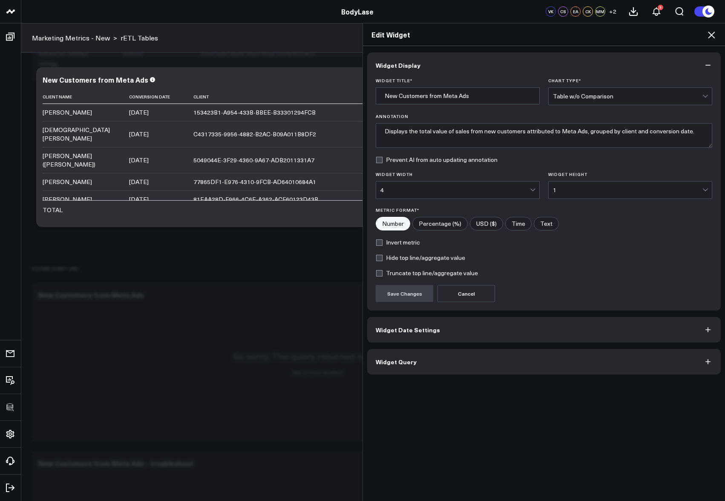
click at [473, 366] on button "Widget Query" at bounding box center [544, 362] width 354 height 26
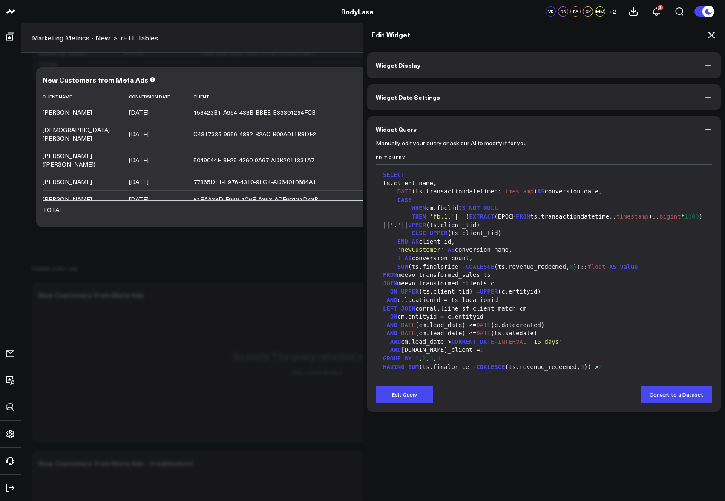
scroll to position [9, 0]
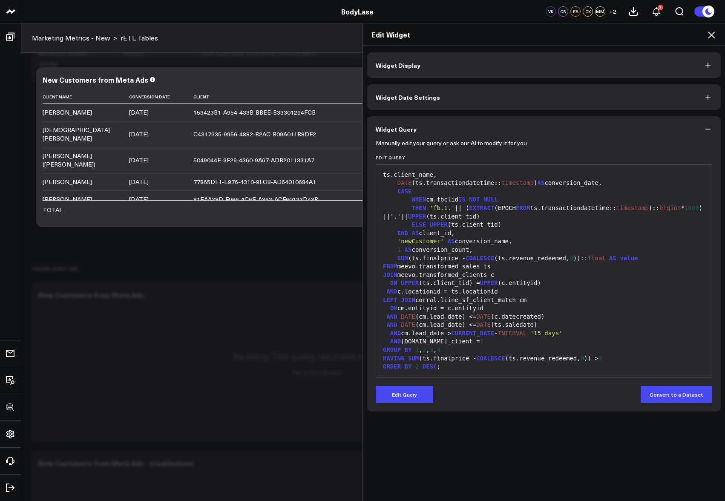
click at [552, 286] on div "ON UPPER (ts.client_tid) = UPPER (c.entityid)" at bounding box center [544, 283] width 327 height 9
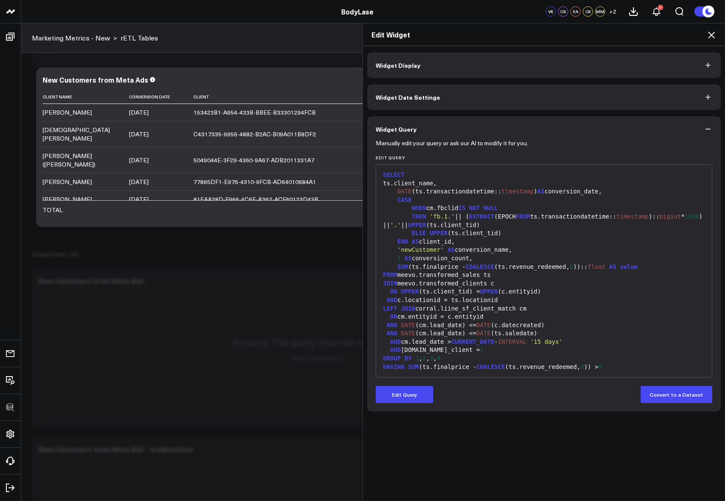
click at [717, 32] on div "Edit Widget" at bounding box center [544, 34] width 362 height 23
click at [715, 33] on icon at bounding box center [712, 35] width 10 height 10
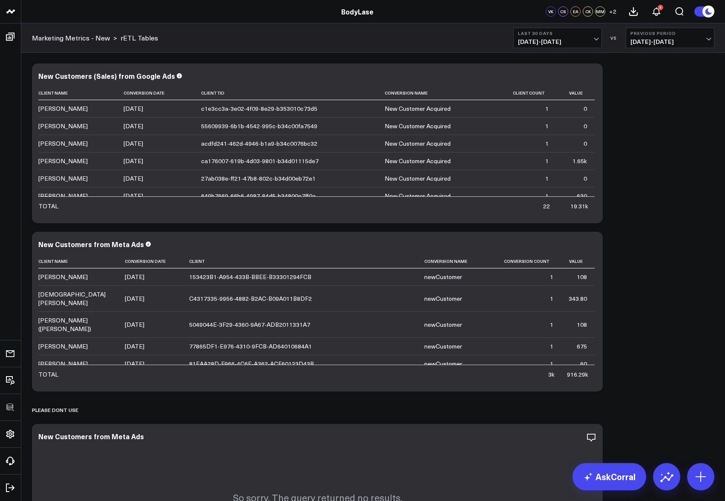
click at [645, 228] on div "Modify via AI Copy link to widget Ask support Remove Create linked copy Executi…" at bounding box center [373, 407] width 691 height 697
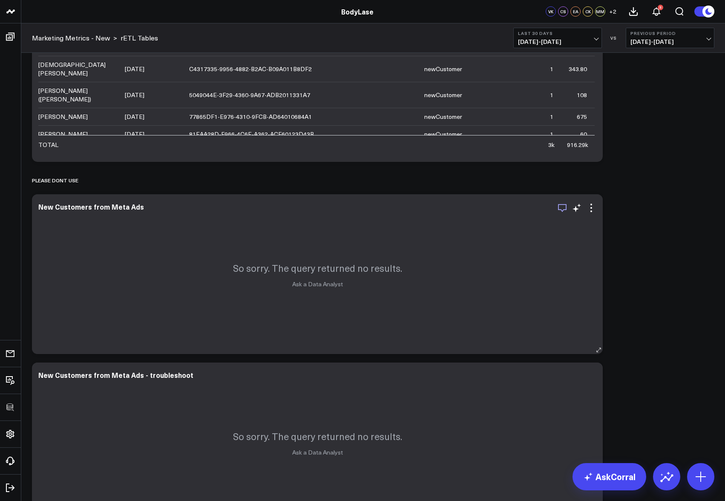
click at [564, 210] on icon "button" at bounding box center [563, 208] width 10 height 10
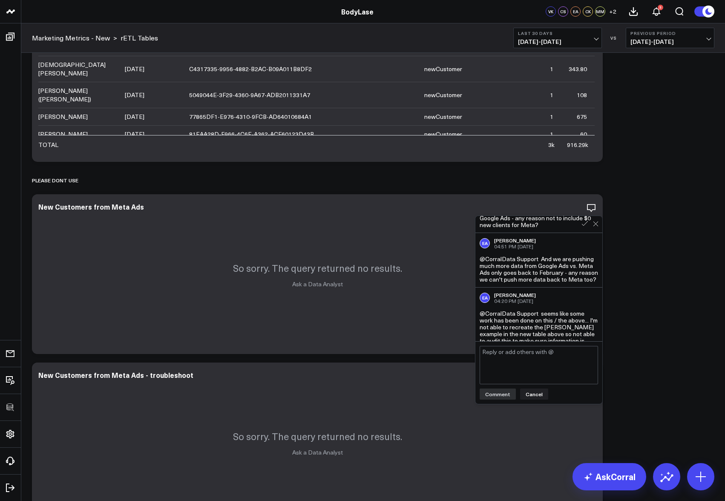
scroll to position [0, 0]
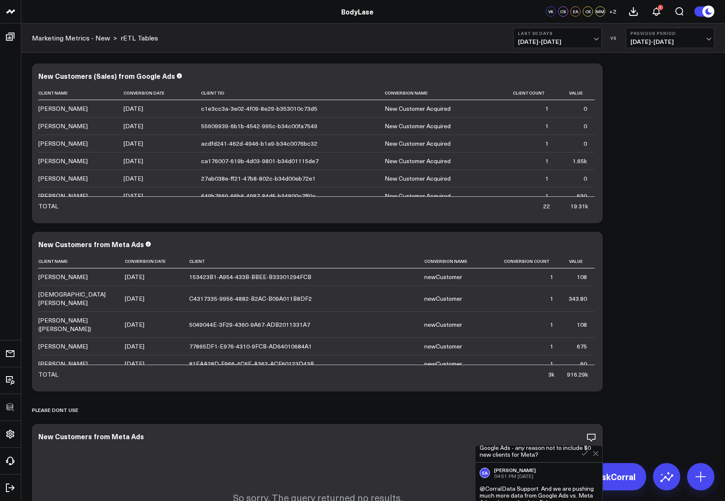
click at [647, 309] on div "Modify via AI Copy link to widget Ask support Remove Create linked copy Executi…" at bounding box center [373, 407] width 691 height 697
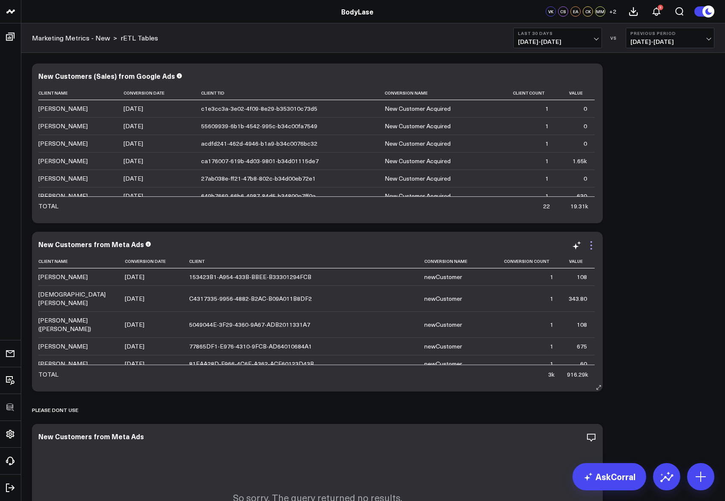
click at [591, 247] on icon at bounding box center [591, 245] width 10 height 10
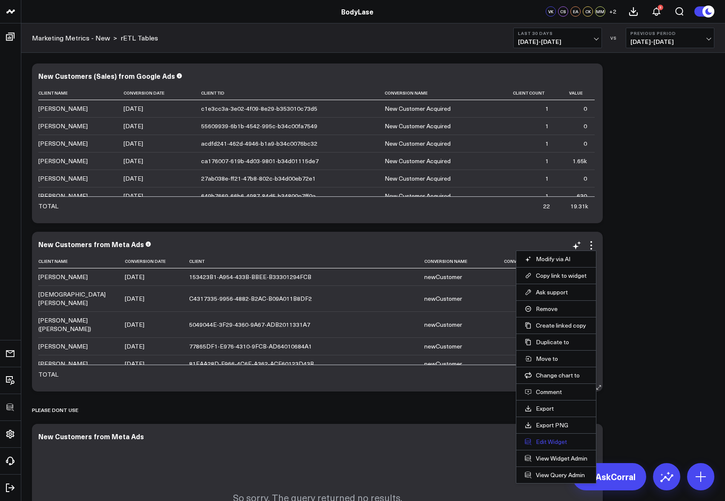
click at [554, 440] on button "Edit Widget" at bounding box center [556, 442] width 63 height 8
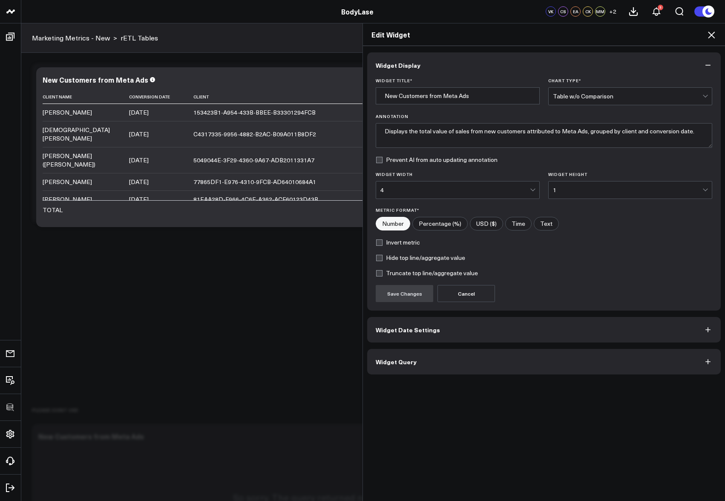
click at [460, 361] on button "Widget Query" at bounding box center [544, 362] width 354 height 26
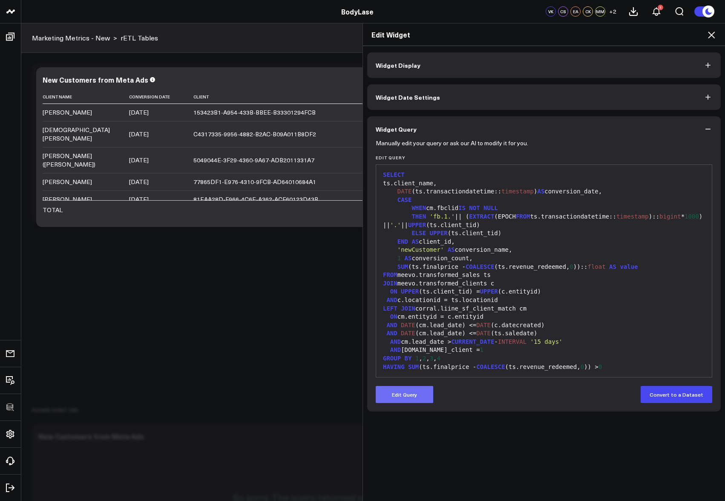
click at [419, 389] on button "Edit Query" at bounding box center [405, 394] width 58 height 17
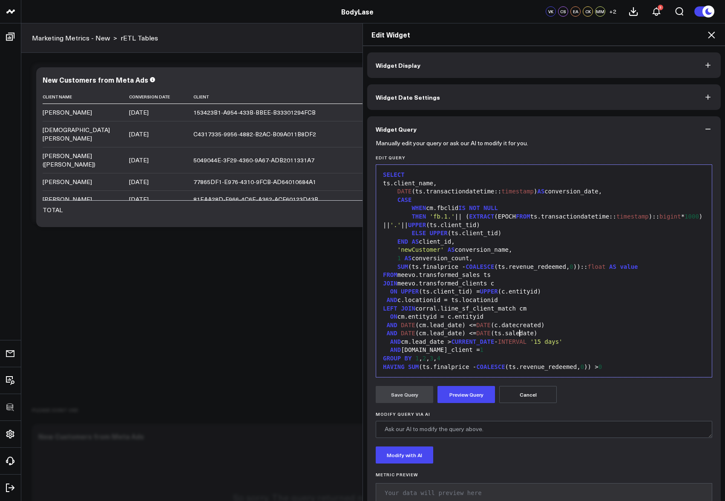
click at [517, 337] on div "AND DATE (cm.lead_date) <= DATE (ts.saledate)" at bounding box center [544, 333] width 327 height 9
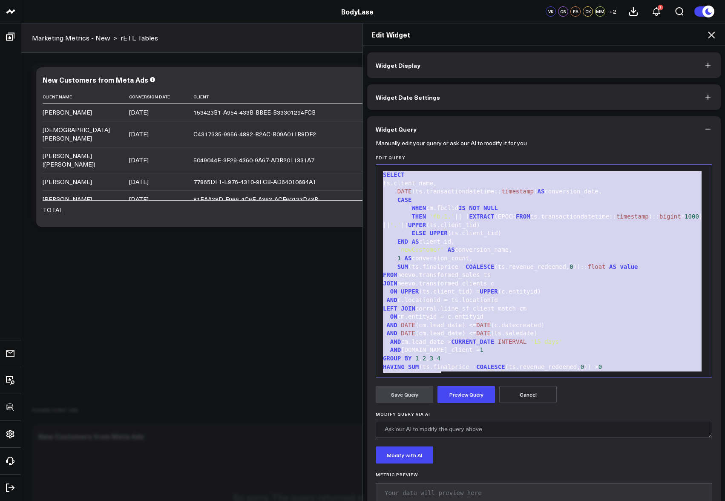
copy div "SELECT ts.client_name, DATE (ts.transactiondatetime:: timestamp ) AS conversion…"
click at [712, 42] on div "Edit Widget" at bounding box center [544, 34] width 362 height 23
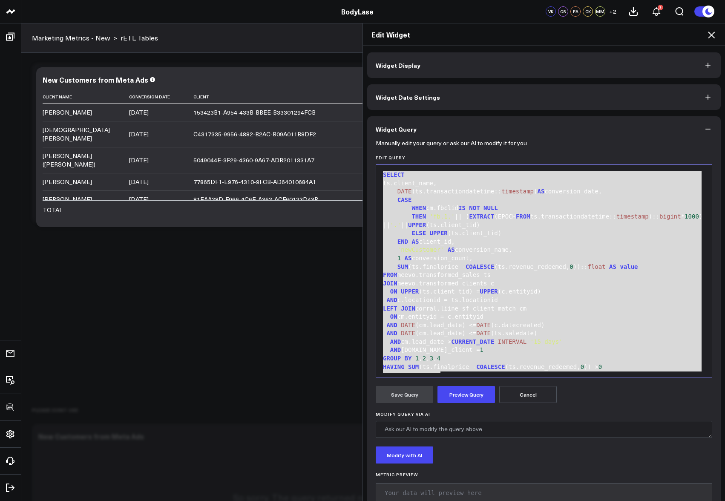
click at [712, 38] on icon at bounding box center [712, 35] width 10 height 10
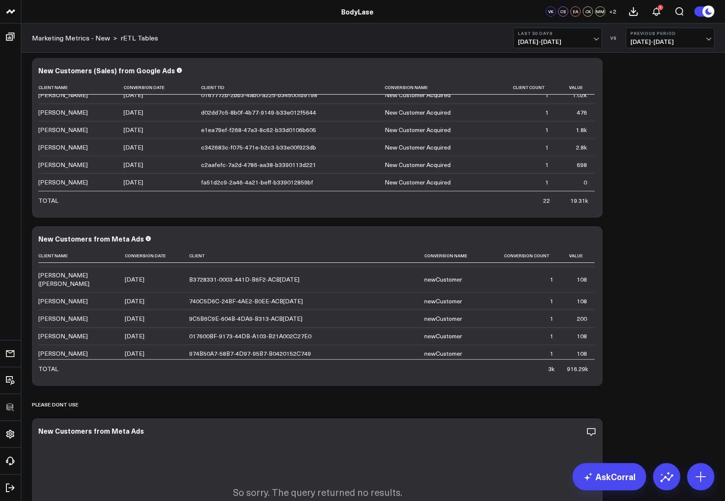
scroll to position [467, 0]
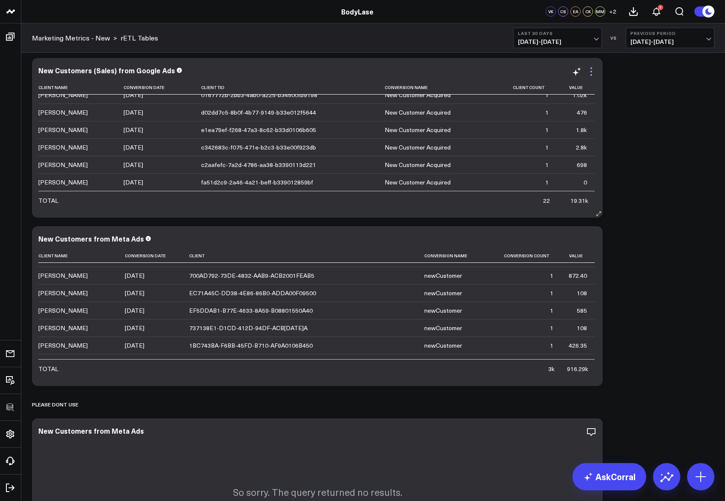
click at [591, 72] on icon at bounding box center [592, 72] width 2 height 2
click at [651, 87] on div "Modify via AI Copy link to widget Ask support Remove Create linked copy Executi…" at bounding box center [373, 402] width 691 height 697
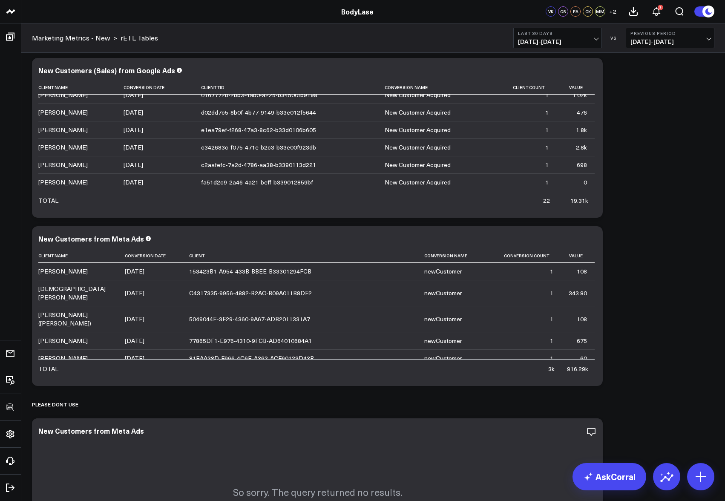
scroll to position [0, 0]
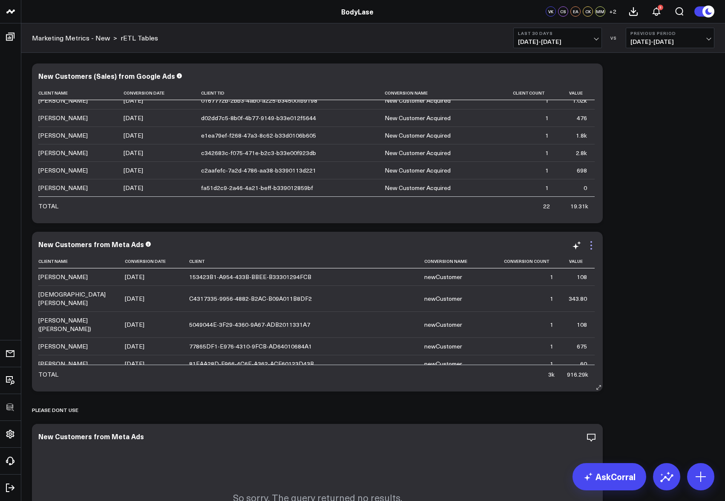
click at [590, 248] on icon at bounding box center [591, 245] width 10 height 10
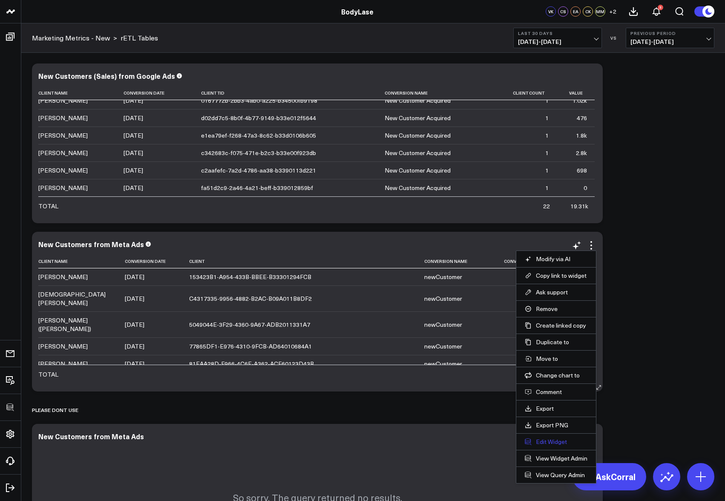
click at [548, 444] on button "Edit Widget" at bounding box center [556, 442] width 63 height 8
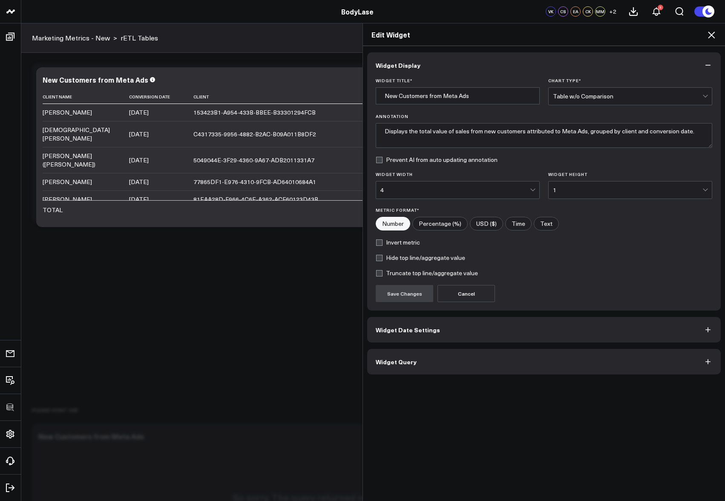
click at [397, 356] on button "Widget Query" at bounding box center [544, 362] width 354 height 26
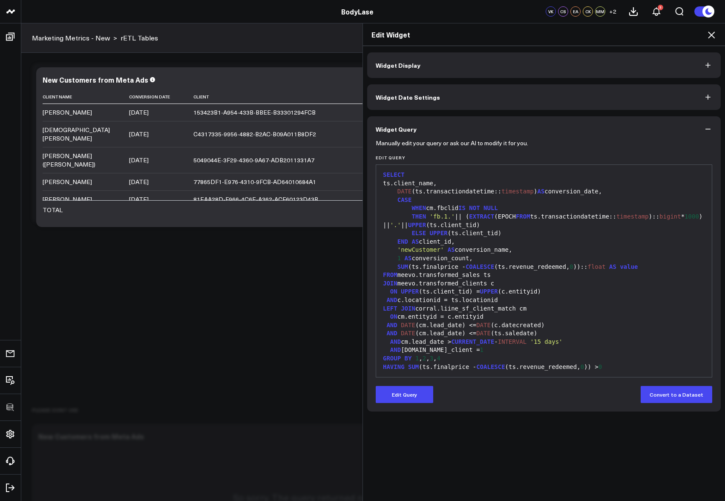
click at [564, 291] on div "ON UPPER (ts.client_tid) = UPPER (c.entityid)" at bounding box center [544, 292] width 327 height 9
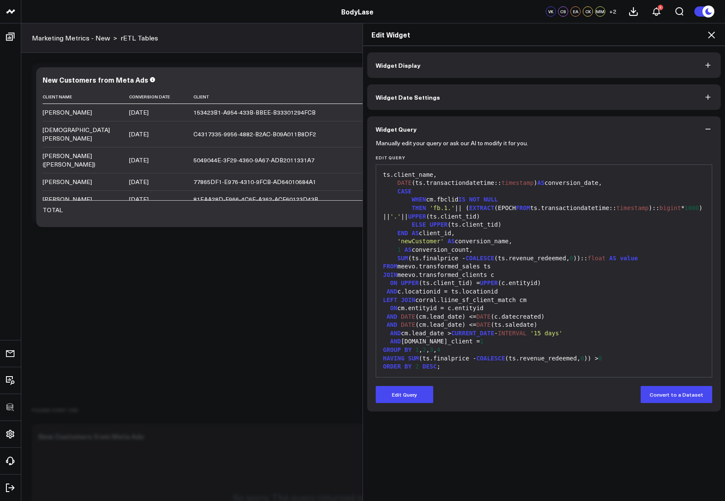
click at [517, 333] on span "INTERVAL" at bounding box center [512, 333] width 29 height 7
click at [421, 392] on button "Edit Query" at bounding box center [405, 394] width 58 height 17
click at [481, 315] on span "DATE" at bounding box center [484, 316] width 14 height 7
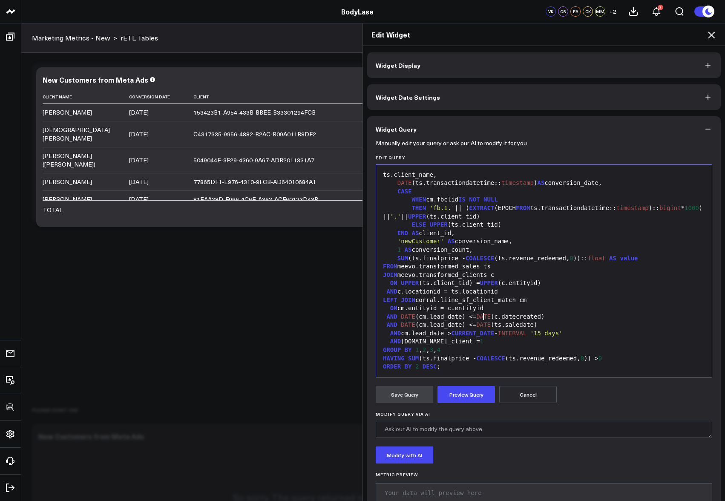
click at [459, 325] on div "AND DATE (cm.lead_date) <= DATE (ts.saledate)" at bounding box center [544, 325] width 327 height 9
click at [458, 368] on div "ORDER BY 2 DESC ;" at bounding box center [544, 367] width 327 height 9
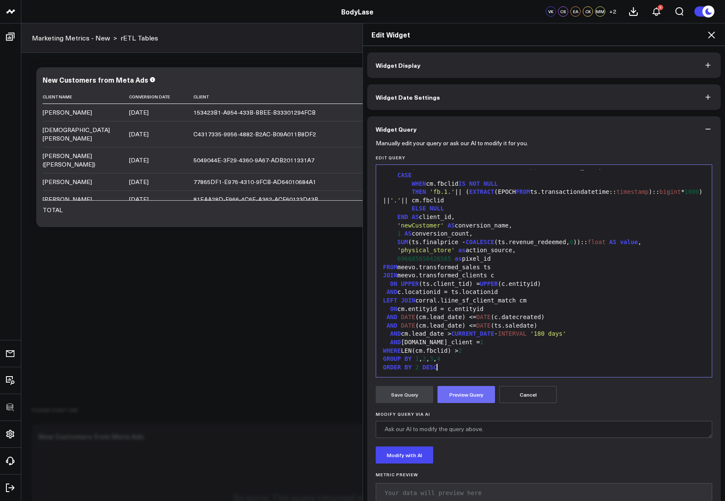
click at [451, 394] on button "Preview Query" at bounding box center [467, 394] width 58 height 17
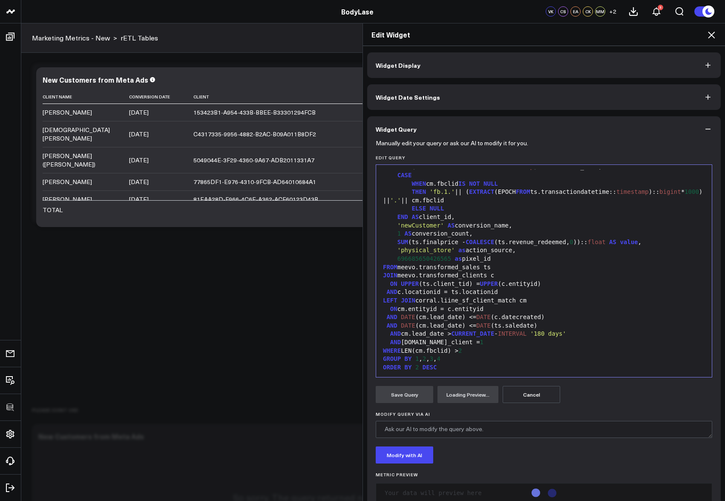
drag, startPoint x: 559, startPoint y: 328, endPoint x: 561, endPoint y: 338, distance: 10.4
click at [559, 327] on div "AND DATE (cm.lead_date) <= DATE (ts.saledate)" at bounding box center [544, 326] width 327 height 9
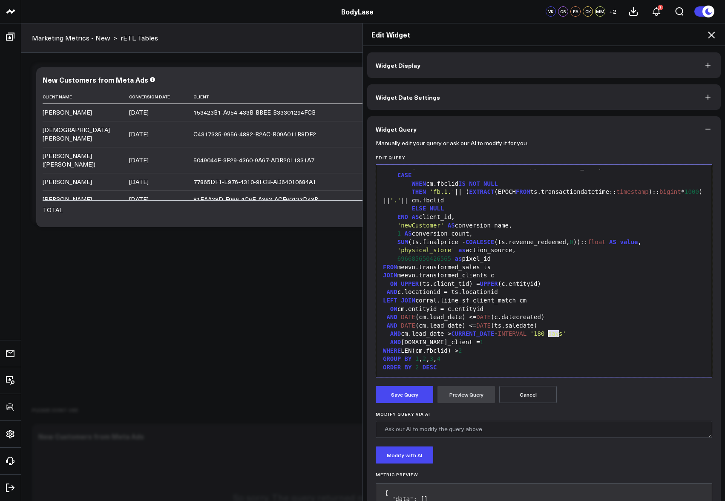
drag, startPoint x: 555, startPoint y: 334, endPoint x: 546, endPoint y: 334, distance: 9.8
click at [546, 334] on span "'180 days'" at bounding box center [549, 333] width 36 height 7
click at [444, 394] on button "Preview Query" at bounding box center [467, 394] width 58 height 17
click at [408, 393] on button "Save Query" at bounding box center [405, 394] width 58 height 17
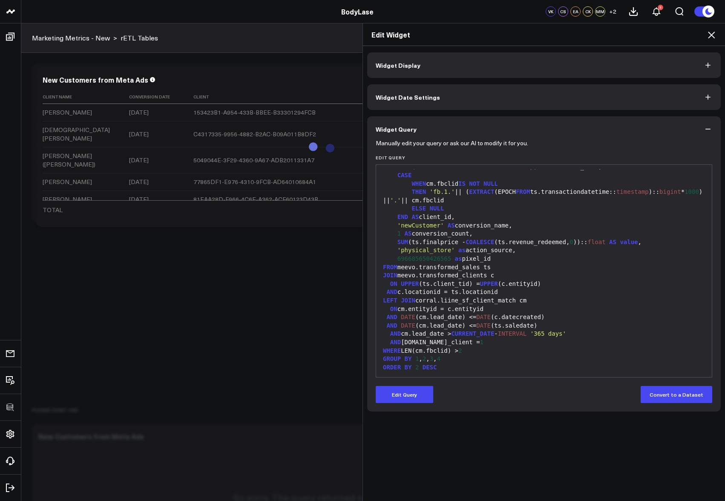
click at [712, 36] on icon at bounding box center [711, 35] width 7 height 7
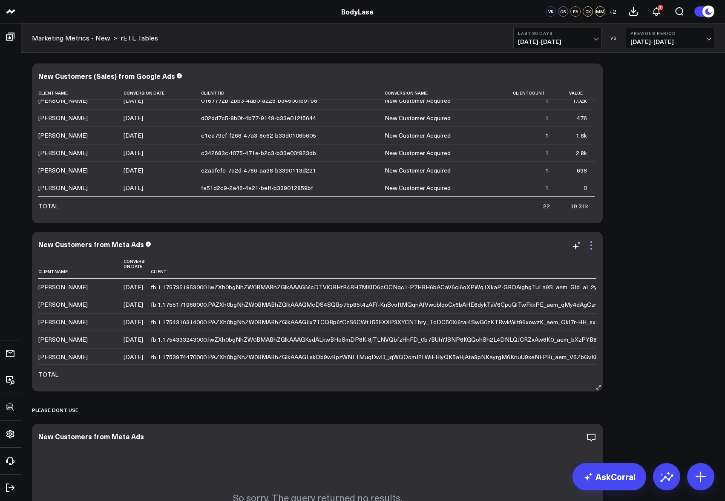
click at [593, 248] on icon at bounding box center [591, 245] width 10 height 10
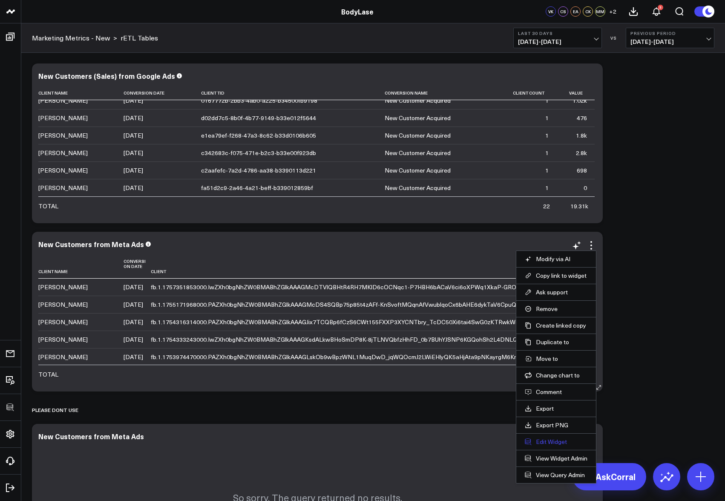
click at [549, 445] on button "Edit Widget" at bounding box center [556, 442] width 63 height 8
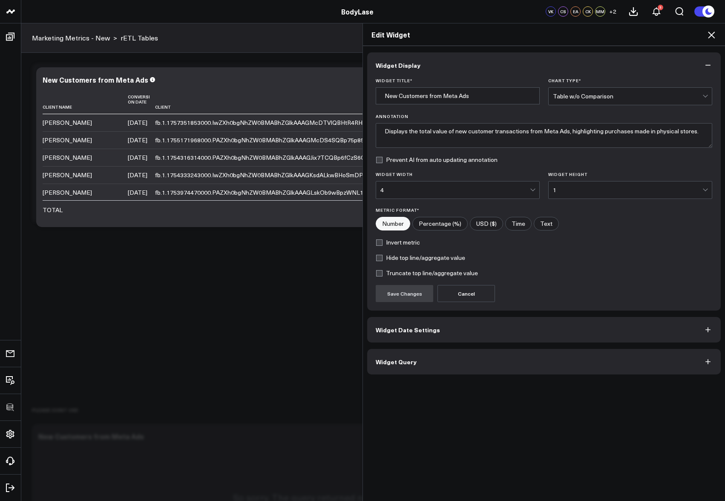
click at [520, 360] on button "Widget Query" at bounding box center [544, 362] width 354 height 26
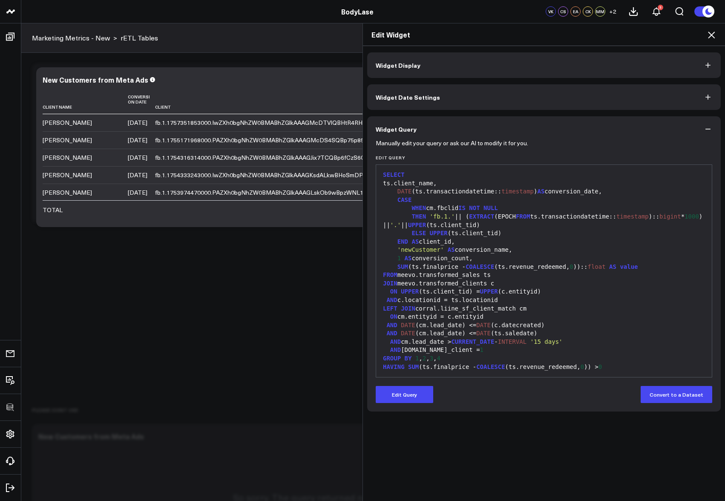
click at [526, 327] on div "AND DATE (cm.lead_date) <= DATE (c.datecreated)" at bounding box center [544, 325] width 327 height 9
click at [424, 391] on button "Edit Query" at bounding box center [405, 394] width 58 height 17
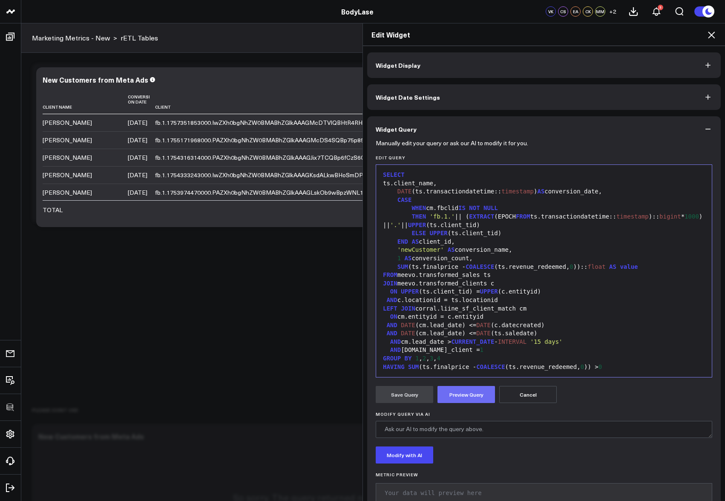
click at [475, 392] on button "Preview Query" at bounding box center [467, 394] width 58 height 17
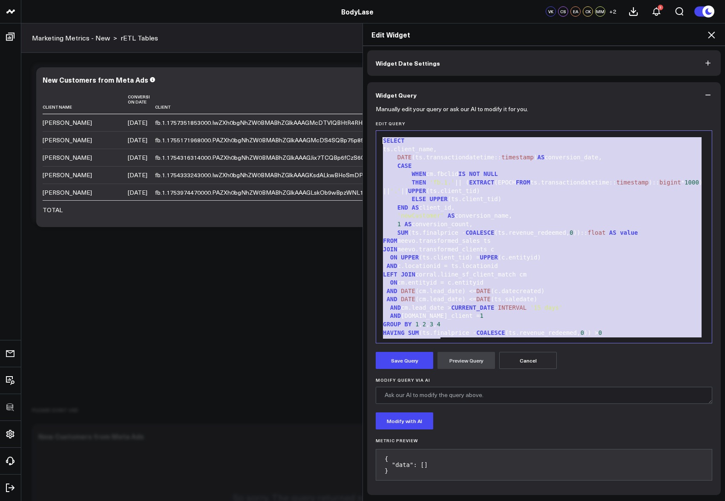
drag, startPoint x: 436, startPoint y: 264, endPoint x: 344, endPoint y: 95, distance: 192.8
click at [344, 95] on div "Edit Widget Widget Display Widget Date Settings Widget Query Manually edit your…" at bounding box center [362, 262] width 725 height 478
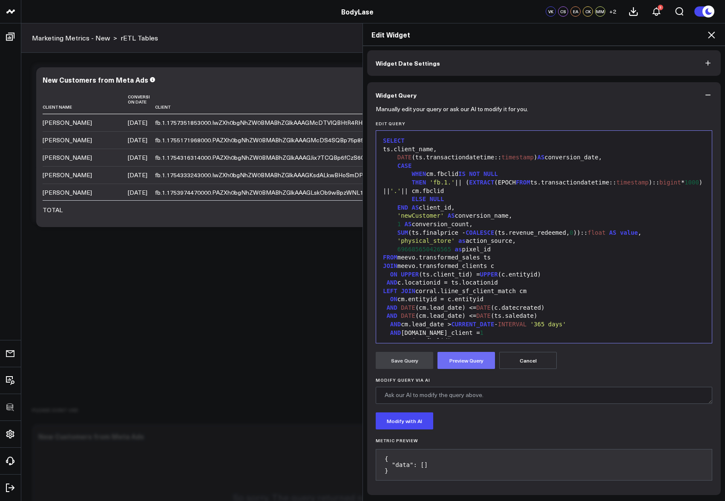
click at [474, 355] on button "Preview Query" at bounding box center [467, 360] width 58 height 17
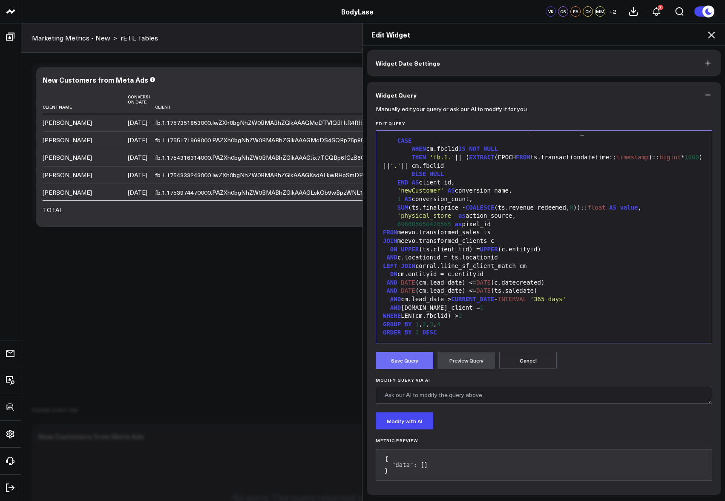
click at [410, 360] on button "Save Query" at bounding box center [405, 360] width 58 height 17
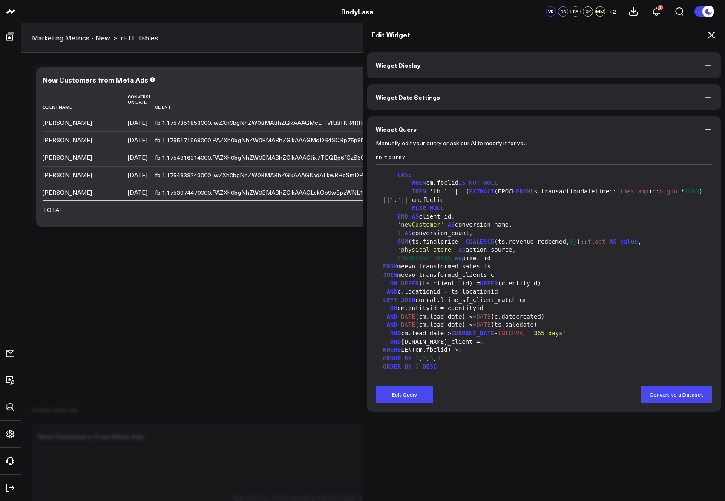
scroll to position [0, 0]
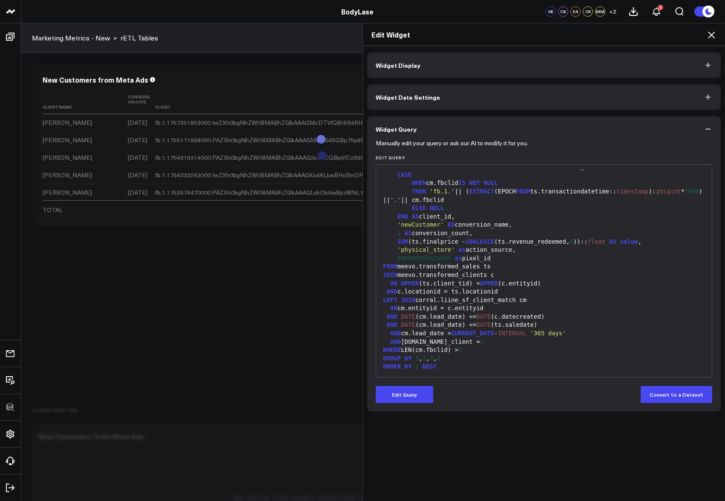
click at [714, 34] on icon at bounding box center [711, 35] width 7 height 7
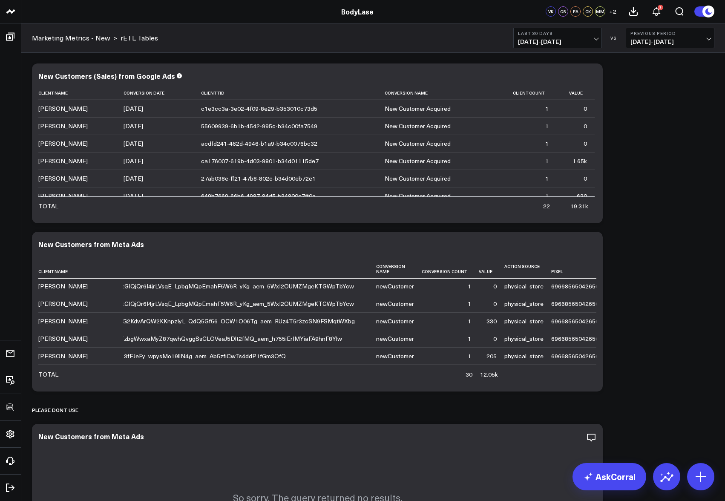
scroll to position [337, 284]
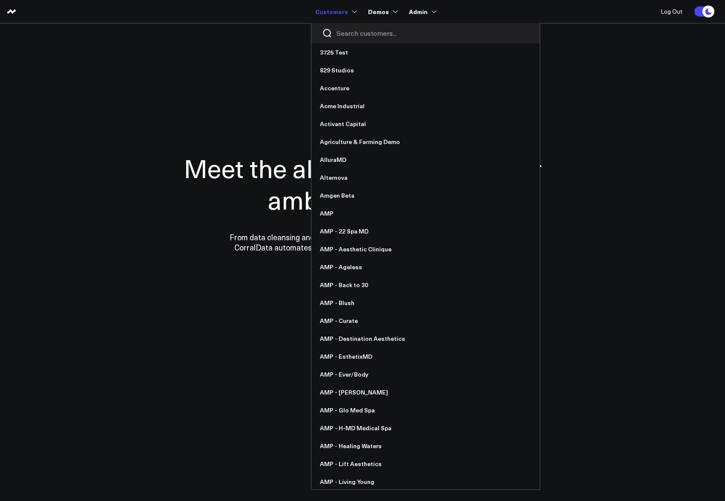
click at [347, 32] on input "Search customers input" at bounding box center [433, 33] width 193 height 9
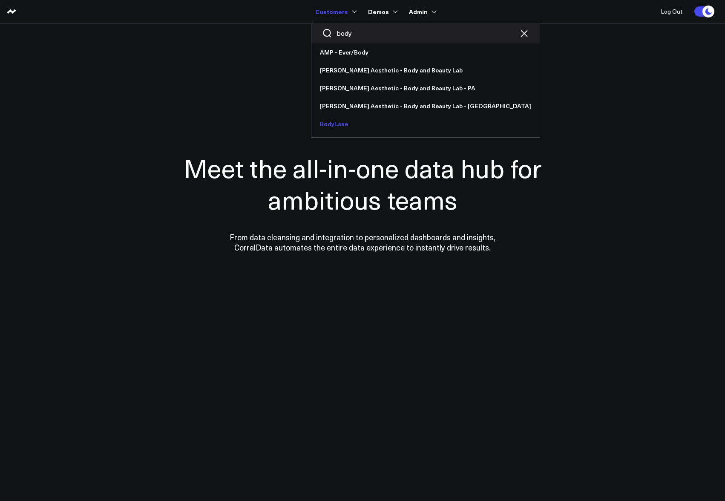
type input "body"
click at [347, 121] on link "BodyLase" at bounding box center [426, 124] width 228 height 18
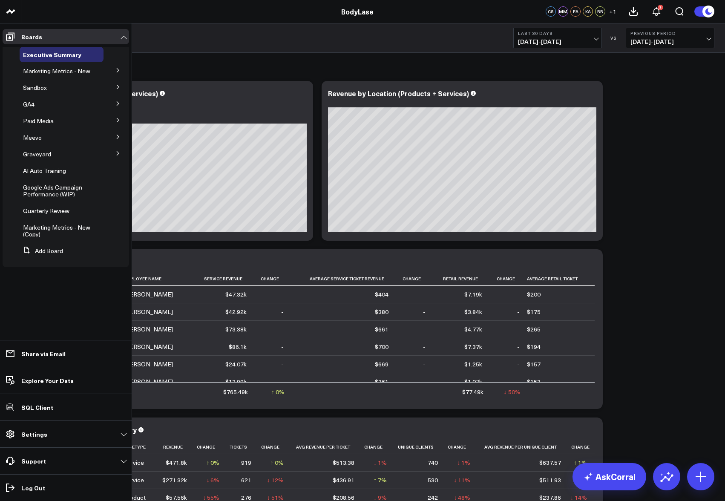
click at [111, 69] on button at bounding box center [118, 70] width 22 height 13
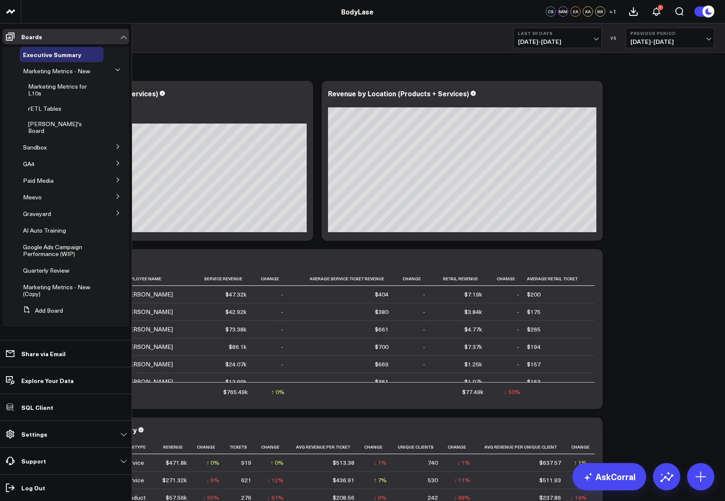
click at [43, 105] on span "rETL Tables" at bounding box center [44, 108] width 33 height 8
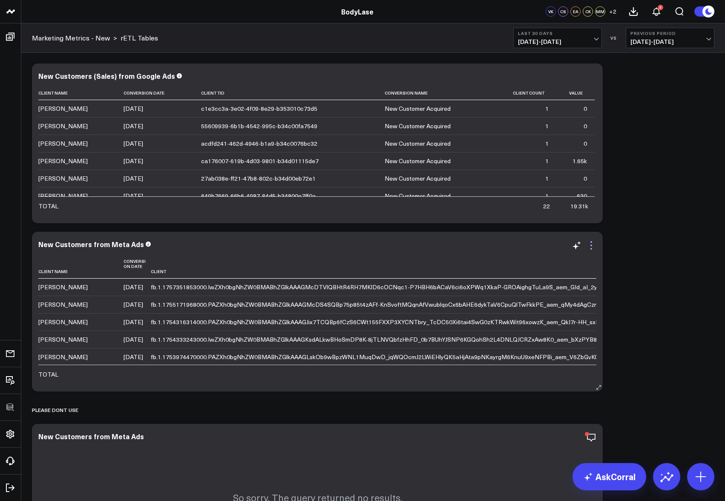
click at [589, 246] on icon at bounding box center [591, 245] width 10 height 10
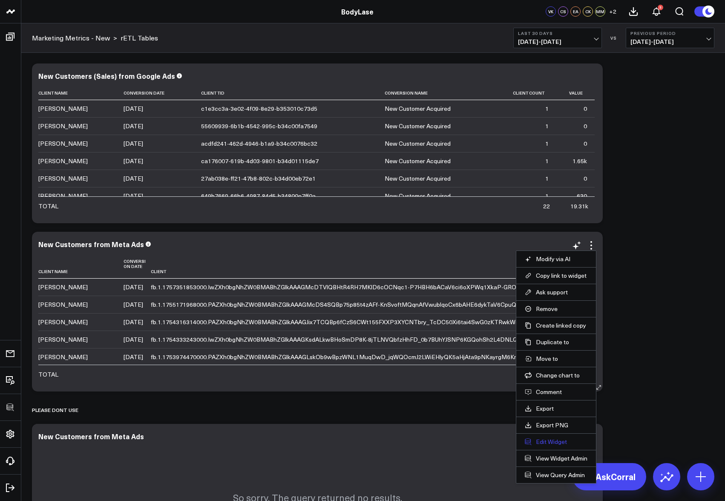
click at [552, 440] on button "Edit Widget" at bounding box center [556, 442] width 63 height 8
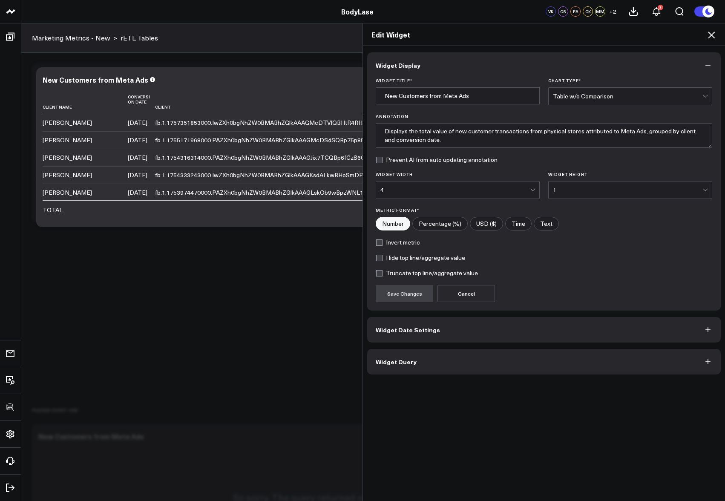
click at [472, 365] on button "Widget Query" at bounding box center [544, 362] width 354 height 26
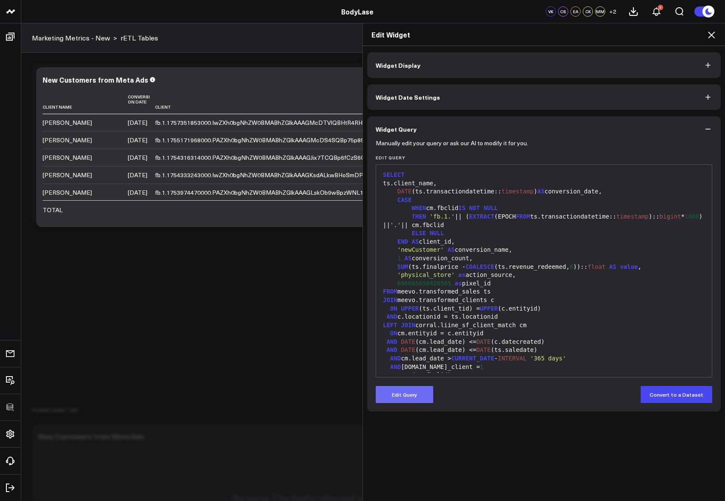
click at [406, 393] on button "Edit Query" at bounding box center [405, 394] width 58 height 17
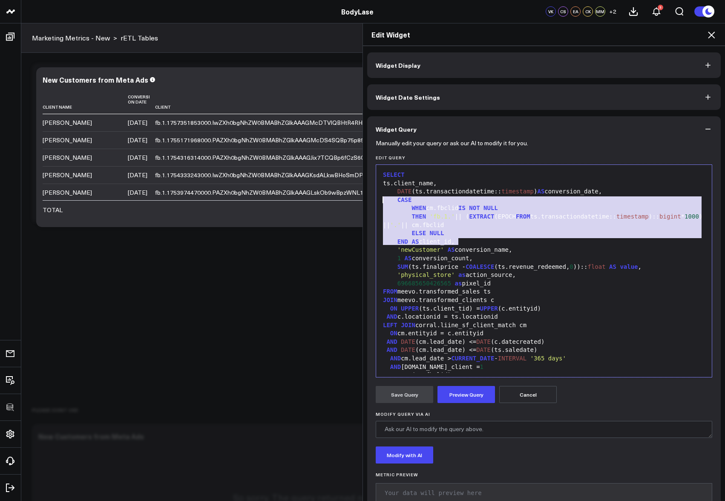
drag, startPoint x: 467, startPoint y: 246, endPoint x: 371, endPoint y: 200, distance: 106.6
click at [371, 200] on div "Manually edit your query or ask our AI to modify it for you. Edit Query 99 1 2 …" at bounding box center [544, 330] width 354 height 376
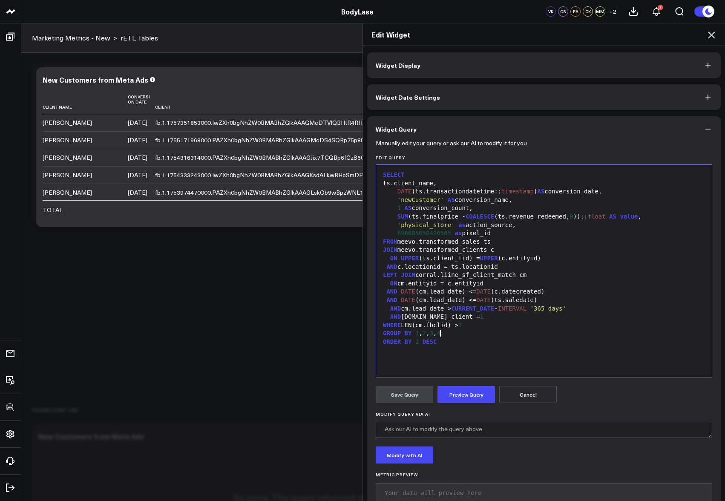
click at [456, 332] on div "GROUP BY 1 , 2 , 3 , 4" at bounding box center [544, 333] width 327 height 9
click at [464, 397] on button "Preview Query" at bounding box center [467, 394] width 58 height 17
click at [400, 396] on button "Save Query" at bounding box center [405, 394] width 58 height 17
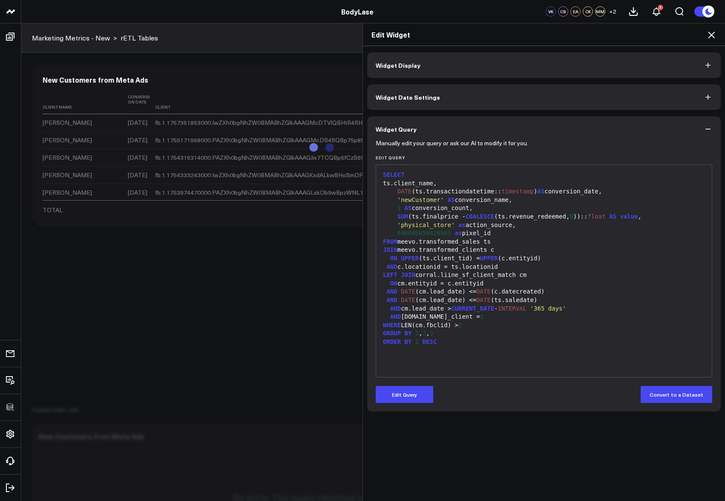
click at [710, 34] on icon at bounding box center [712, 35] width 10 height 10
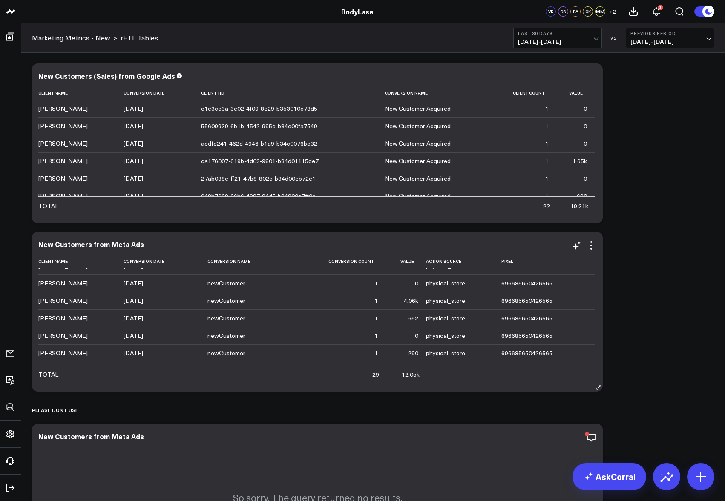
scroll to position [72, 0]
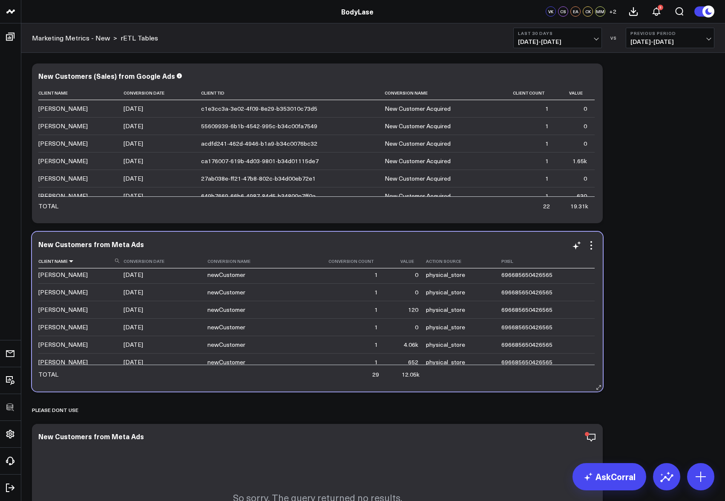
click at [73, 261] on icon at bounding box center [71, 261] width 7 height 5
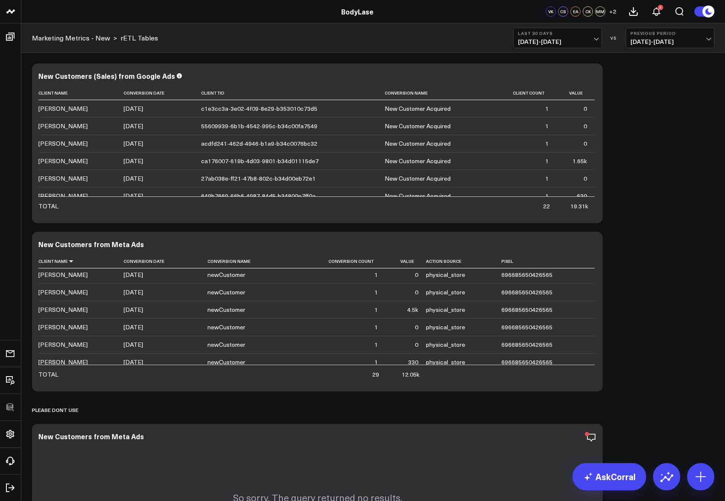
click at [637, 231] on div "Modify via AI Copy link to widget Ask support Remove Create linked copy Executi…" at bounding box center [373, 407] width 691 height 697
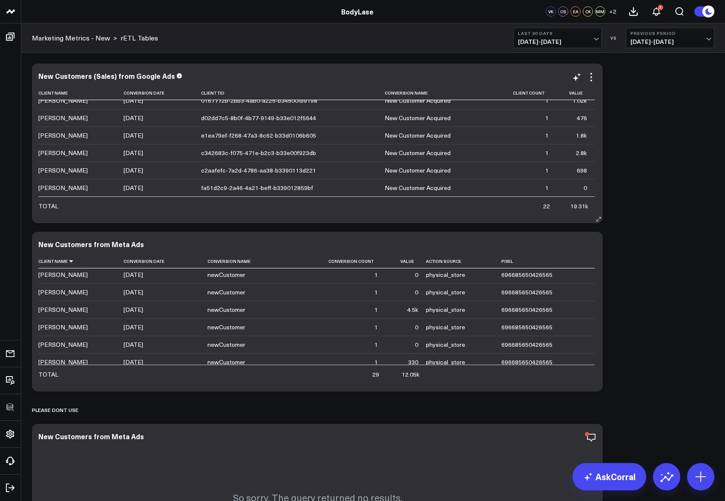
scroll to position [0, 0]
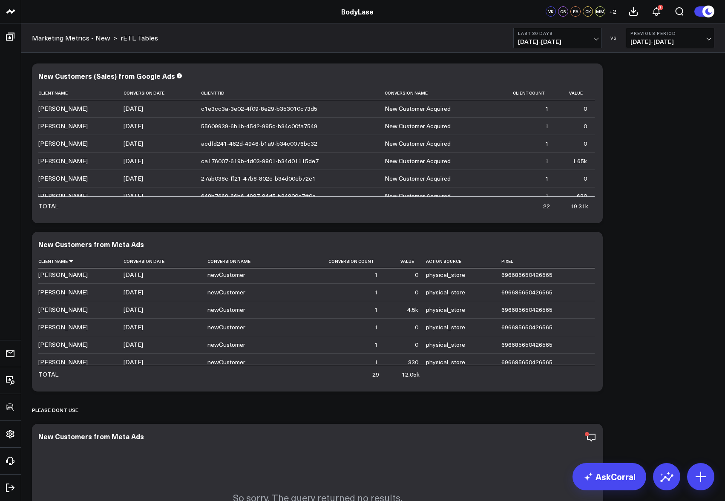
click at [680, 144] on div "Modify via AI Copy link to widget Ask support Remove Create linked copy Executi…" at bounding box center [373, 407] width 691 height 697
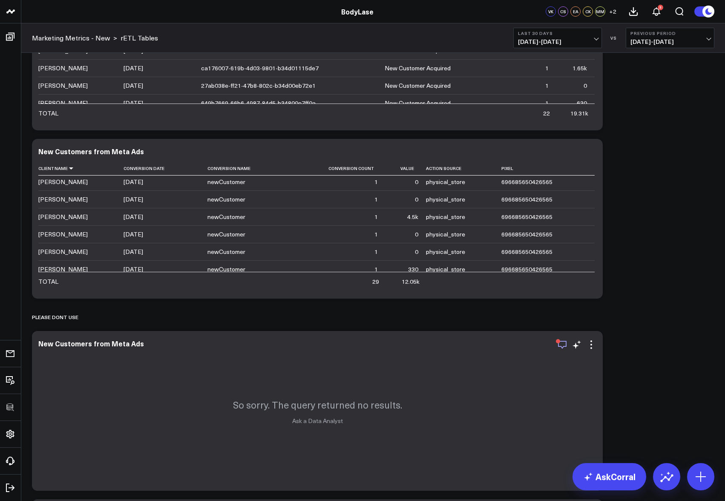
click at [564, 347] on icon "button" at bounding box center [562, 345] width 9 height 8
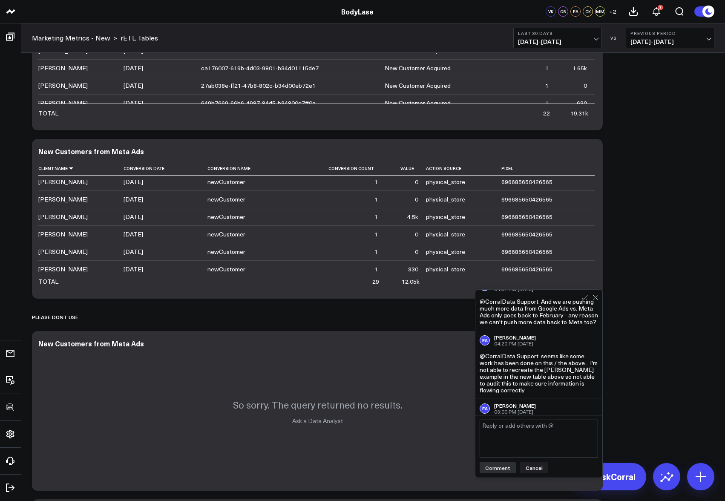
scroll to position [194, 0]
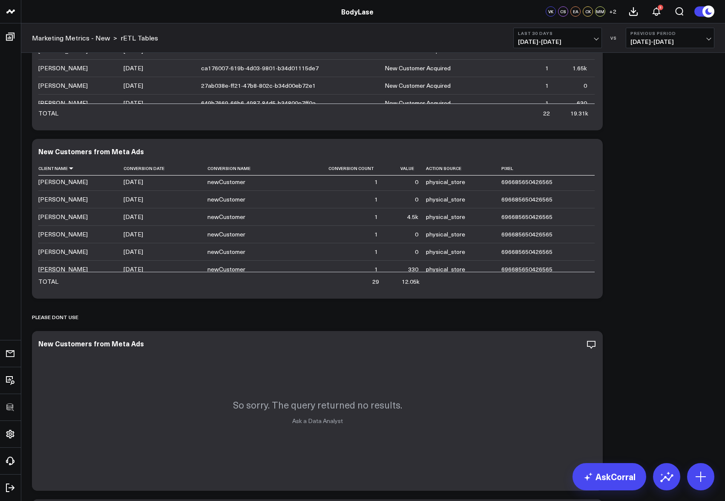
click at [636, 298] on div "Modify via AI Copy link to widget Ask support Remove Create linked copy Executi…" at bounding box center [373, 314] width 691 height 697
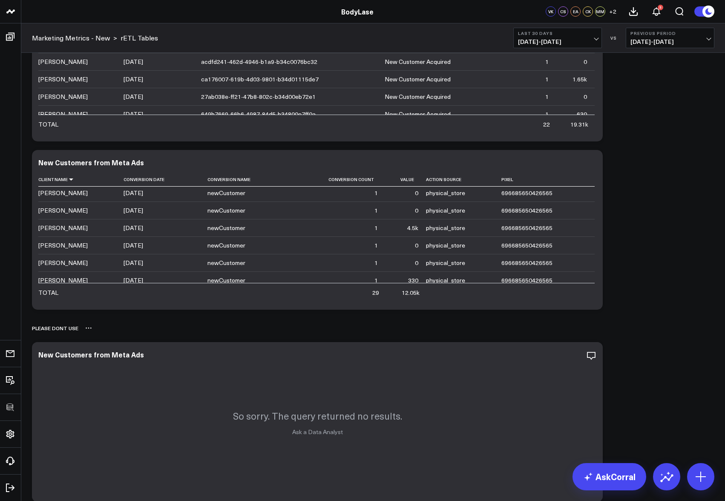
click at [638, 324] on div "Please dont use" at bounding box center [373, 328] width 683 height 20
click at [664, 258] on div "Modify via AI Copy link to widget Ask support Remove Create linked copy Executi…" at bounding box center [373, 325] width 691 height 697
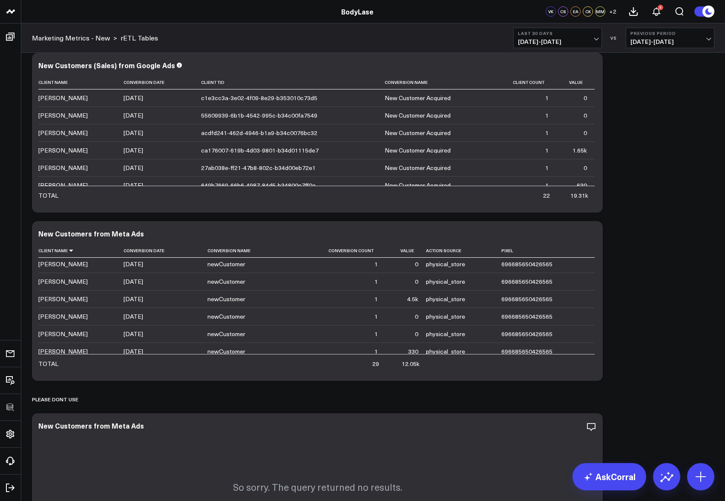
scroll to position [0, 0]
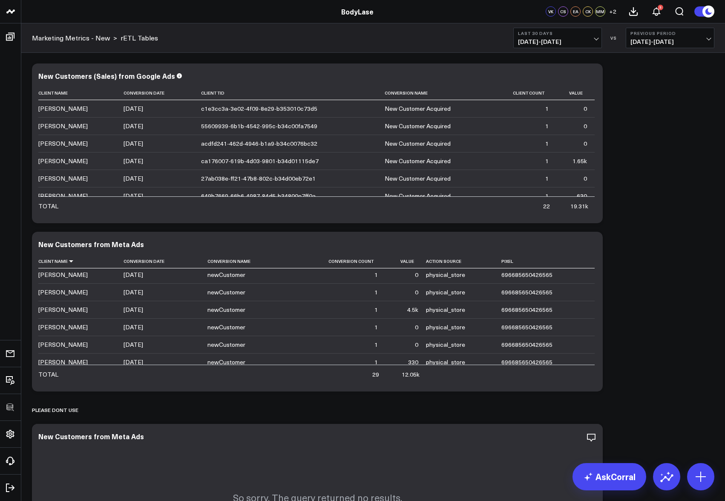
click at [672, 272] on div "Modify via AI Copy link to widget Ask support Remove Create linked copy Executi…" at bounding box center [373, 407] width 691 height 697
click at [634, 134] on div "Modify via AI Copy link to widget Ask support Remove Create linked copy Executi…" at bounding box center [373, 407] width 691 height 697
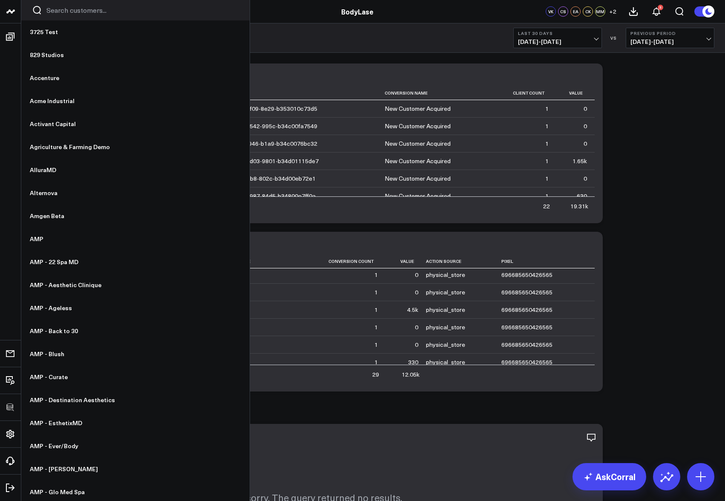
click at [68, 10] on input "Search customers input" at bounding box center [142, 10] width 193 height 9
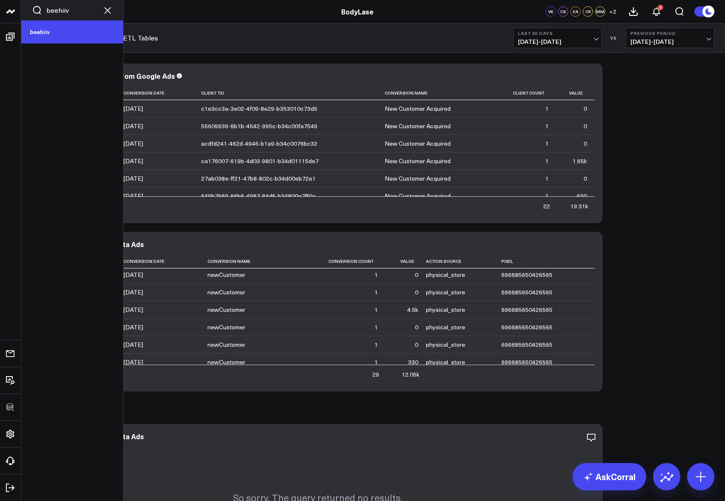
type input "beehiiv"
click at [64, 25] on link "beehiiv" at bounding box center [72, 31] width 102 height 23
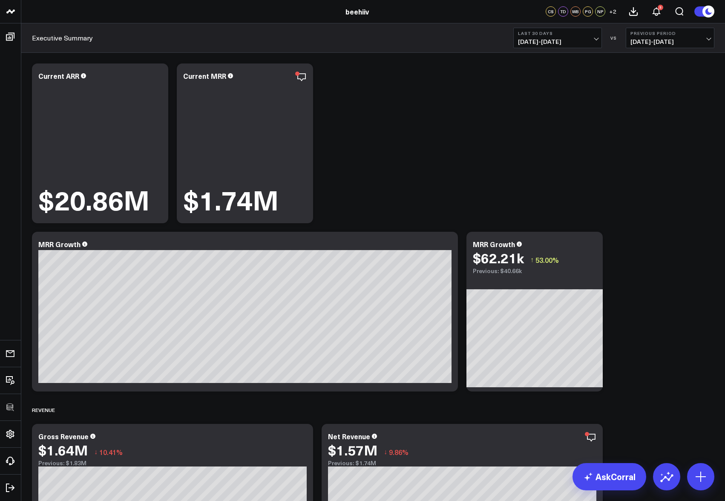
click at [569, 44] on span "[DATE] - [DATE]" at bounding box center [557, 41] width 79 height 7
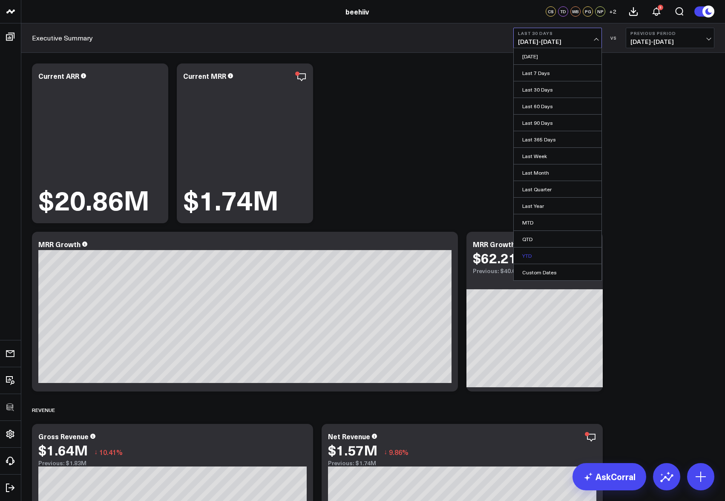
click at [547, 250] on link "YTD" at bounding box center [558, 256] width 88 height 16
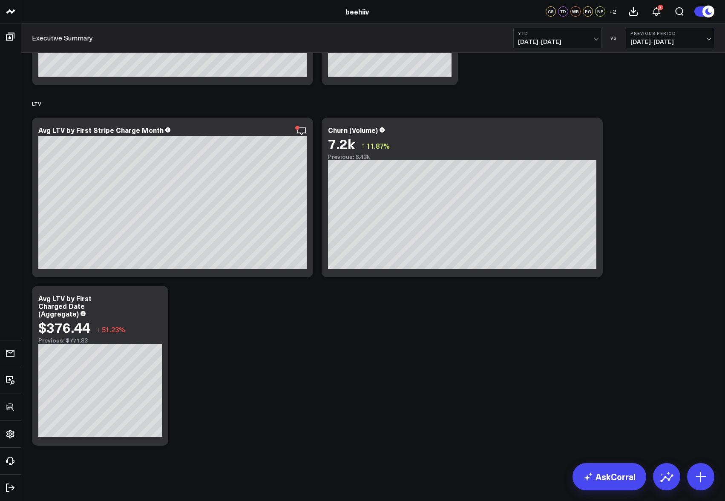
scroll to position [1730, 0]
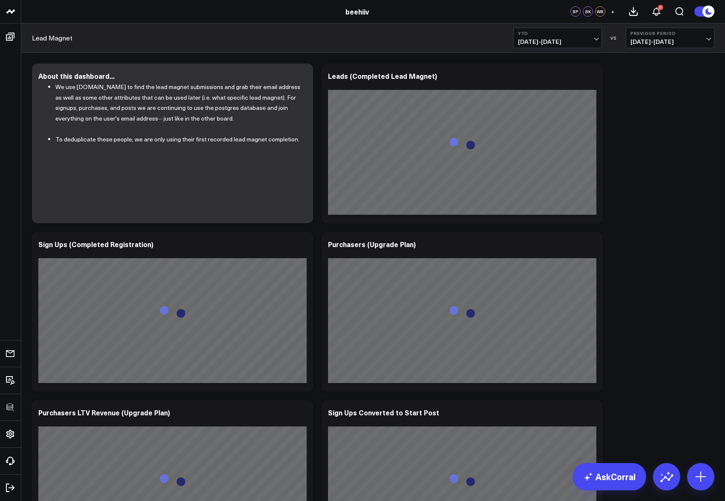
click at [670, 182] on div "Modify via AI Copy link to widget Ask support Remove Create linked copy Executi…" at bounding box center [373, 395] width 691 height 673
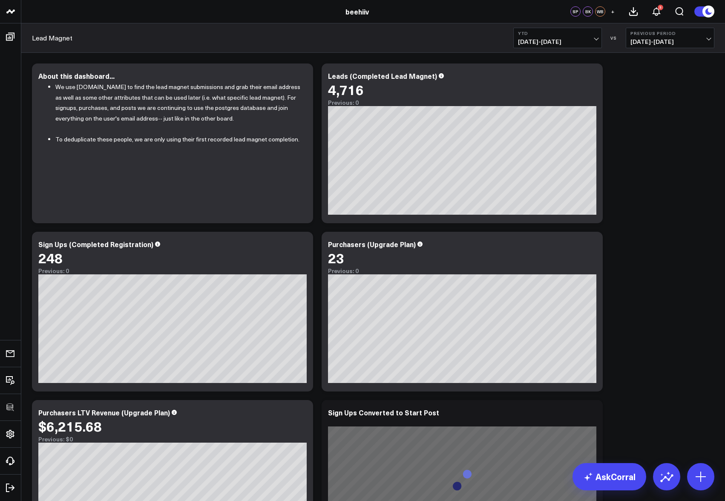
click at [572, 40] on span "[DATE] - [DATE]" at bounding box center [557, 41] width 79 height 7
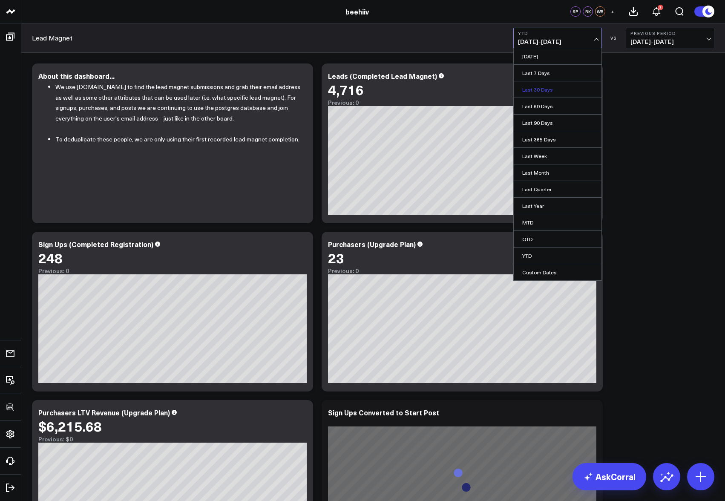
click at [556, 90] on link "Last 30 Days" at bounding box center [558, 89] width 88 height 16
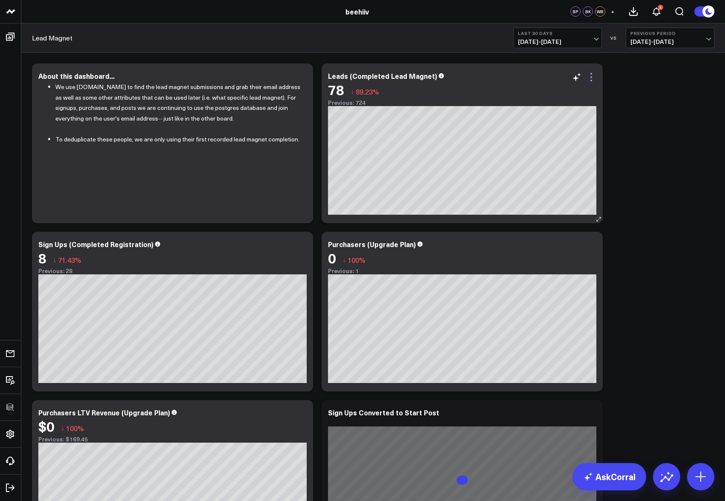
click at [595, 79] on icon at bounding box center [591, 77] width 10 height 10
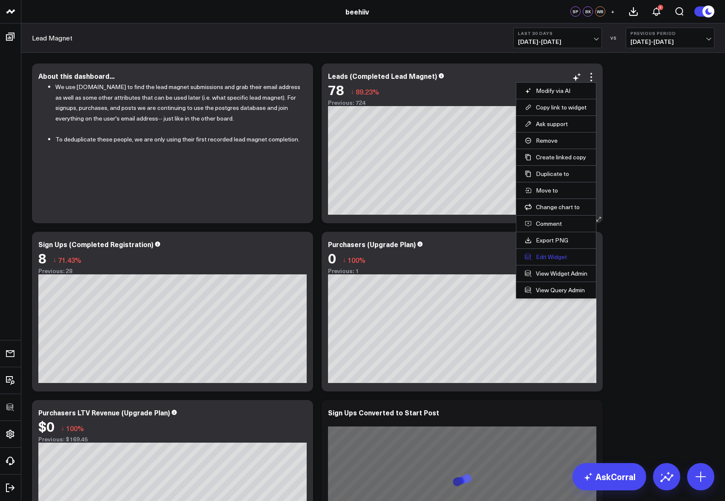
click at [556, 254] on button "Edit Widget" at bounding box center [556, 257] width 63 height 8
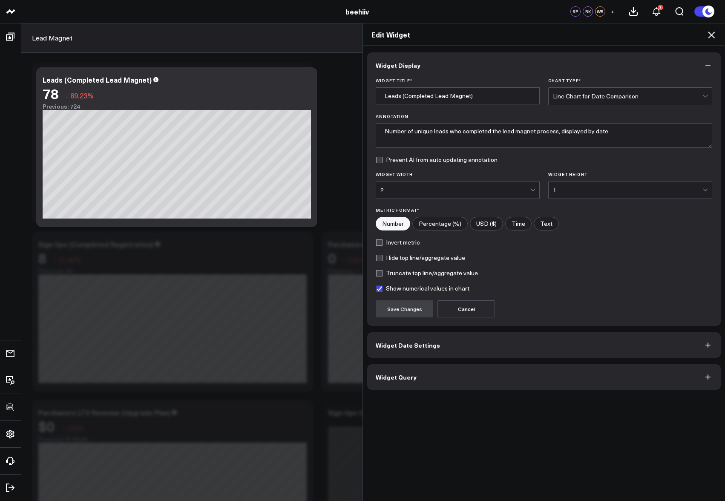
click at [464, 378] on button "Widget Query" at bounding box center [544, 377] width 354 height 26
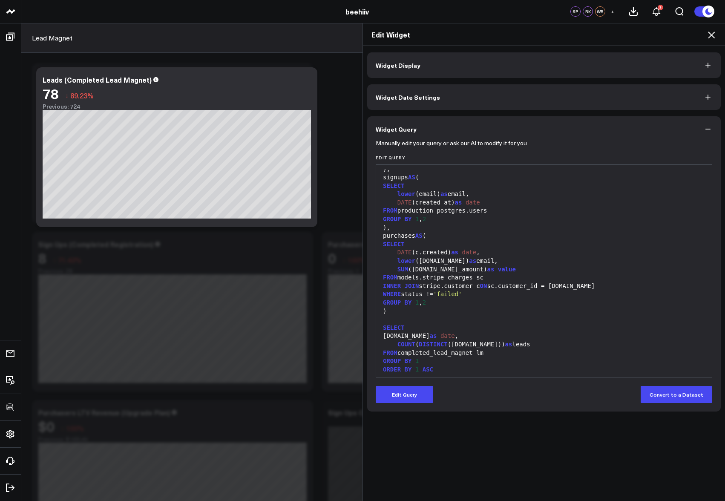
scroll to position [142, 0]
click at [715, 34] on icon at bounding box center [712, 35] width 10 height 10
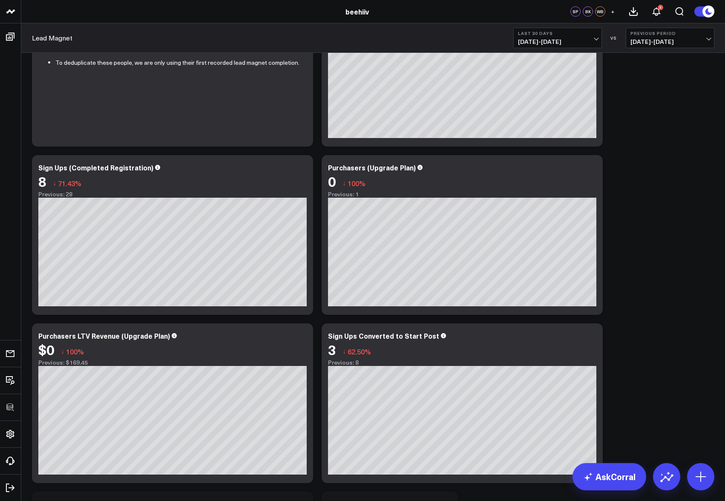
scroll to position [71, 0]
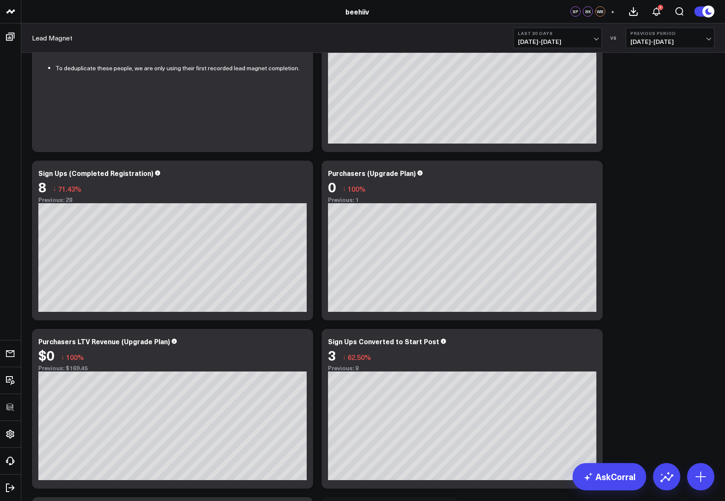
click at [558, 44] on span "[DATE] - [DATE]" at bounding box center [557, 41] width 79 height 7
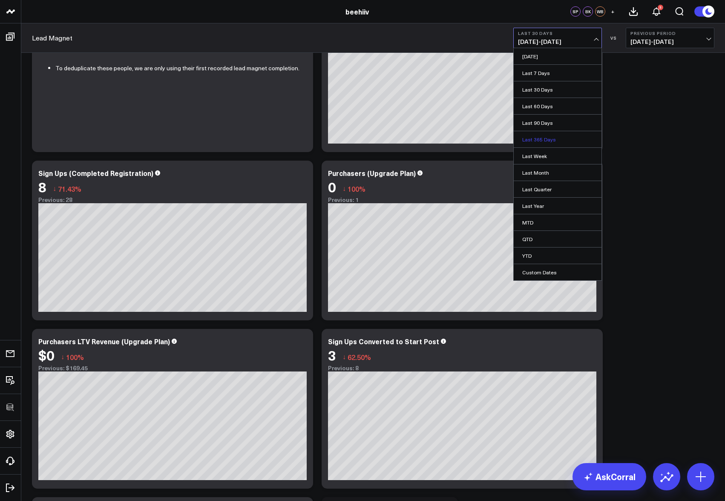
click at [553, 142] on link "Last 365 Days" at bounding box center [558, 139] width 88 height 16
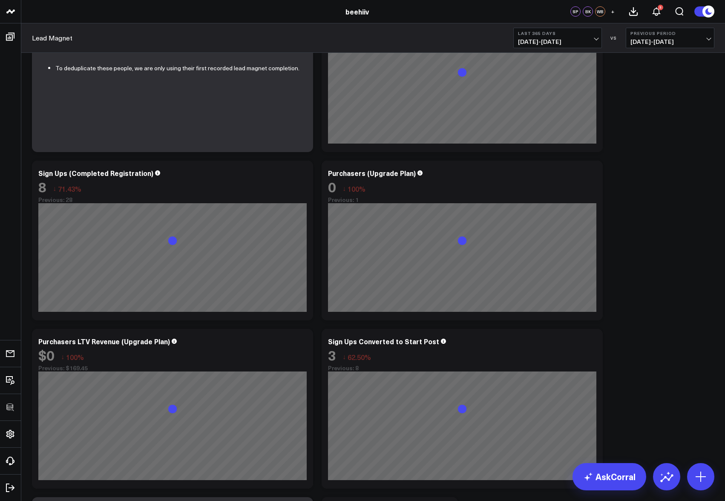
click at [643, 187] on div "Modify via AI Copy link to widget Ask support Remove Create linked copy Executi…" at bounding box center [373, 324] width 691 height 673
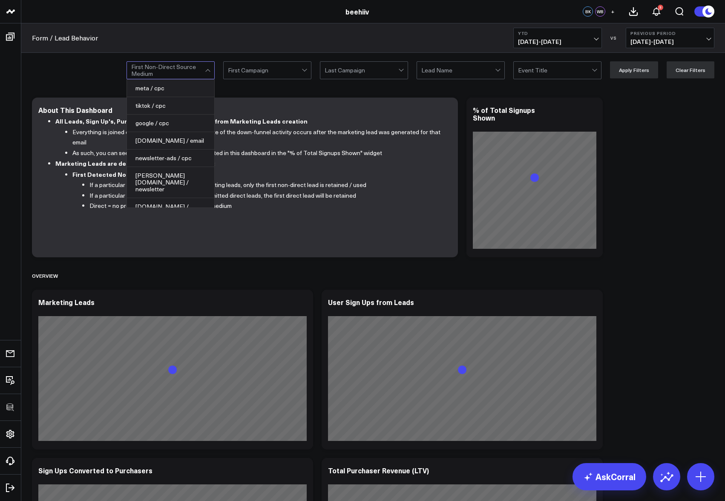
click at [185, 69] on div at bounding box center [168, 70] width 74 height 17
click at [291, 74] on div at bounding box center [265, 70] width 74 height 17
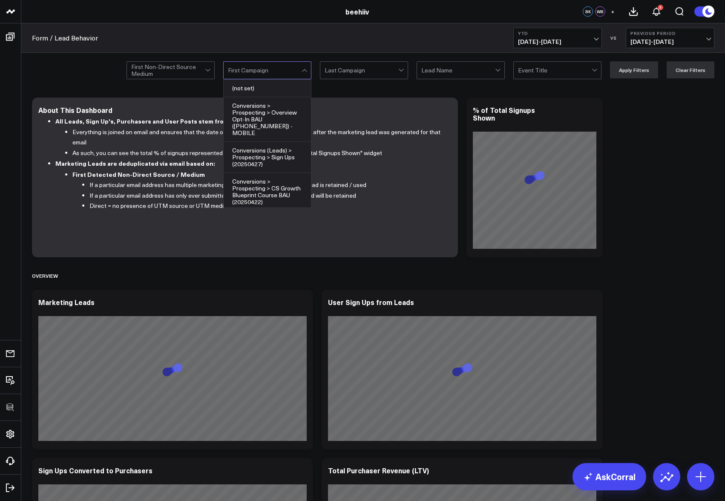
drag, startPoint x: 389, startPoint y: 74, endPoint x: 409, endPoint y: 75, distance: 20.1
click at [389, 74] on div at bounding box center [362, 70] width 74 height 17
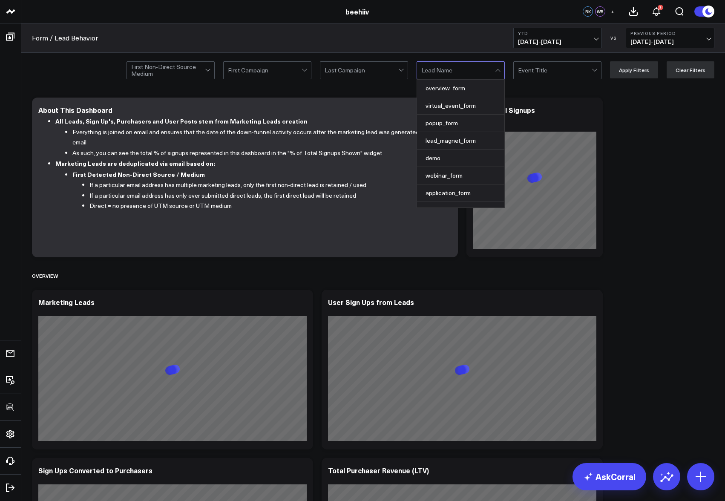
click at [485, 74] on div at bounding box center [459, 70] width 74 height 17
click at [547, 75] on div at bounding box center [555, 70] width 74 height 17
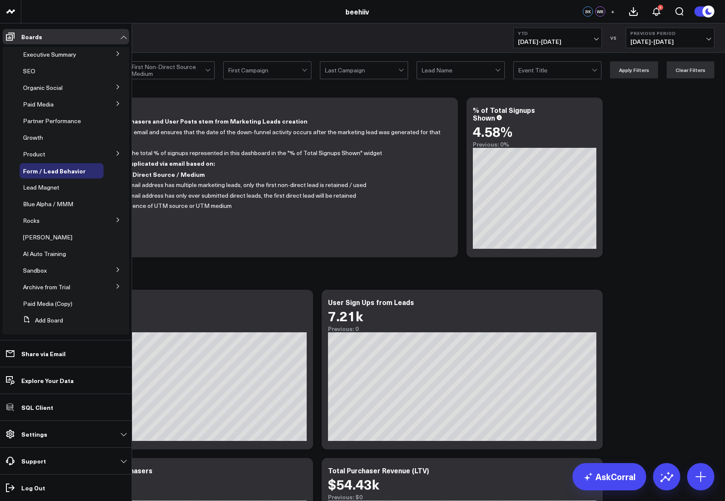
click at [119, 153] on button at bounding box center [118, 153] width 22 height 13
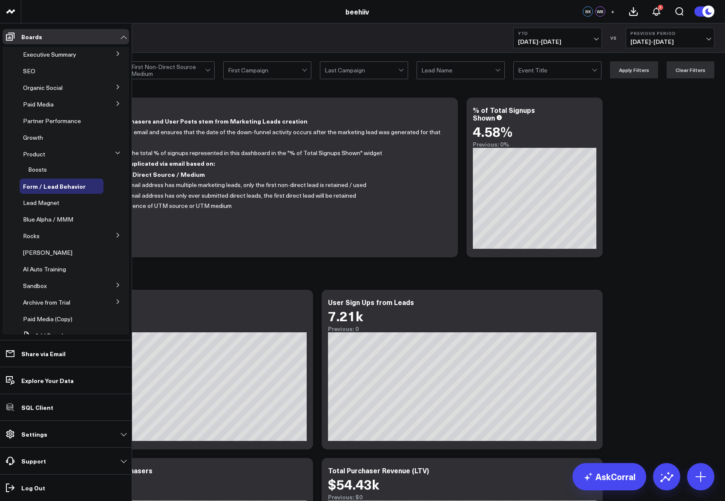
click at [116, 153] on button at bounding box center [118, 153] width 13 height 22
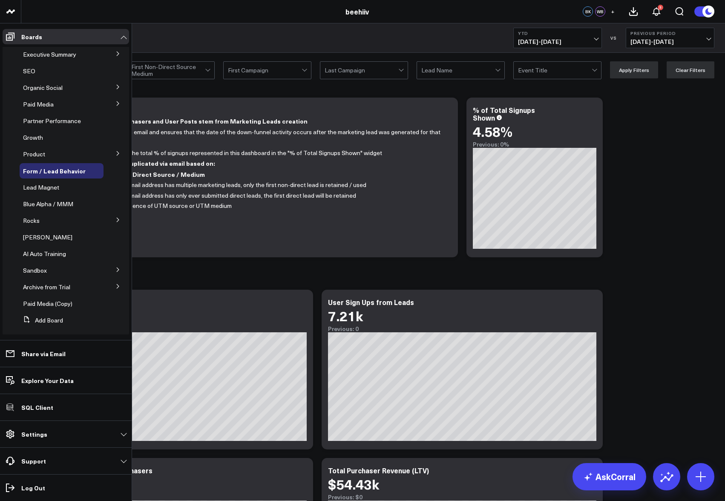
click at [116, 153] on icon at bounding box center [118, 153] width 5 height 5
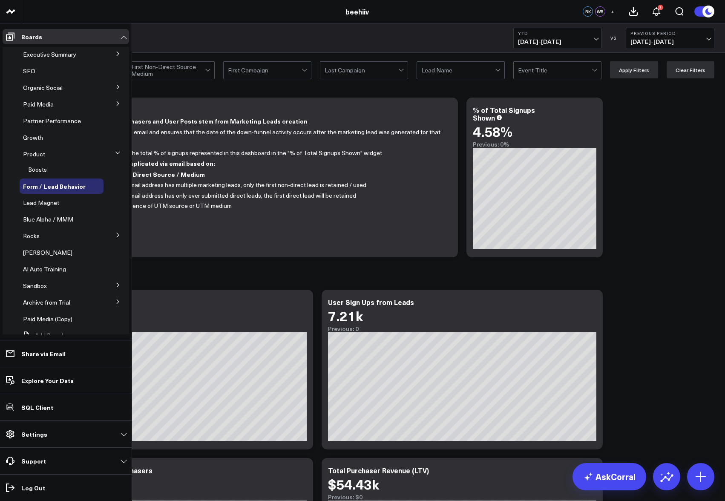
click at [115, 153] on icon at bounding box center [117, 152] width 5 height 5
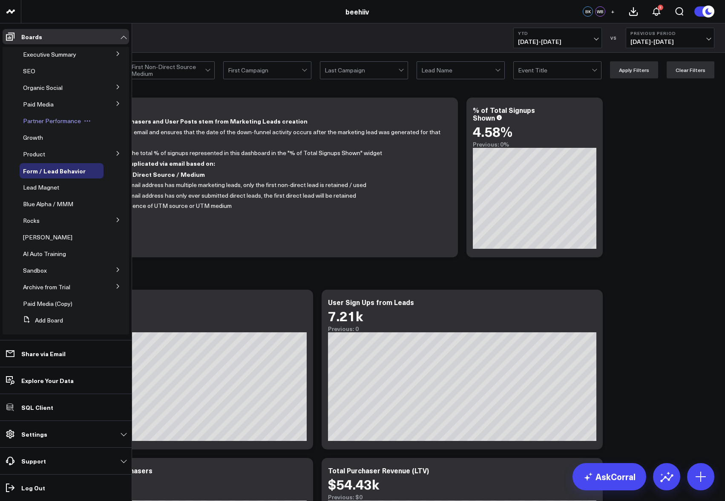
click at [58, 123] on span "Partner Performance" at bounding box center [52, 121] width 58 height 8
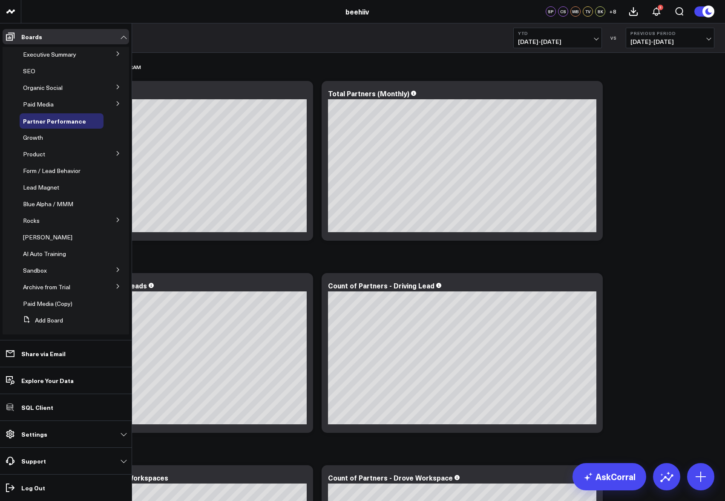
click at [108, 104] on button at bounding box center [118, 103] width 22 height 13
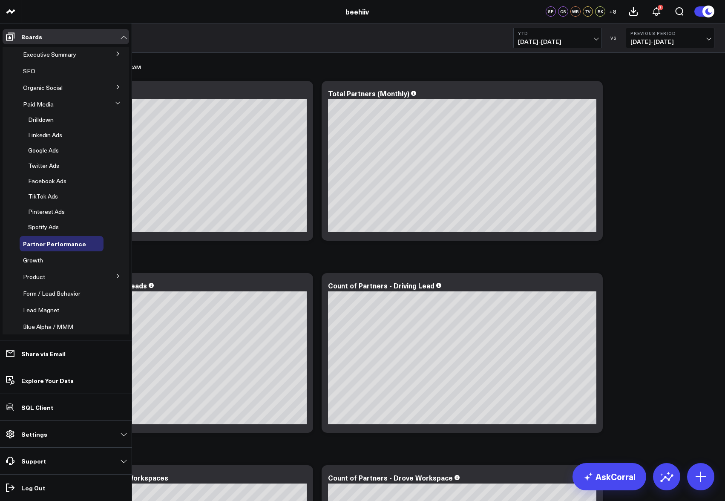
click at [112, 104] on button at bounding box center [118, 103] width 13 height 22
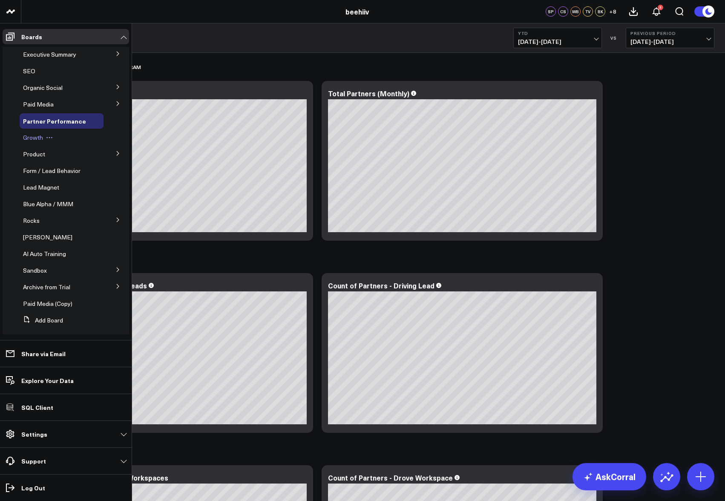
click at [34, 139] on span "Growth" at bounding box center [33, 137] width 20 height 8
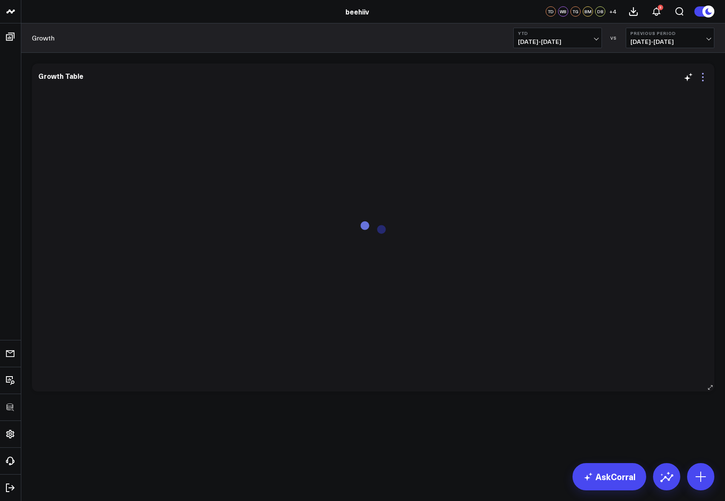
click at [702, 78] on icon at bounding box center [703, 77] width 10 height 10
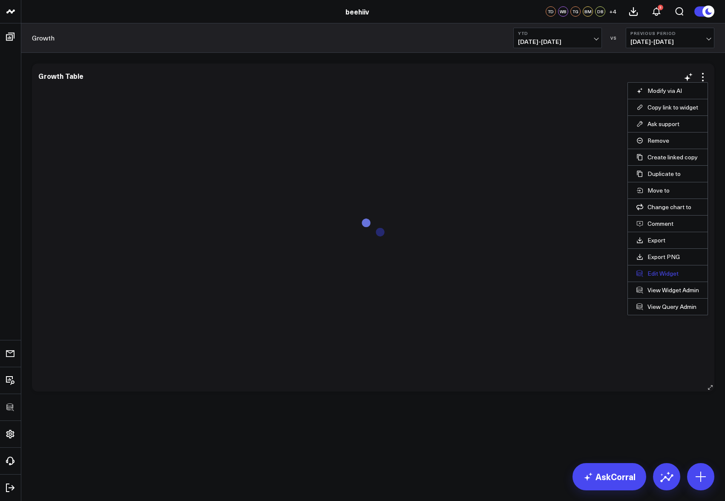
click at [670, 271] on button "Edit Widget" at bounding box center [668, 274] width 63 height 8
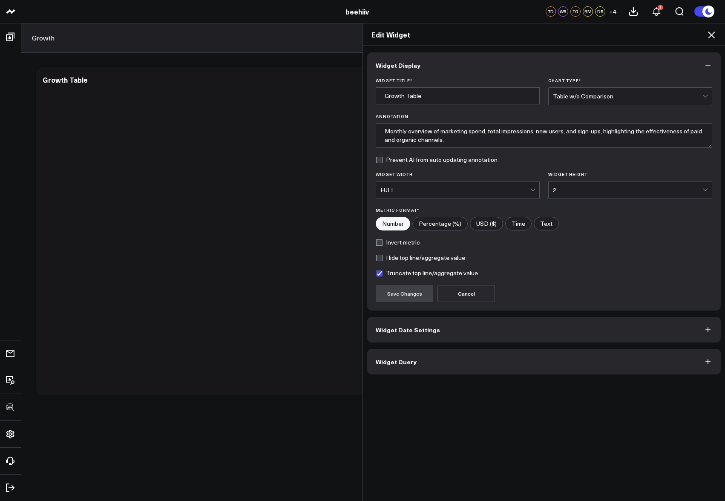
click at [482, 364] on button "Widget Query" at bounding box center [544, 362] width 354 height 26
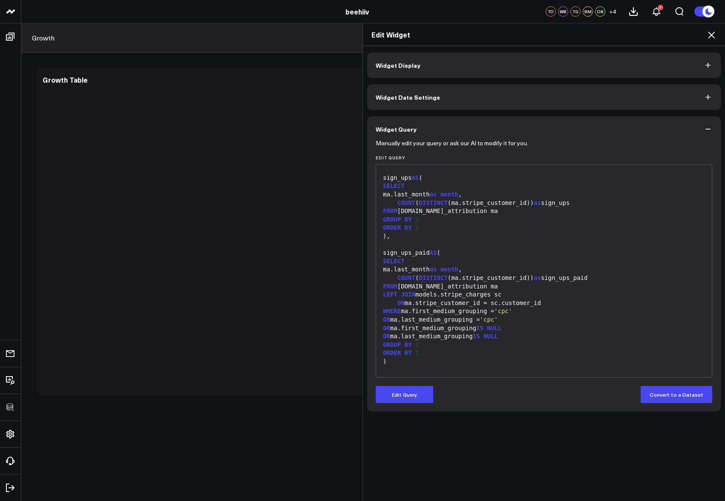
scroll to position [656, 0]
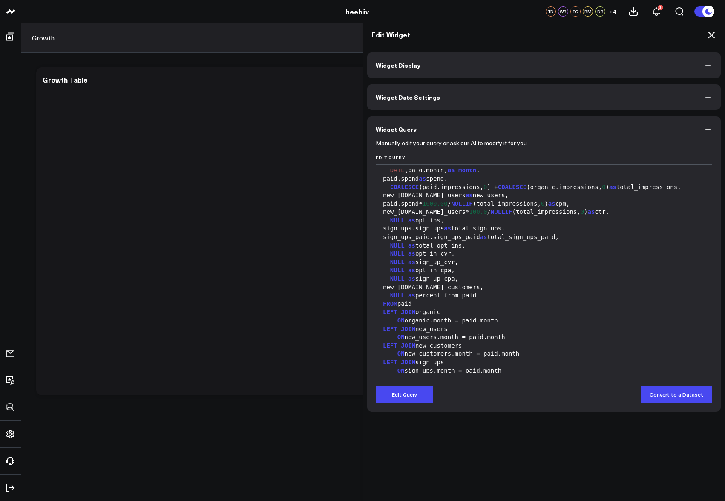
click at [711, 36] on icon at bounding box center [711, 35] width 7 height 7
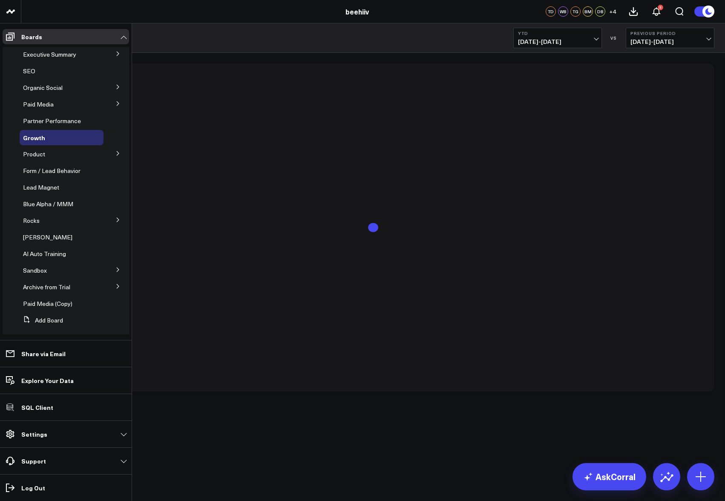
click at [116, 221] on icon at bounding box center [118, 219] width 5 height 5
click at [115, 221] on icon at bounding box center [117, 219] width 5 height 5
click at [25, 220] on span "Rocks" at bounding box center [31, 221] width 17 height 8
click at [39, 238] on span "Growth" at bounding box center [38, 236] width 20 height 8
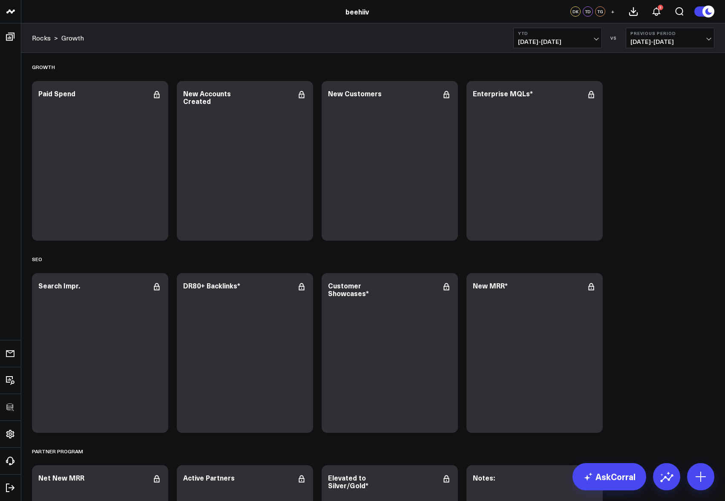
click at [674, 167] on div "Growth Modify via AI Copy link to widget Ask support Remove Create linked copy …" at bounding box center [373, 341] width 691 height 577
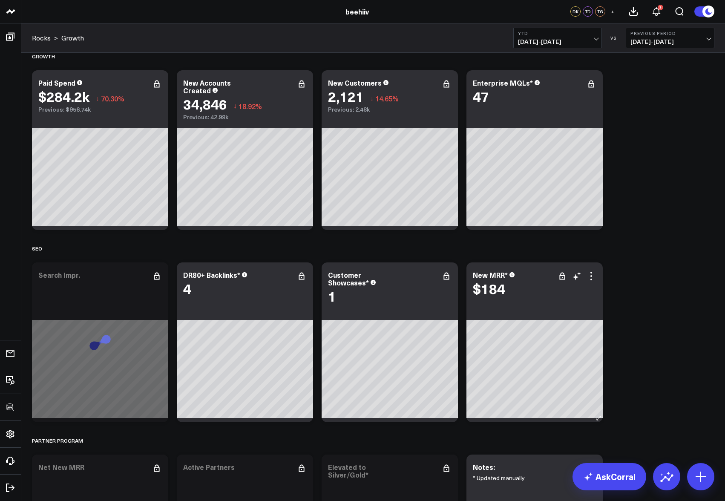
scroll to position [104, 0]
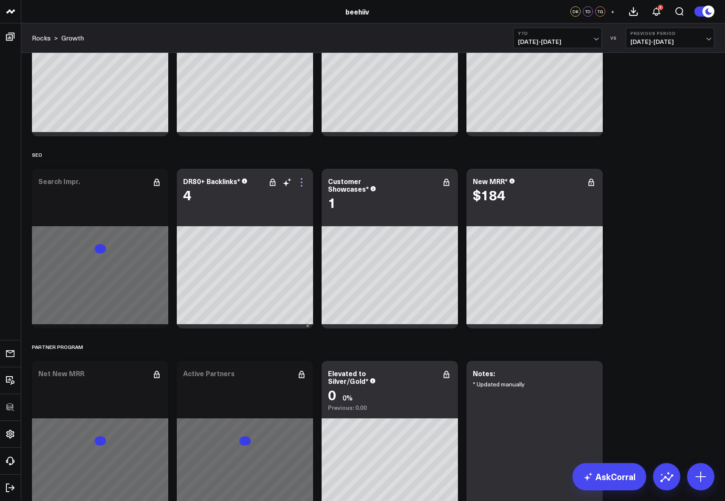
click at [300, 185] on icon at bounding box center [302, 182] width 10 height 10
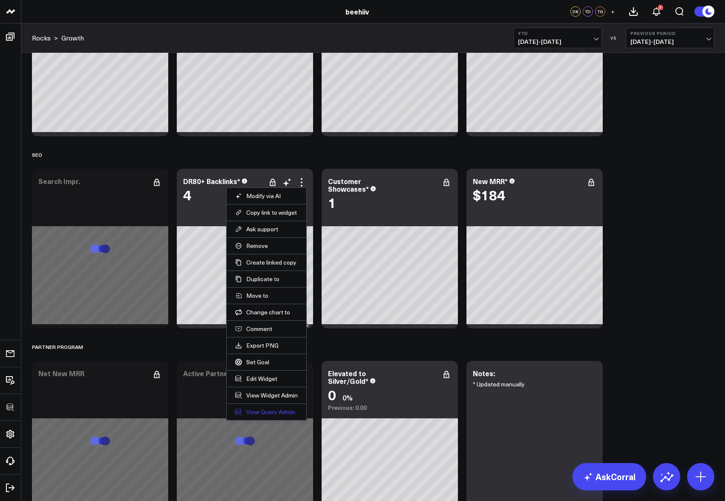
click at [261, 413] on link "View Query Admin" at bounding box center [266, 412] width 63 height 8
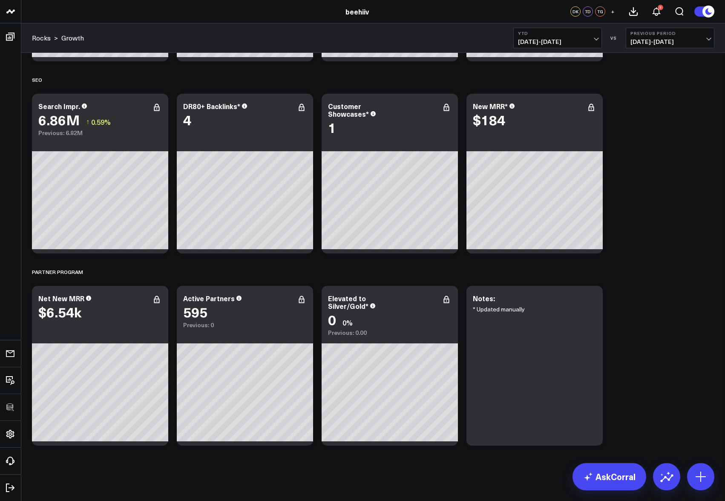
scroll to position [0, 0]
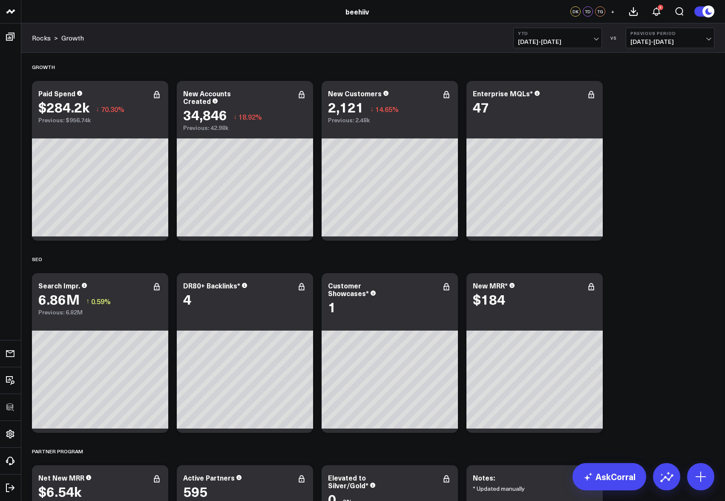
click at [661, 193] on div "Growth Modify via AI Copy link to widget Ask support Remove Create linked copy …" at bounding box center [373, 341] width 691 height 577
click at [685, 121] on div "Growth Modify via AI Copy link to widget Ask support Remove Create linked copy …" at bounding box center [373, 341] width 691 height 577
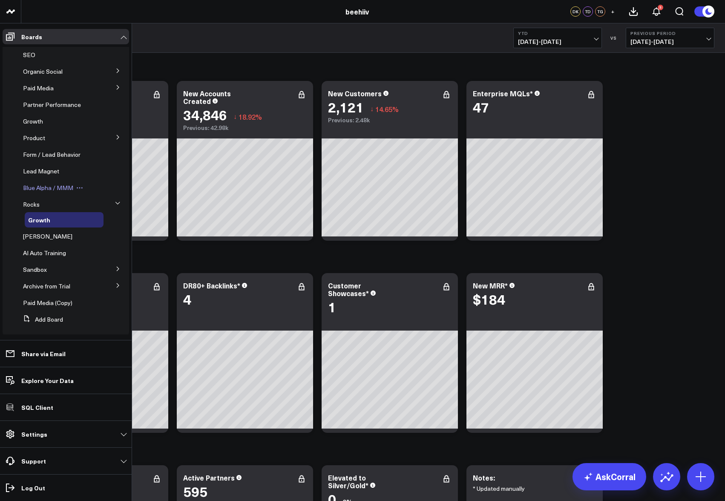
scroll to position [6, 0]
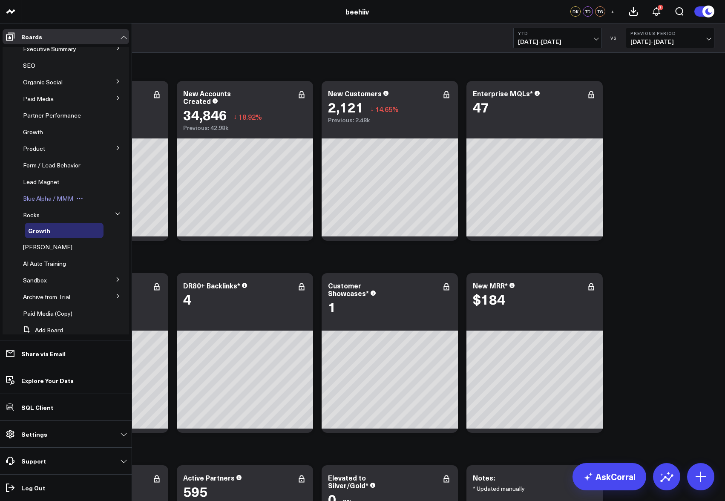
click at [57, 200] on span "Blue Alpha / MMM" at bounding box center [48, 198] width 50 height 8
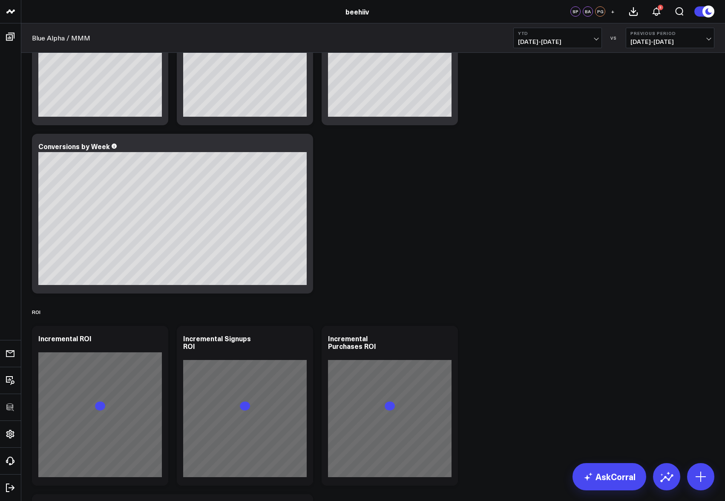
scroll to position [1224, 0]
